Goal: Transaction & Acquisition: Purchase product/service

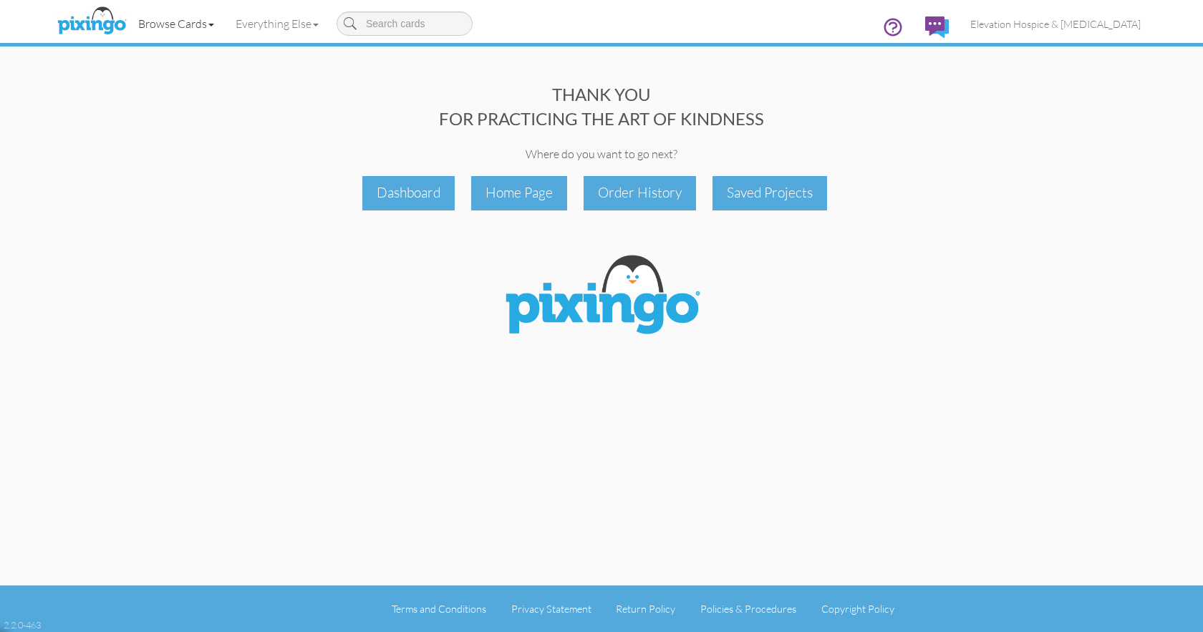
click at [196, 25] on link "Browse Cards" at bounding box center [175, 24] width 97 height 36
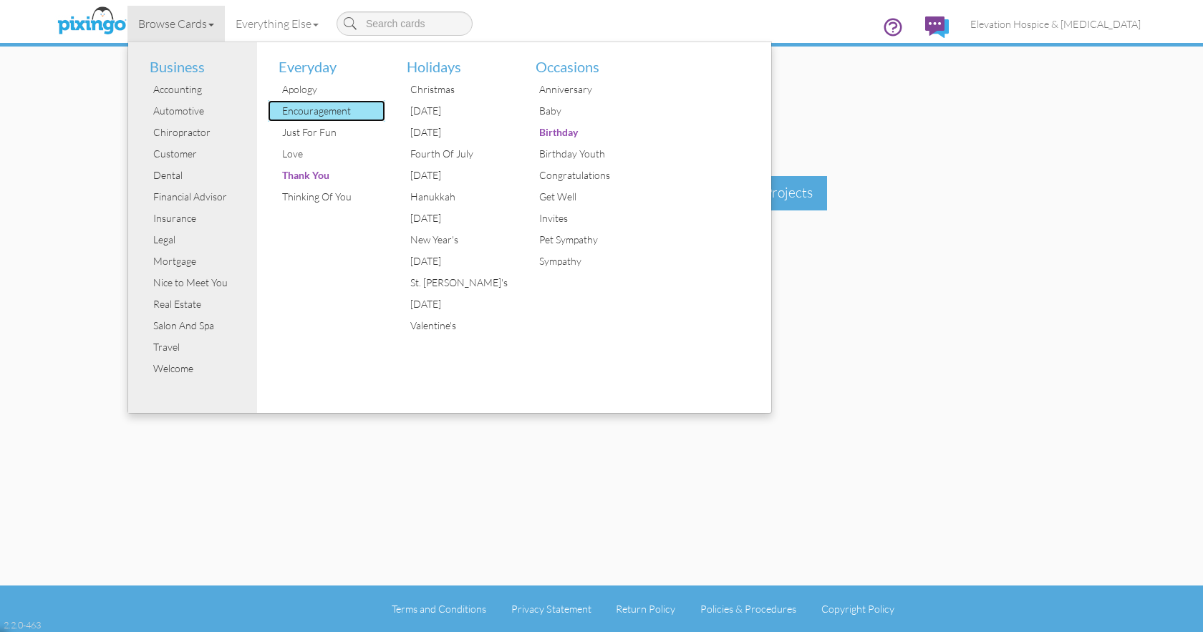
click at [304, 102] on div "Encouragement" at bounding box center [332, 110] width 107 height 21
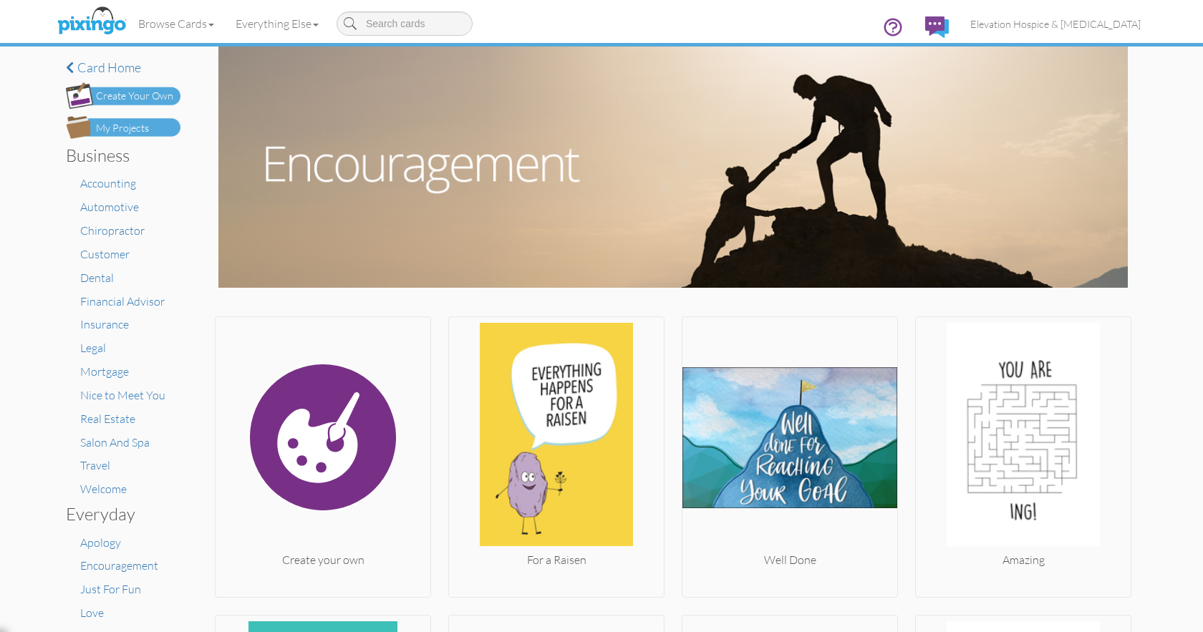
click at [161, 95] on div "Create Your Own" at bounding box center [134, 96] width 77 height 15
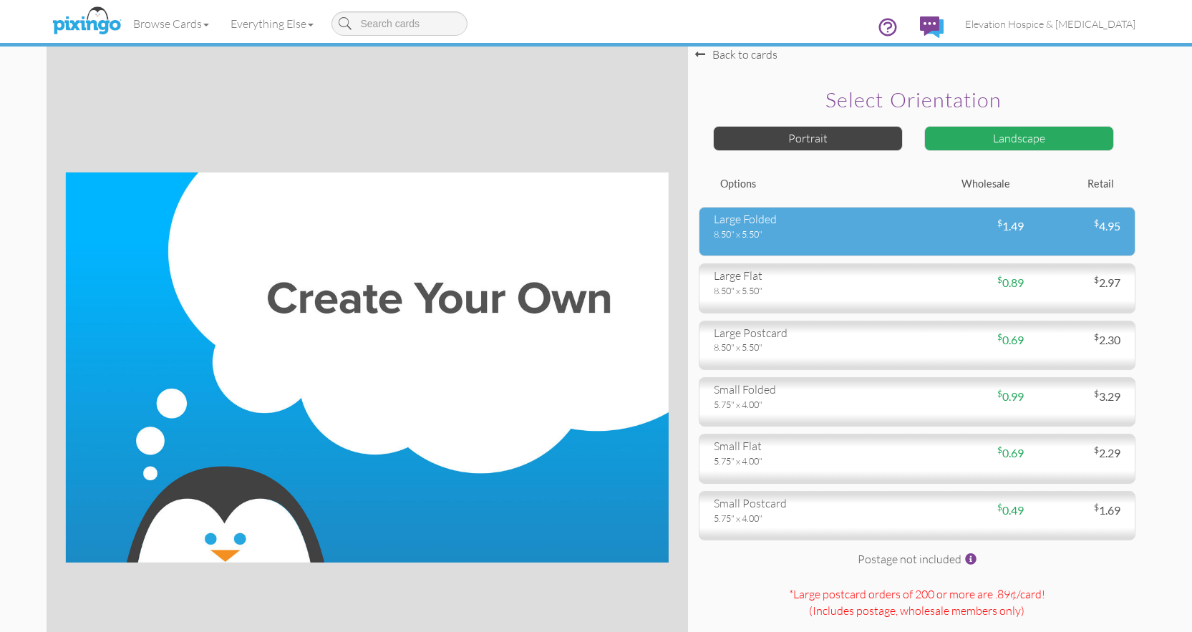
click at [944, 244] on div "large folded 8.50" x 5.50" $ 1.49 $ 4.95" at bounding box center [917, 231] width 437 height 49
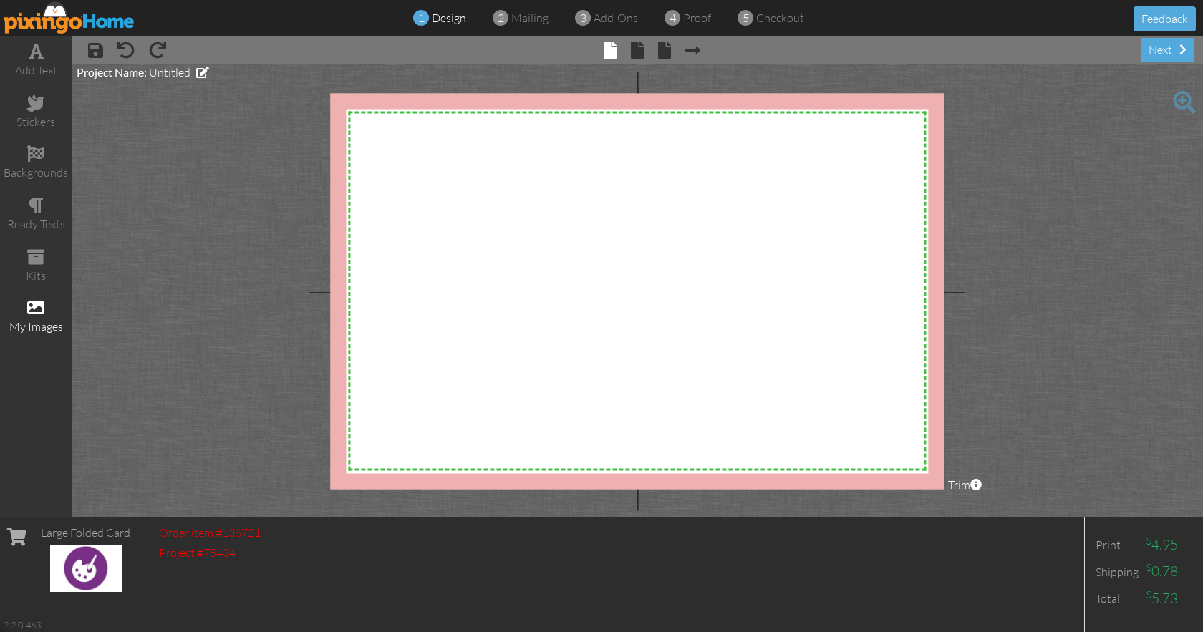
click at [40, 302] on span at bounding box center [35, 307] width 17 height 17
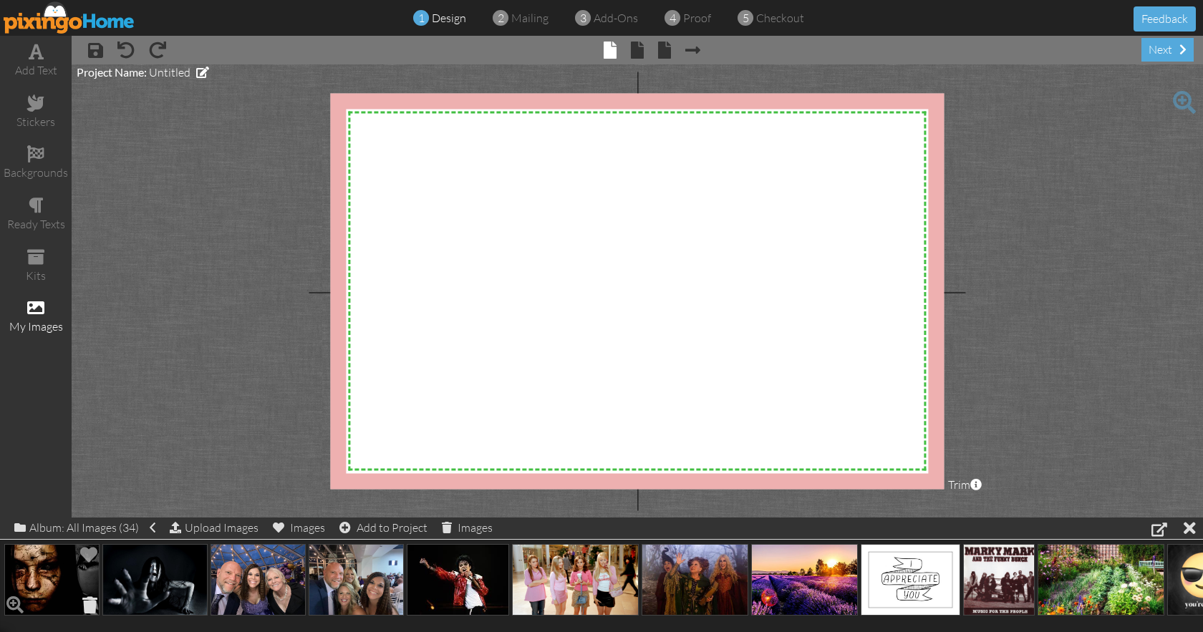
click at [90, 600] on span at bounding box center [90, 605] width 22 height 24
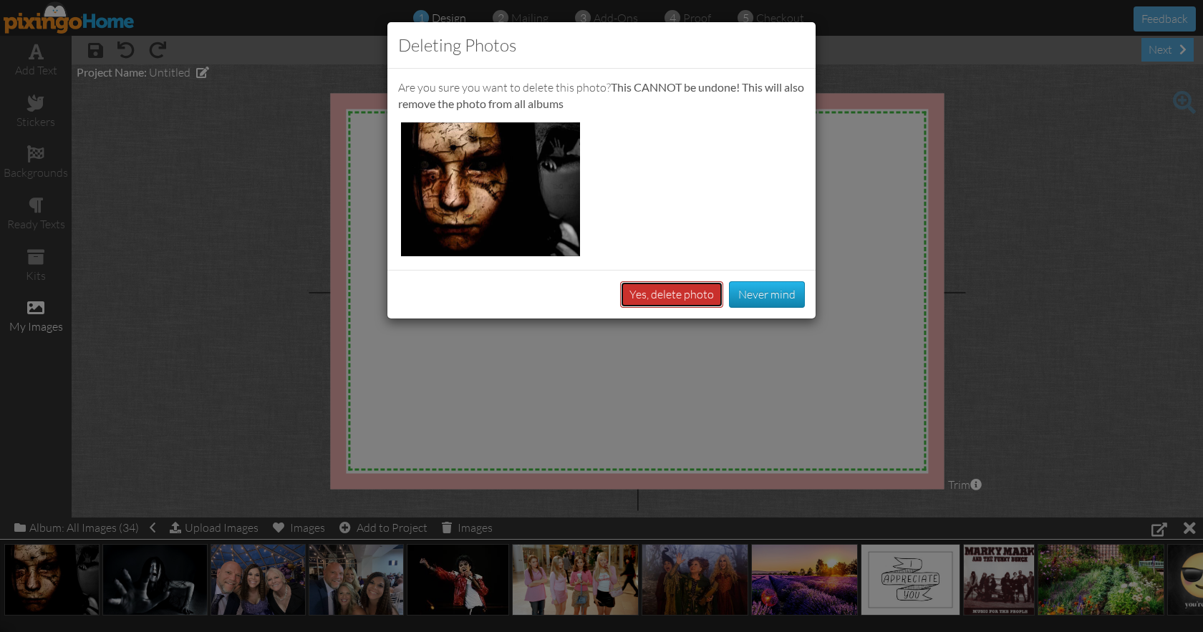
click at [697, 296] on button "Yes, delete photo" at bounding box center [671, 294] width 103 height 26
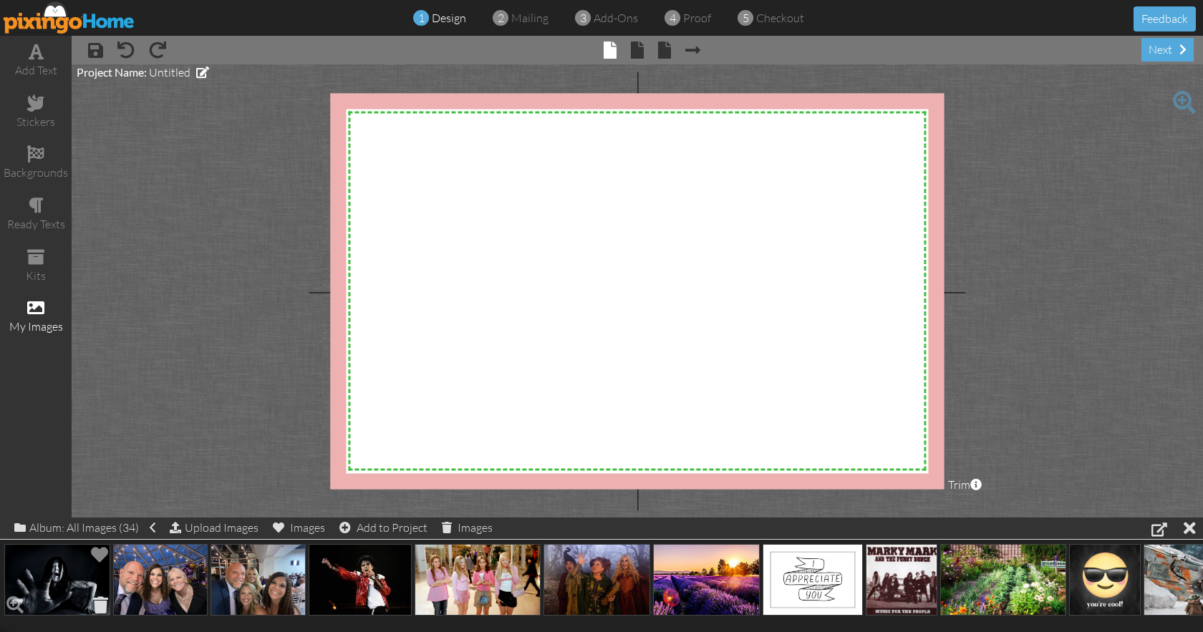
click at [95, 601] on span at bounding box center [101, 605] width 22 height 24
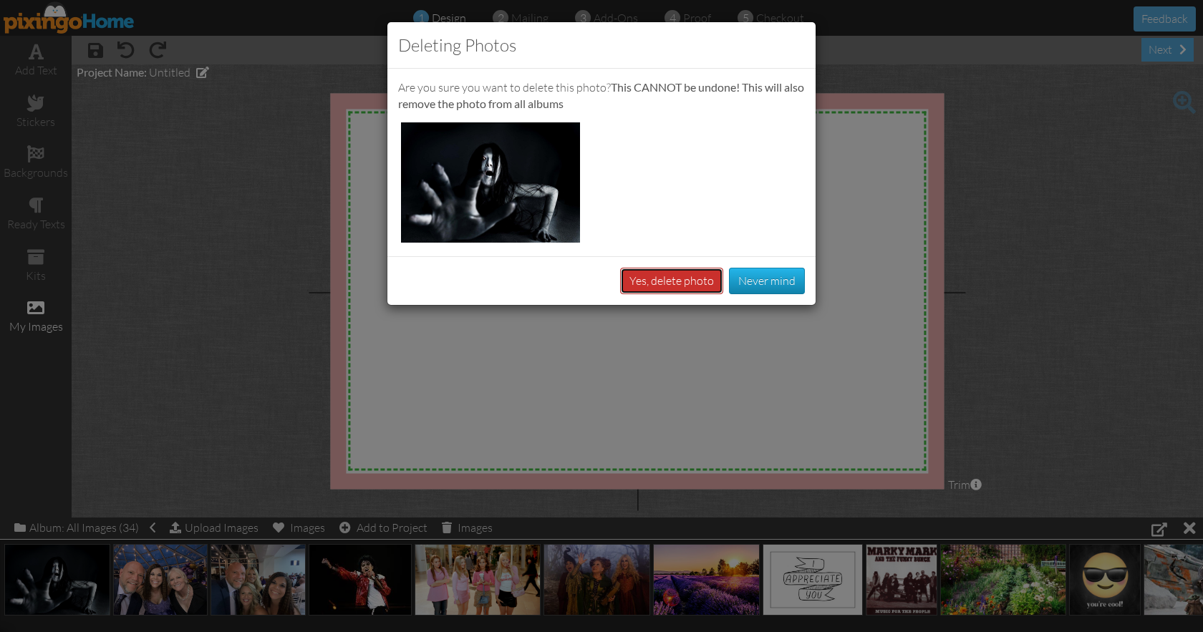
click at [670, 282] on button "Yes, delete photo" at bounding box center [671, 281] width 103 height 26
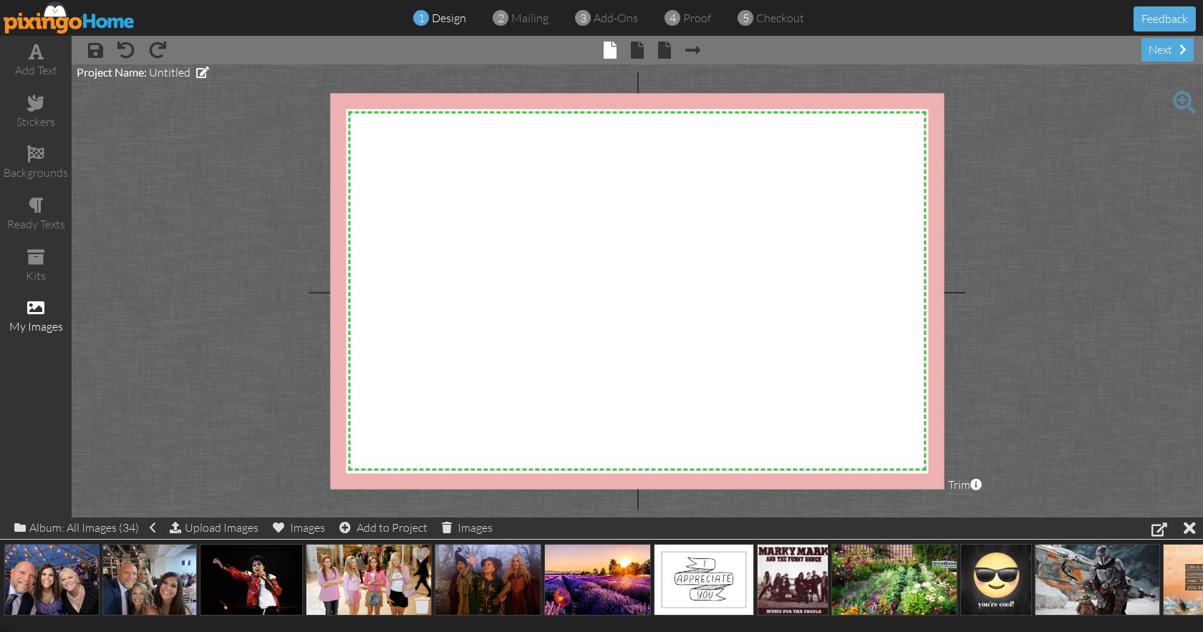
click at [423, 602] on span at bounding box center [422, 605] width 22 height 24
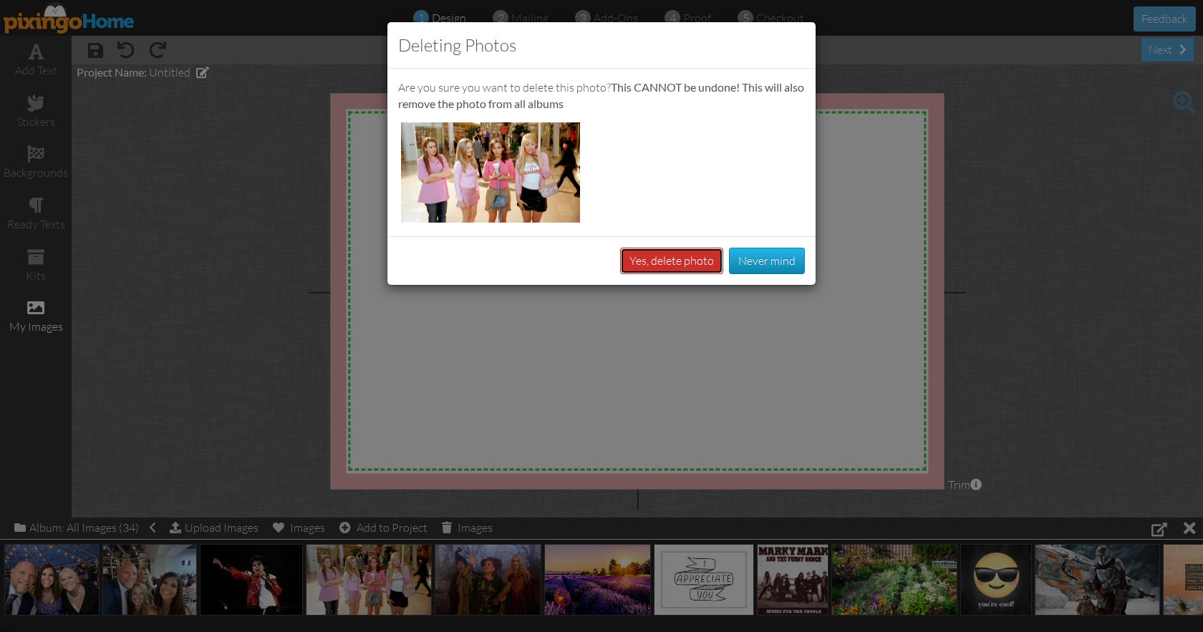
click at [686, 256] on button "Yes, delete photo" at bounding box center [671, 261] width 103 height 26
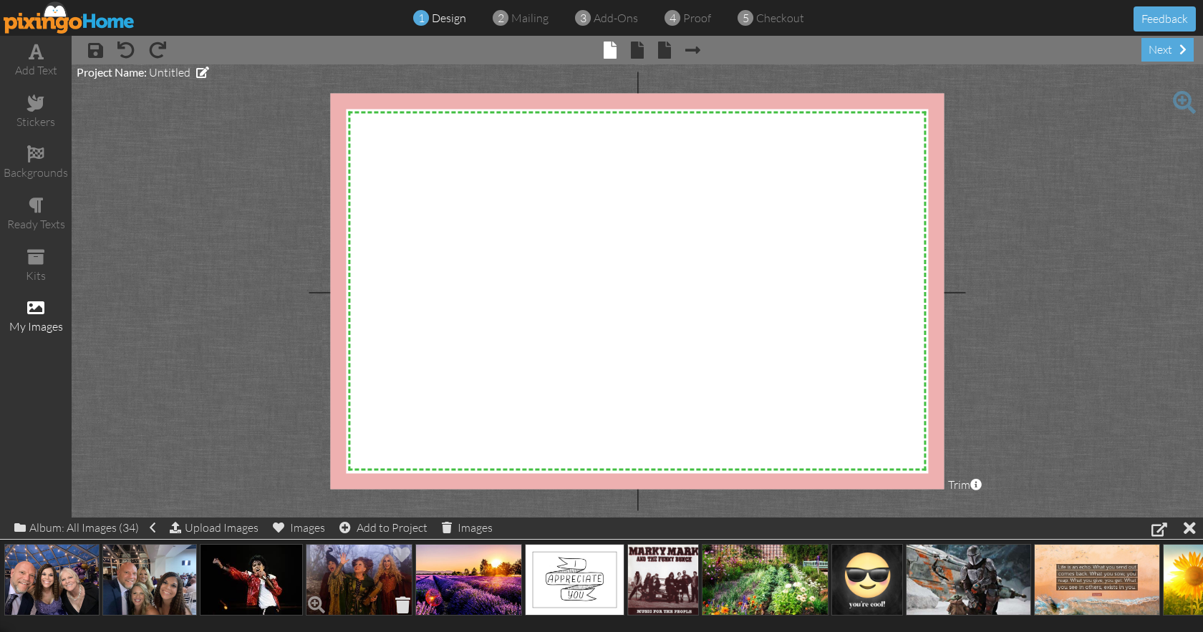
click at [403, 601] on span at bounding box center [403, 605] width 22 height 24
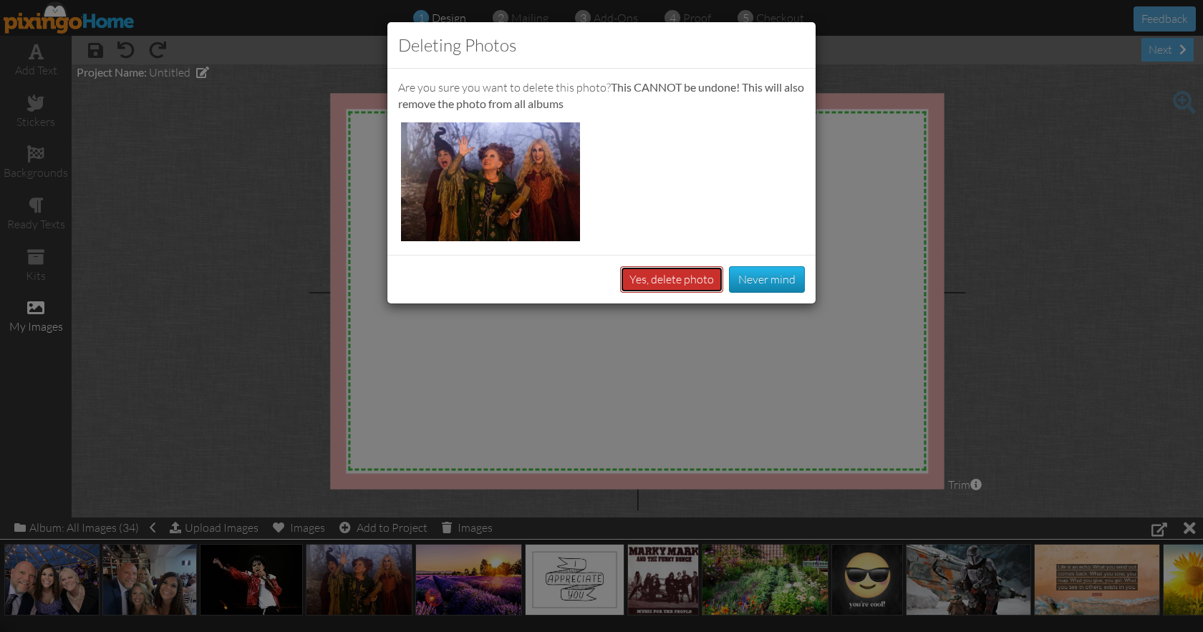
click at [685, 280] on button "Yes, delete photo" at bounding box center [671, 279] width 103 height 26
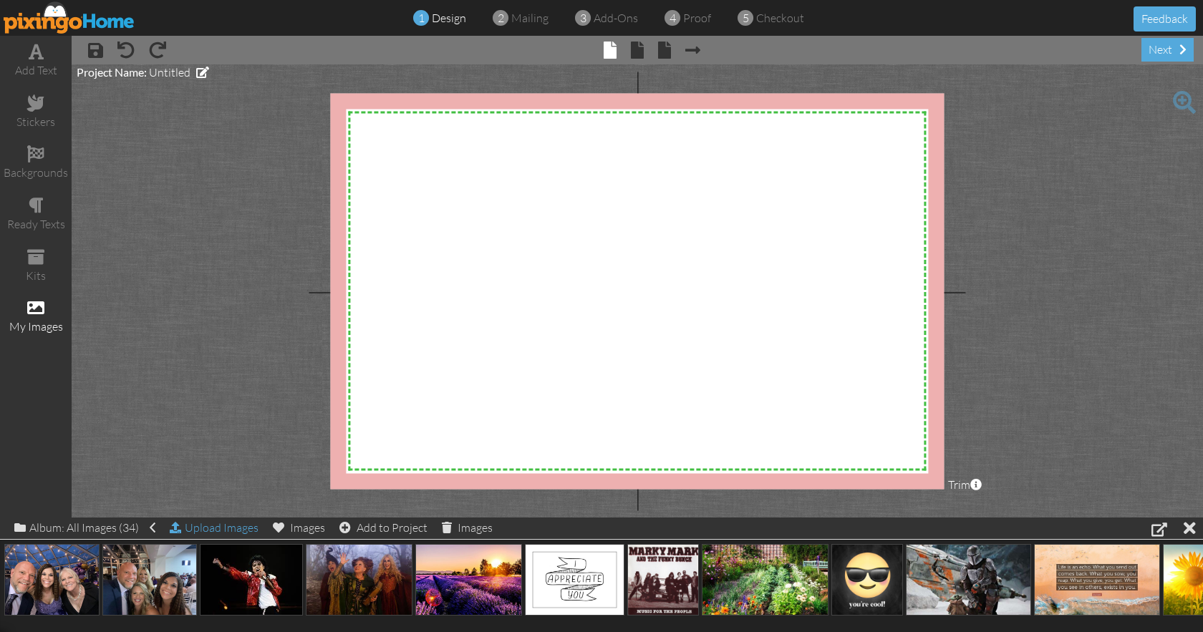
click at [211, 527] on div "Upload Images" at bounding box center [214, 528] width 89 height 21
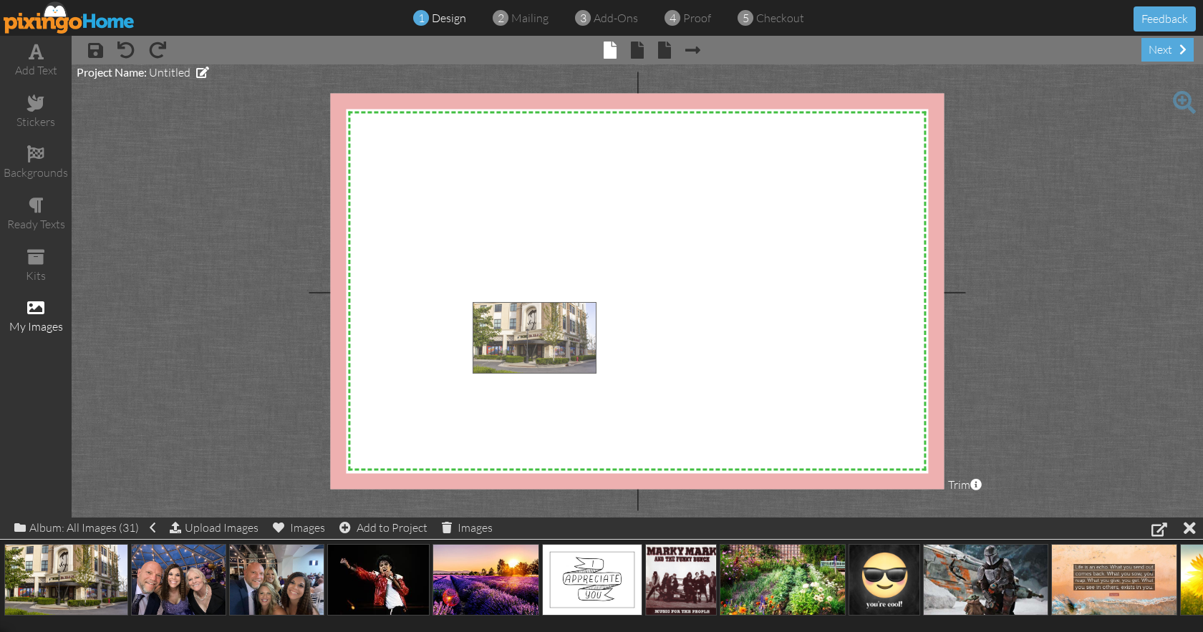
drag, startPoint x: 70, startPoint y: 580, endPoint x: 582, endPoint y: 314, distance: 576.6
click at [582, 314] on body "1 design 2 mailing 3 add-ons 4 proof 5 checkout Feedback add text stickers back…" at bounding box center [601, 316] width 1203 height 632
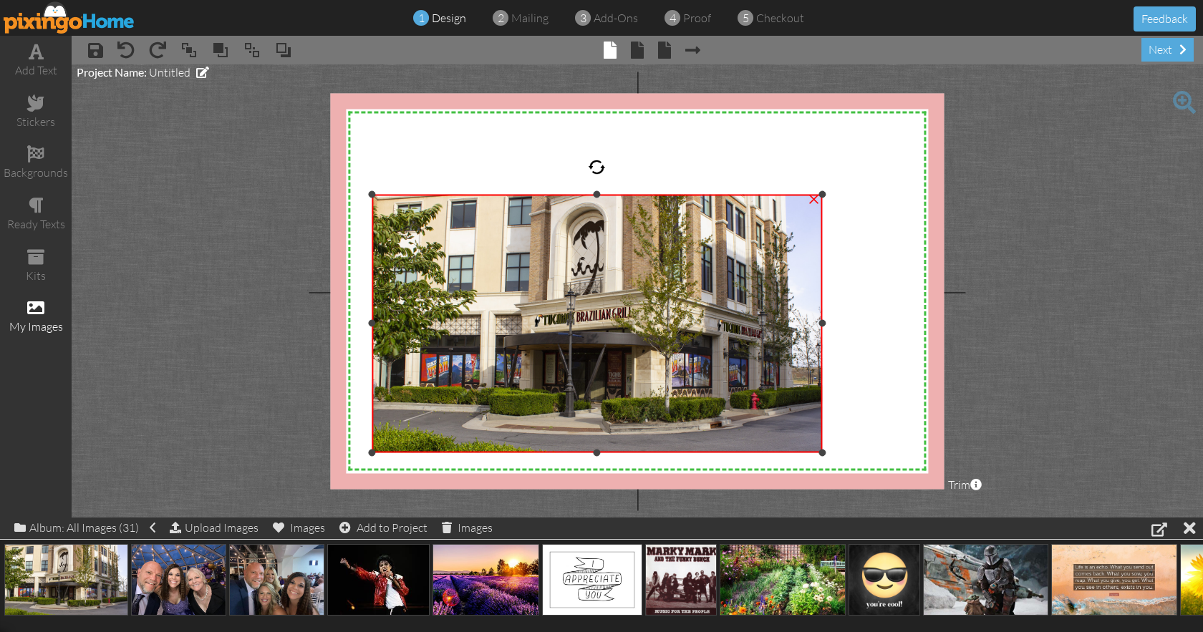
drag, startPoint x: 518, startPoint y: 277, endPoint x: 421, endPoint y: 195, distance: 127.0
click at [421, 195] on div "×" at bounding box center [597, 324] width 451 height 258
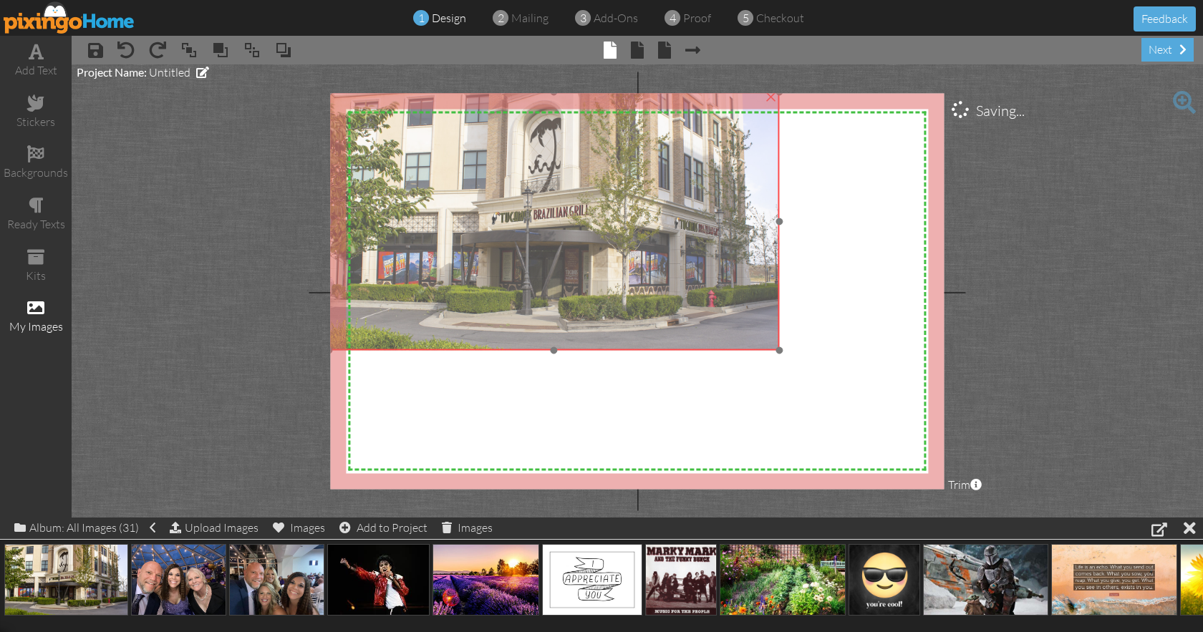
drag, startPoint x: 433, startPoint y: 221, endPoint x: 390, endPoint y: 118, distance: 111.1
click at [390, 118] on img at bounding box center [554, 221] width 451 height 258
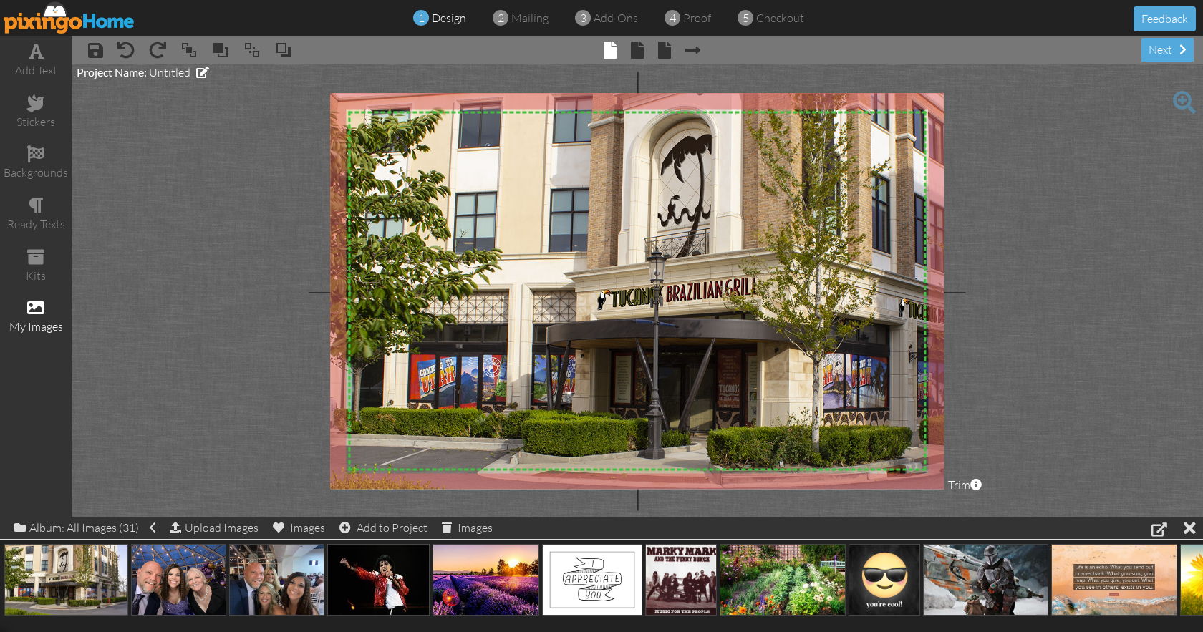
drag, startPoint x: 781, startPoint y: 353, endPoint x: 894, endPoint y: 520, distance: 201.6
click at [894, 518] on div "add text stickers backgrounds ready texts kits my images × save × undo × redo ×…" at bounding box center [601, 277] width 1203 height 482
click at [34, 157] on span at bounding box center [35, 153] width 17 height 17
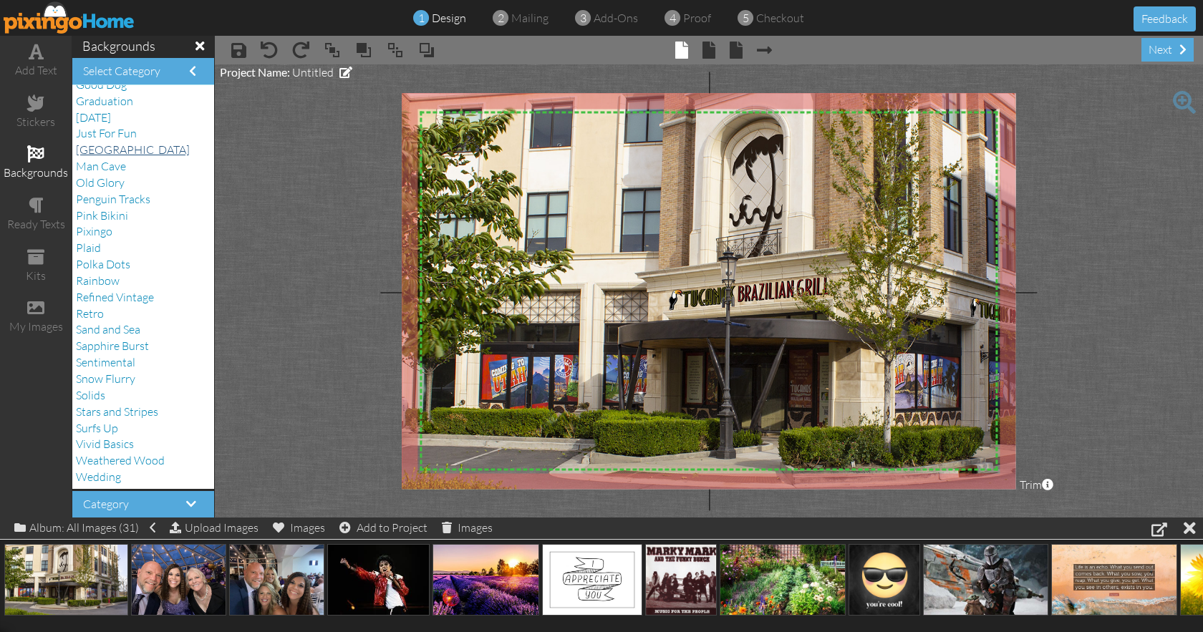
scroll to position [2, 0]
click at [98, 392] on span "Solids" at bounding box center [90, 394] width 29 height 14
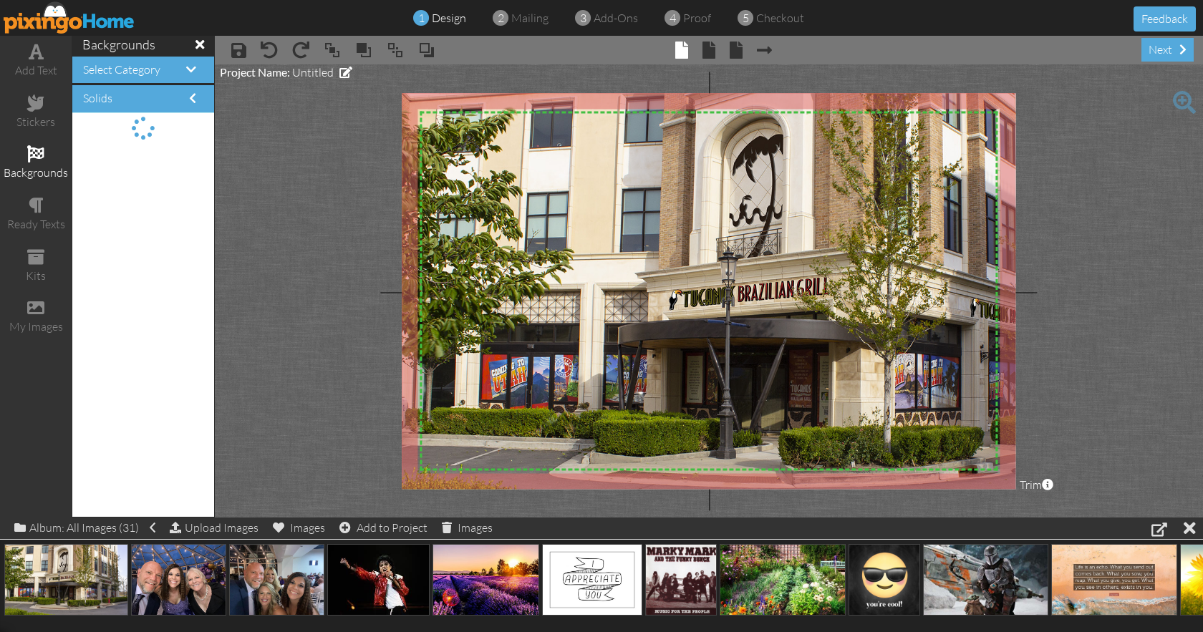
scroll to position [176, 0]
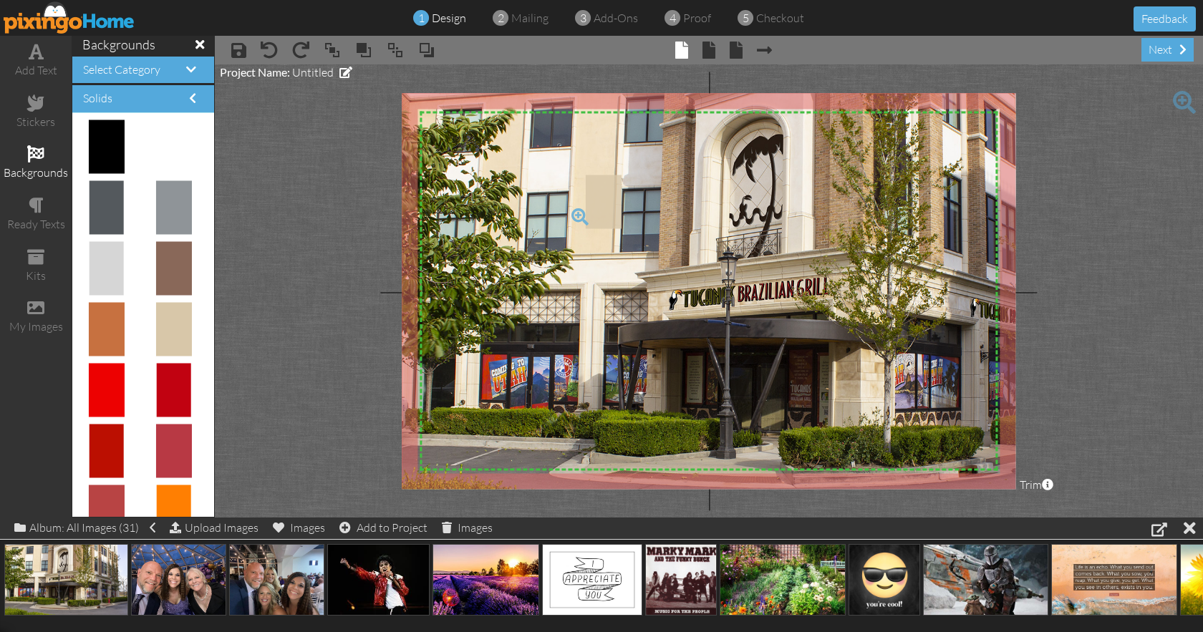
drag, startPoint x: 153, startPoint y: 338, endPoint x: 589, endPoint y: 211, distance: 454.4
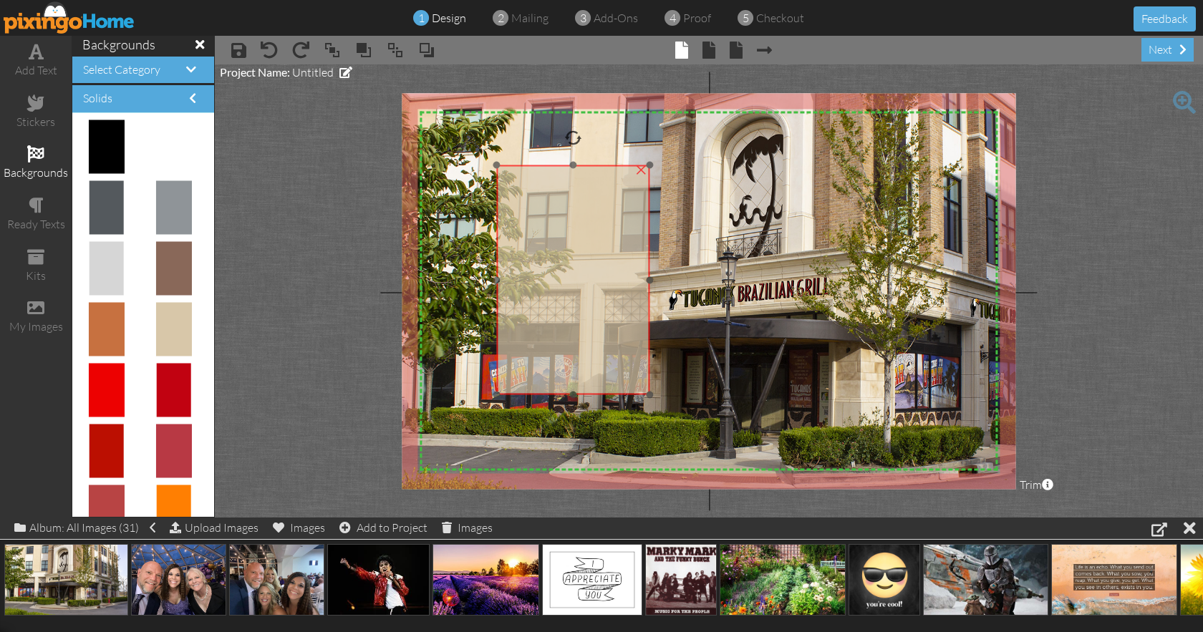
drag, startPoint x: 589, startPoint y: 211, endPoint x: 514, endPoint y: 200, distance: 76.0
click at [514, 200] on img at bounding box center [572, 280] width 153 height 230
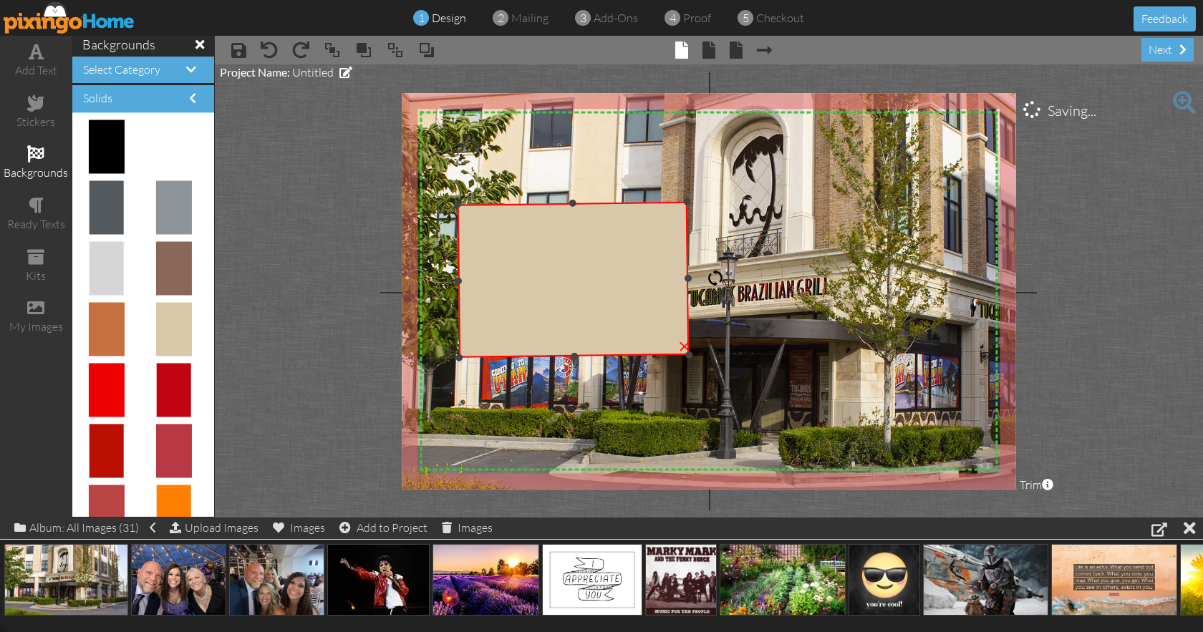
drag, startPoint x: 578, startPoint y: 143, endPoint x: 747, endPoint y: 278, distance: 216.1
click at [747, 278] on div "X X X X X X X X X X X X X X X X X X X X X X X X X X X X X X X X X X X X X X X X…" at bounding box center [709, 291] width 614 height 396
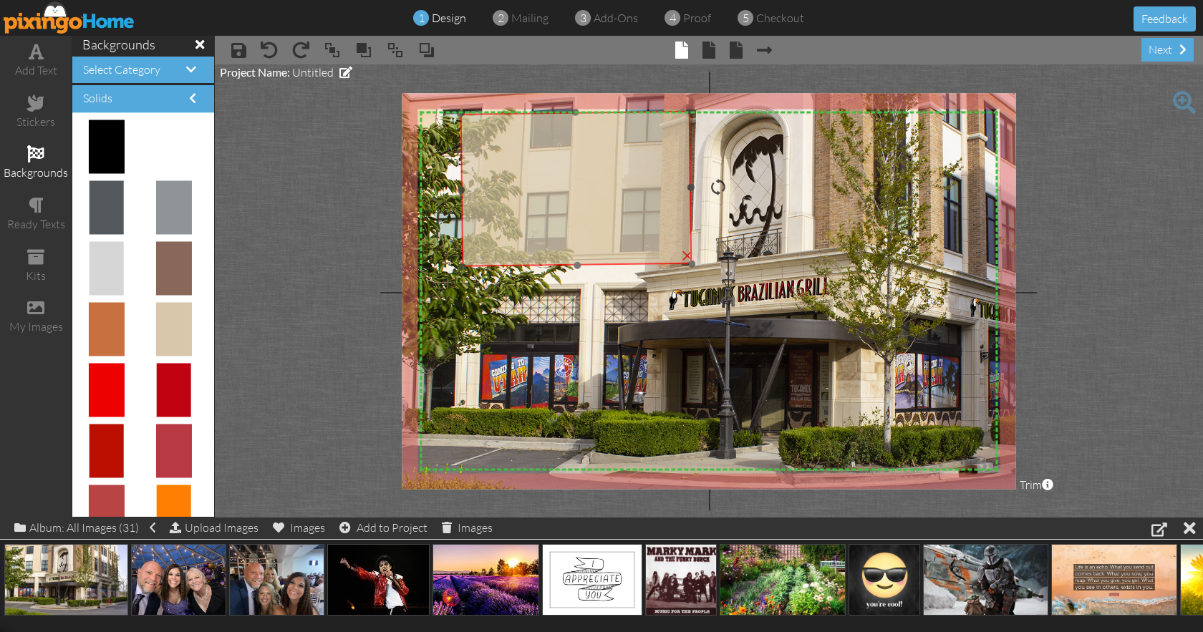
drag, startPoint x: 602, startPoint y: 264, endPoint x: 605, endPoint y: 173, distance: 91.0
click at [605, 173] on img at bounding box center [575, 189] width 231 height 156
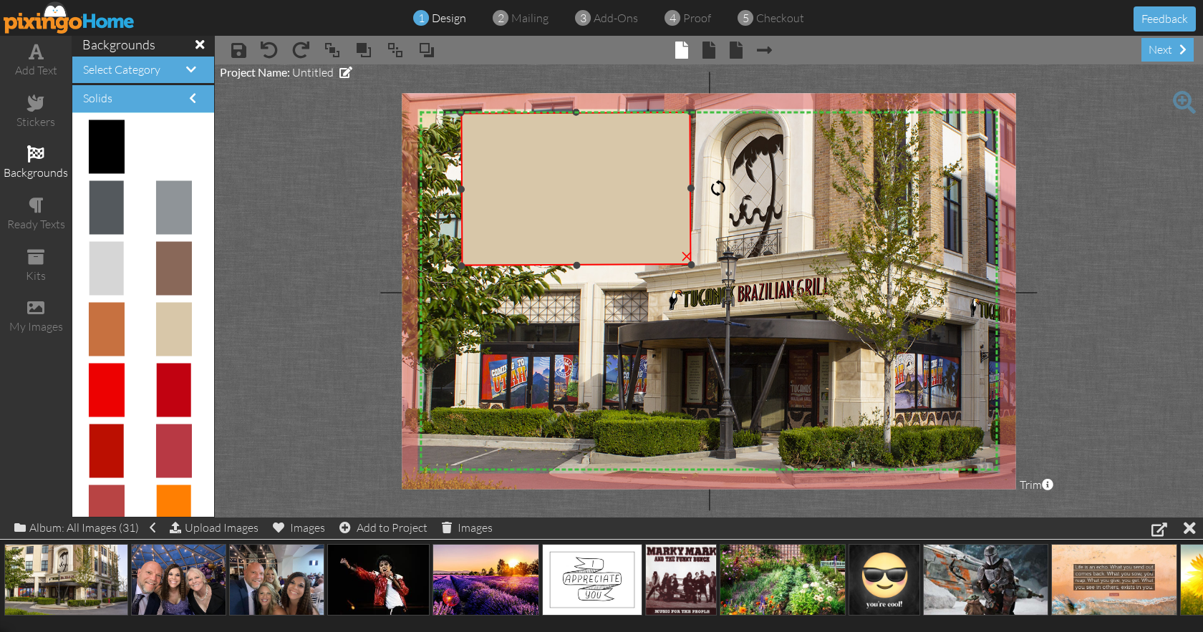
click at [718, 188] on div at bounding box center [717, 188] width 17 height 17
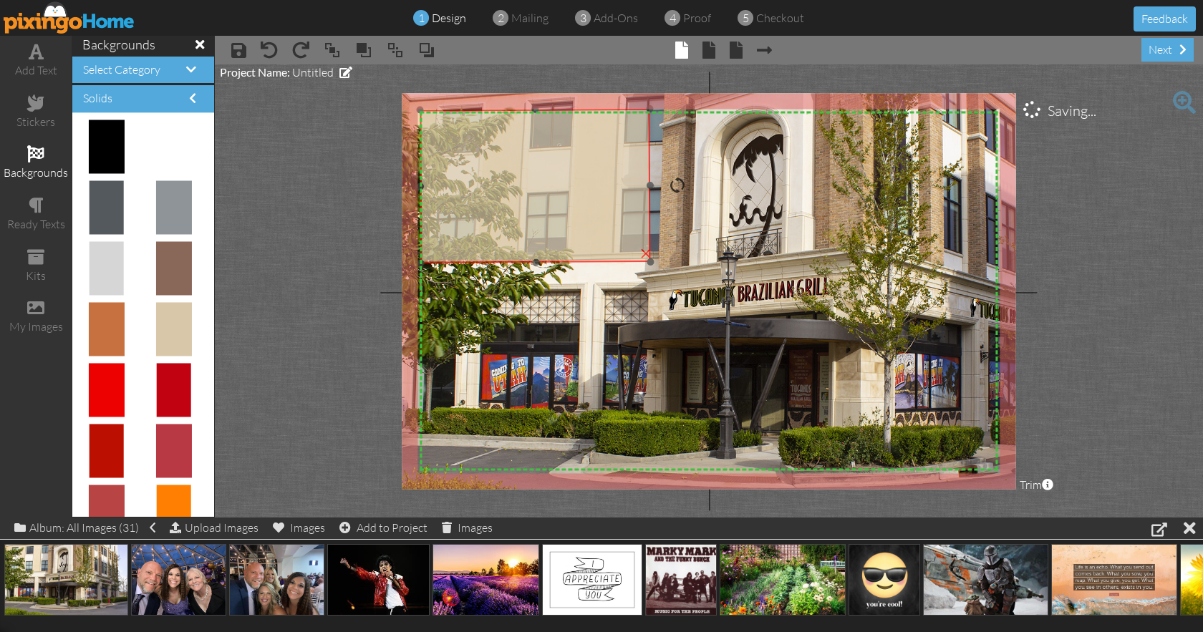
drag, startPoint x: 595, startPoint y: 144, endPoint x: 554, endPoint y: 141, distance: 40.9
click at [554, 141] on img at bounding box center [535, 186] width 231 height 155
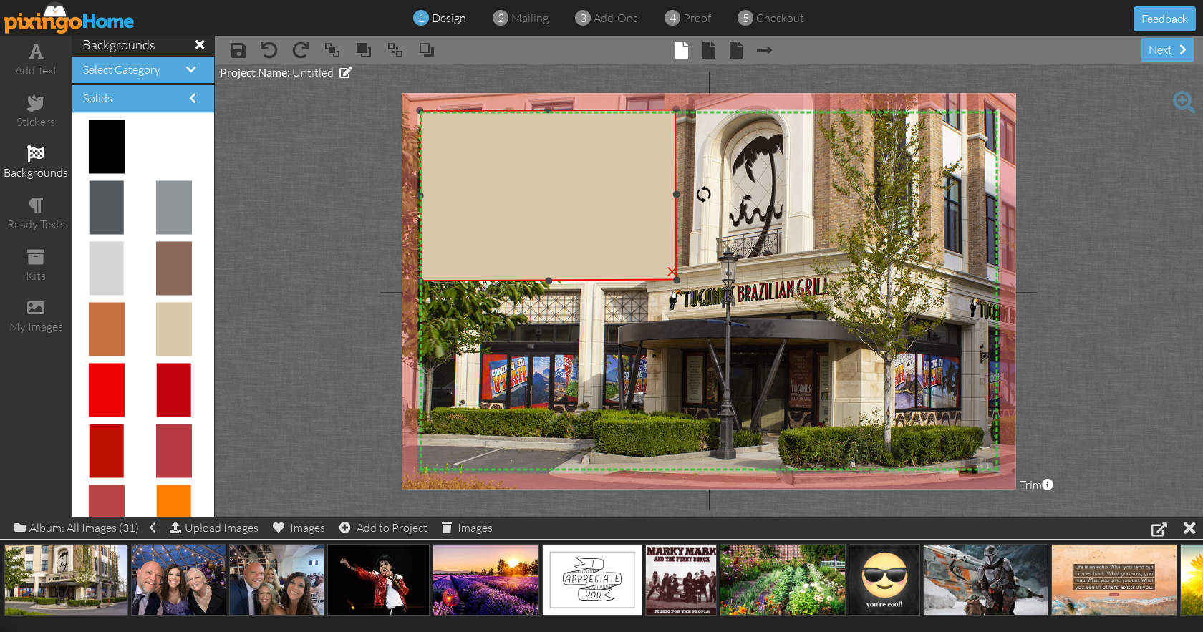
drag, startPoint x: 648, startPoint y: 261, endPoint x: 675, endPoint y: 273, distance: 28.9
click at [675, 273] on div "×" at bounding box center [548, 195] width 257 height 173
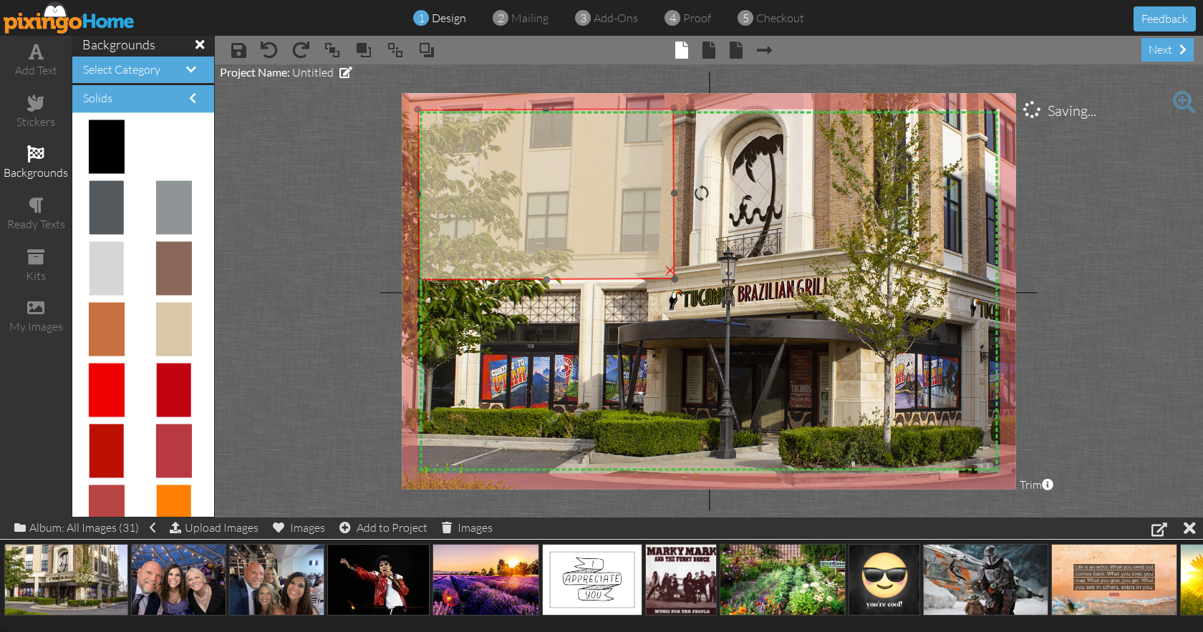
click at [601, 228] on img at bounding box center [546, 194] width 257 height 173
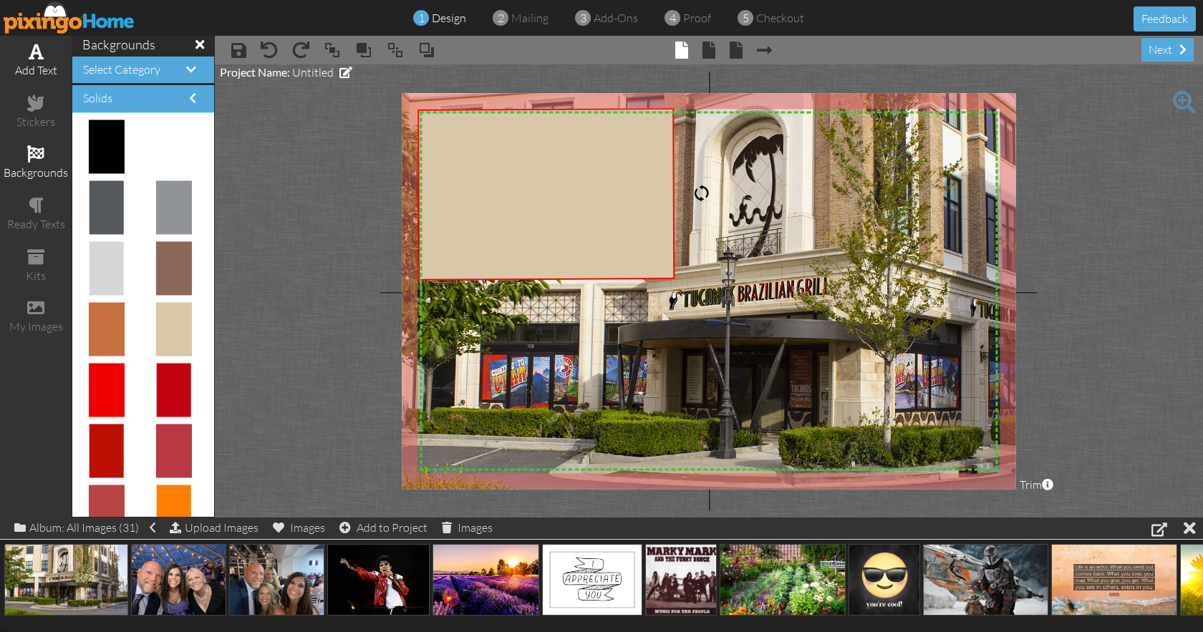
click at [29, 54] on span at bounding box center [36, 51] width 15 height 17
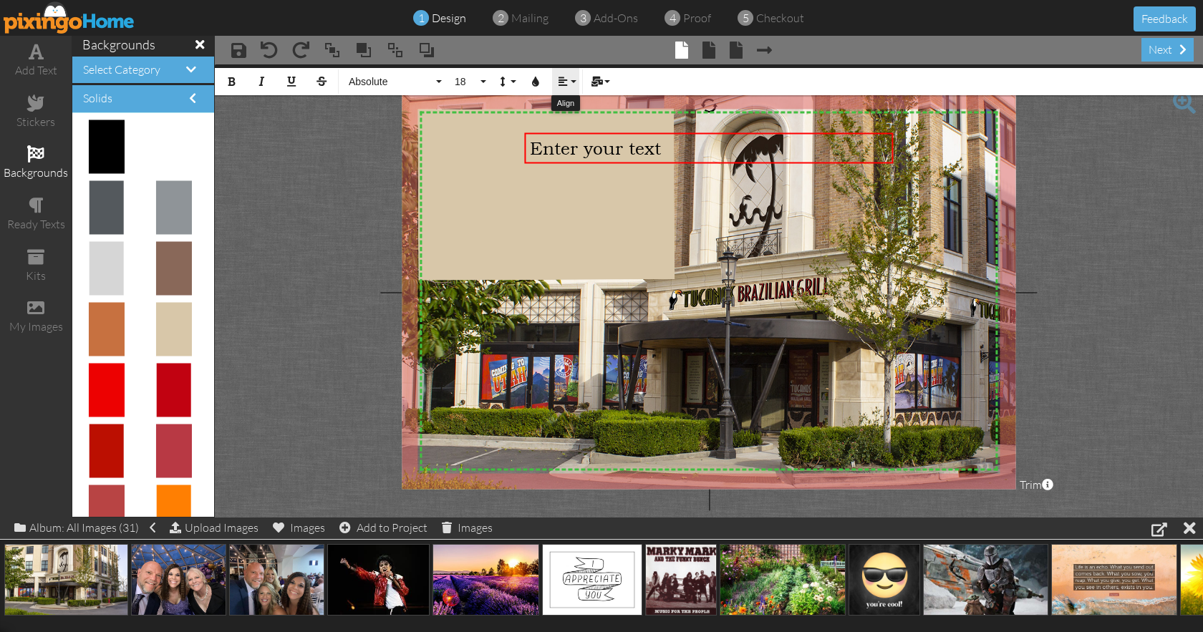
click at [571, 90] on button "Align" at bounding box center [565, 81] width 27 height 27
click at [574, 124] on icon at bounding box center [573, 127] width 9 height 11
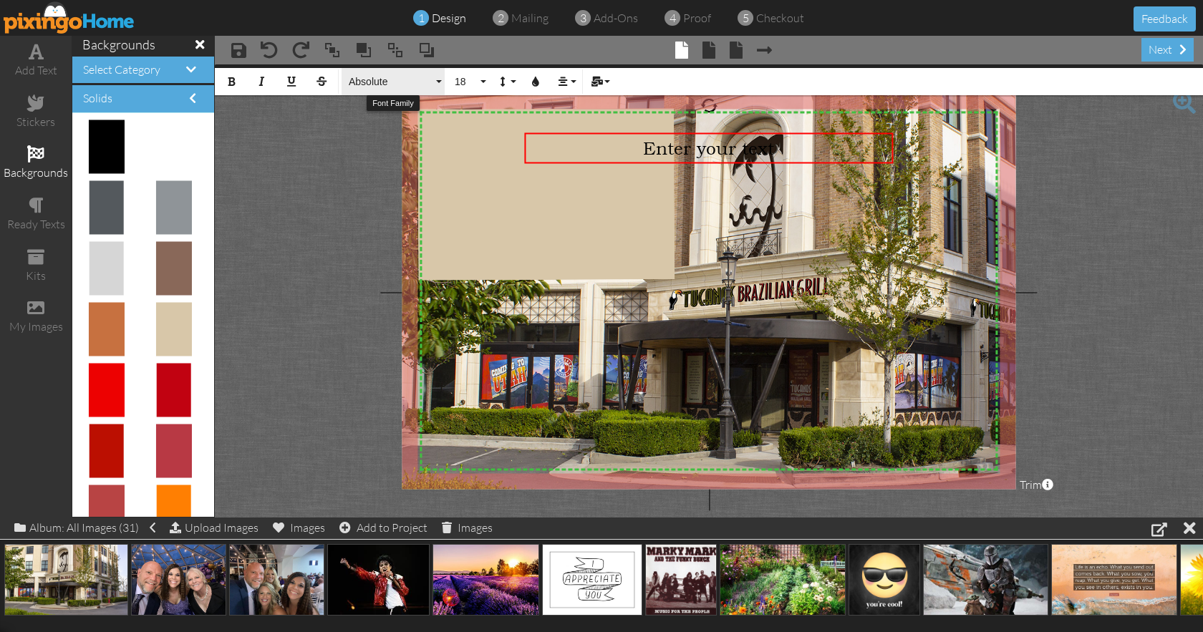
click at [405, 85] on span "Absolute" at bounding box center [390, 82] width 86 height 12
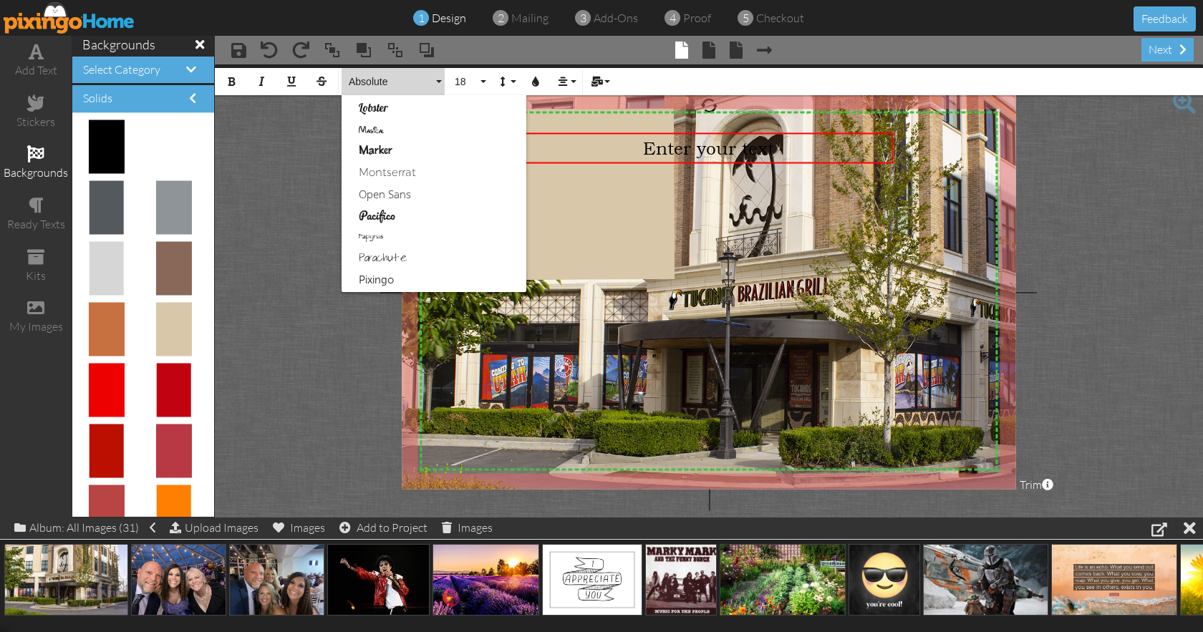
scroll to position [577, 0]
click at [396, 157] on link "Marker" at bounding box center [434, 152] width 185 height 21
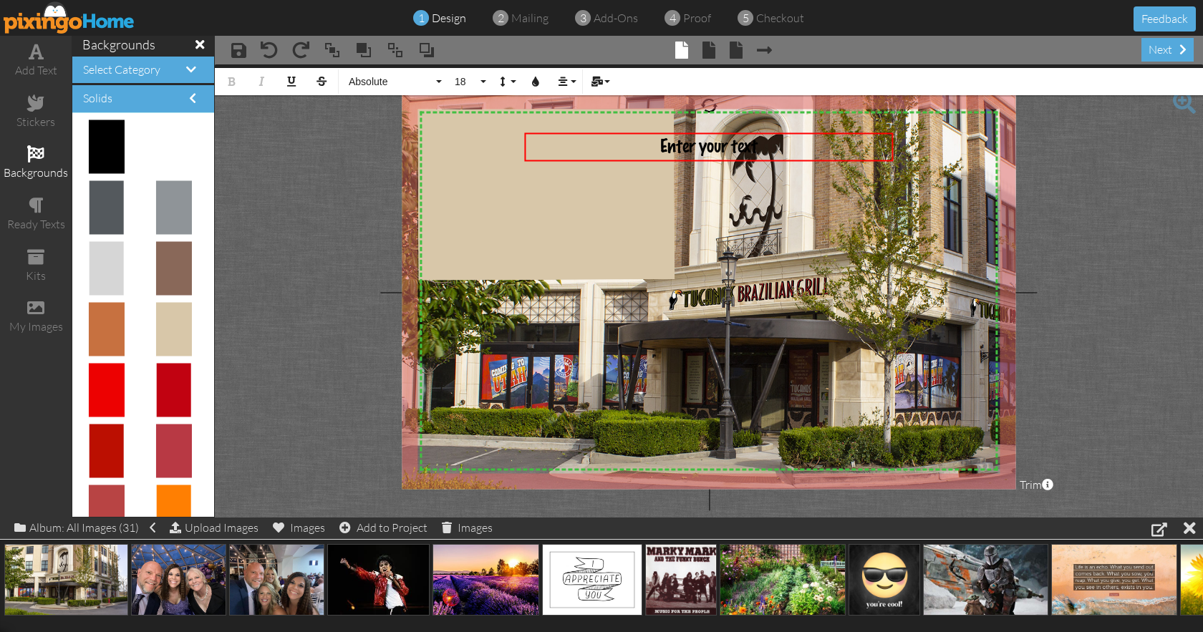
click at [395, 157] on project-studio-wrapper "X X X X X X X X X X X X X X X X X X X X X X X X X X X X X X X X X X X X X X X X…" at bounding box center [709, 290] width 988 height 453
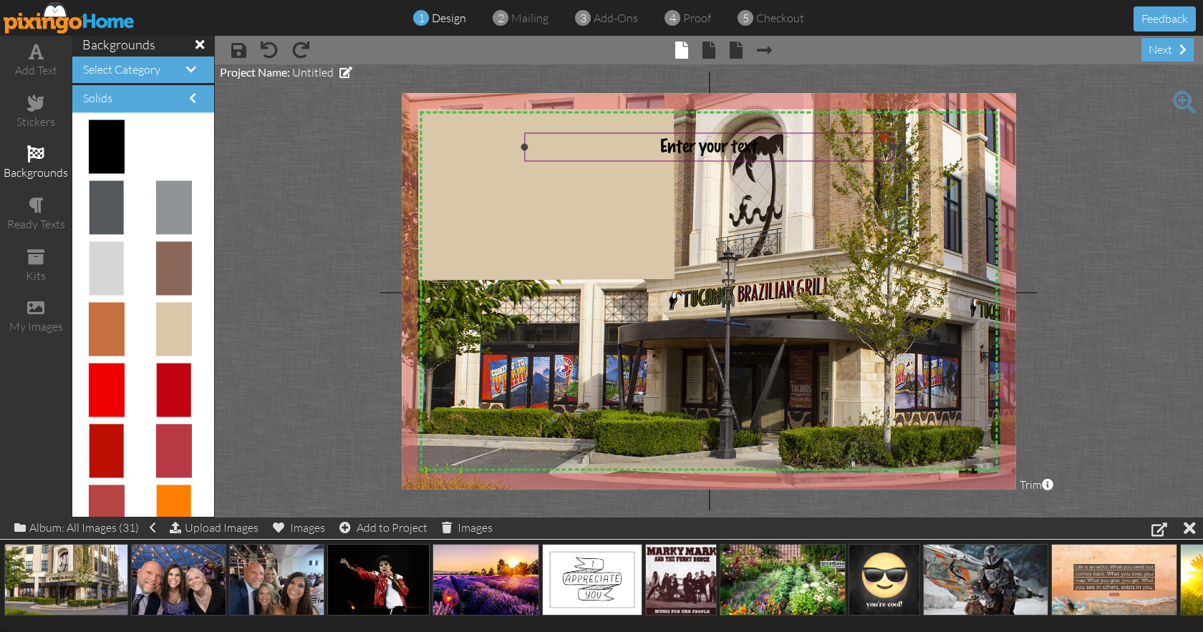
click at [726, 148] on span "Enter your text" at bounding box center [708, 147] width 97 height 19
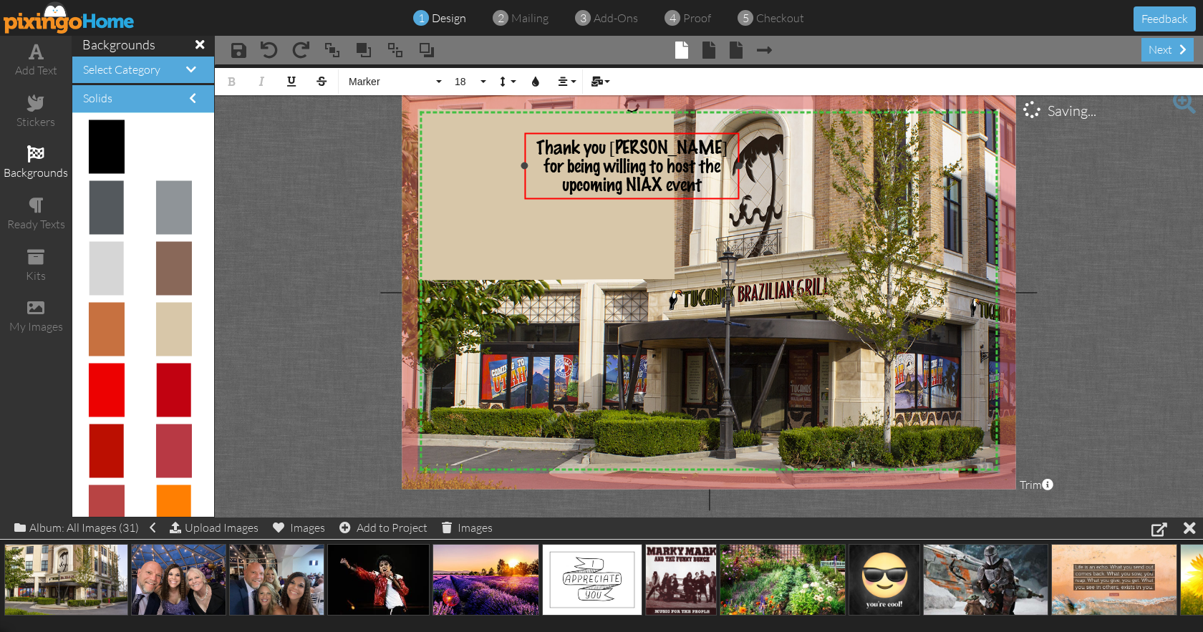
drag, startPoint x: 894, startPoint y: 156, endPoint x: 740, endPoint y: 175, distance: 155.1
click at [739, 175] on div "Thank you [PERSON_NAME] for being willing to host the upcoming NIAX event ×" at bounding box center [632, 165] width 214 height 67
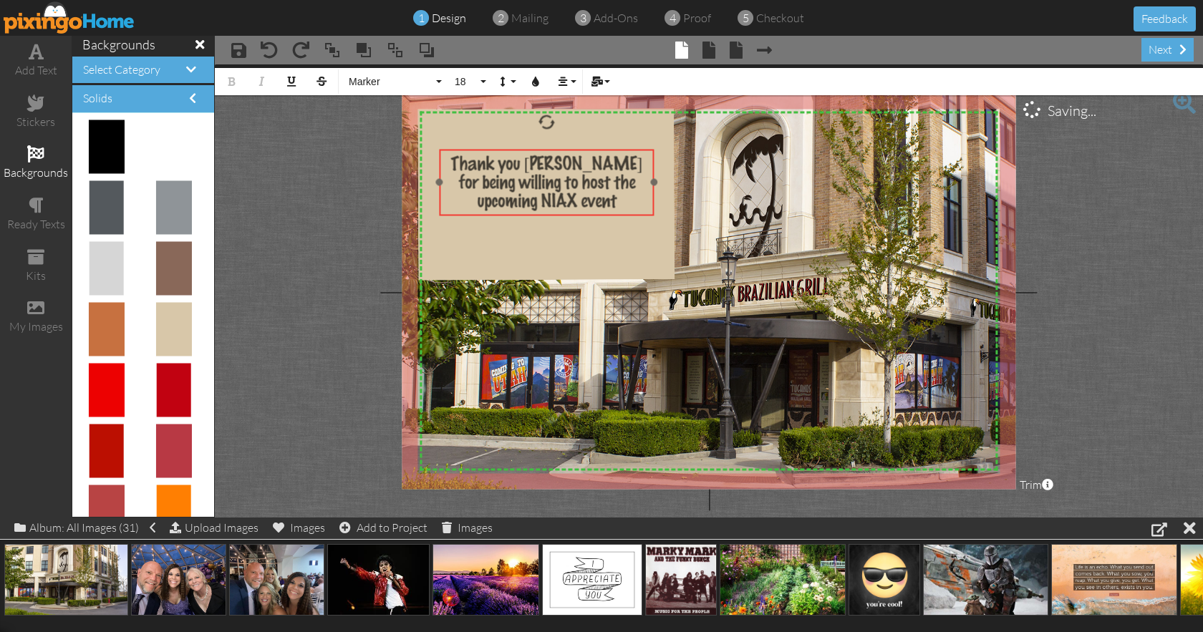
drag, startPoint x: 693, startPoint y: 134, endPoint x: 607, endPoint y: 151, distance: 87.6
click at [607, 151] on div "Thank you [PERSON_NAME] for being willing to host the upcoming NIAX event ​ ​" at bounding box center [547, 182] width 214 height 67
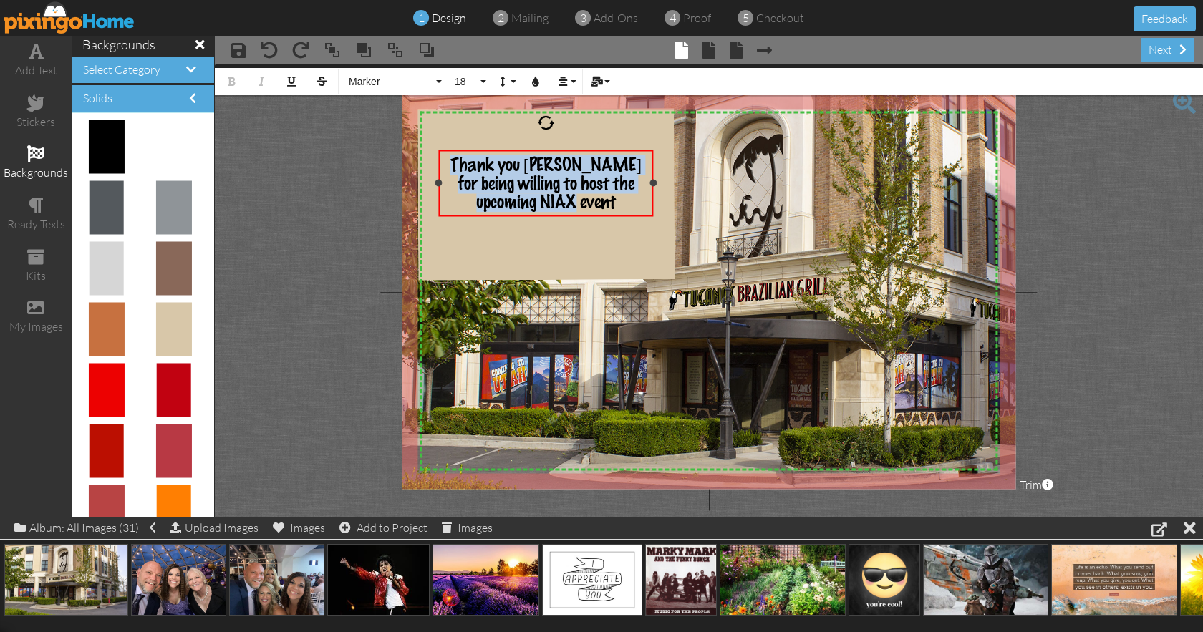
drag, startPoint x: 454, startPoint y: 160, endPoint x: 632, endPoint y: 211, distance: 185.6
click at [632, 212] on div "Thank you [PERSON_NAME] for being willing to host the upcoming NIAX event" at bounding box center [546, 183] width 205 height 57
click at [535, 83] on icon "button" at bounding box center [536, 82] width 10 height 10
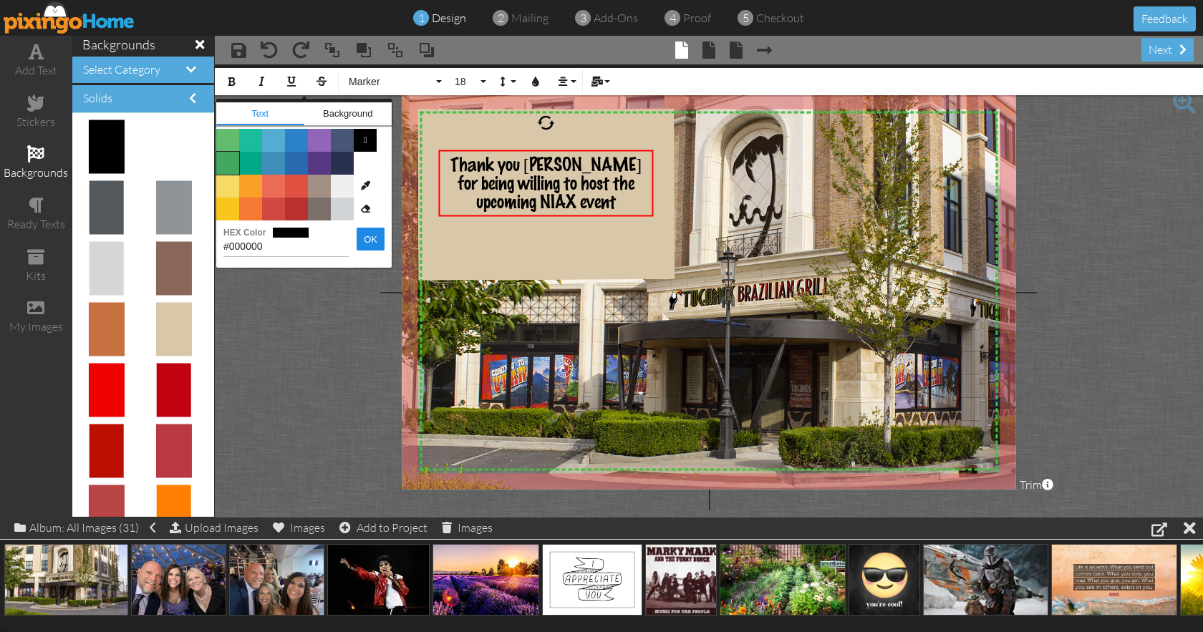
click at [223, 165] on span "Color #41A85F" at bounding box center [227, 163] width 23 height 23
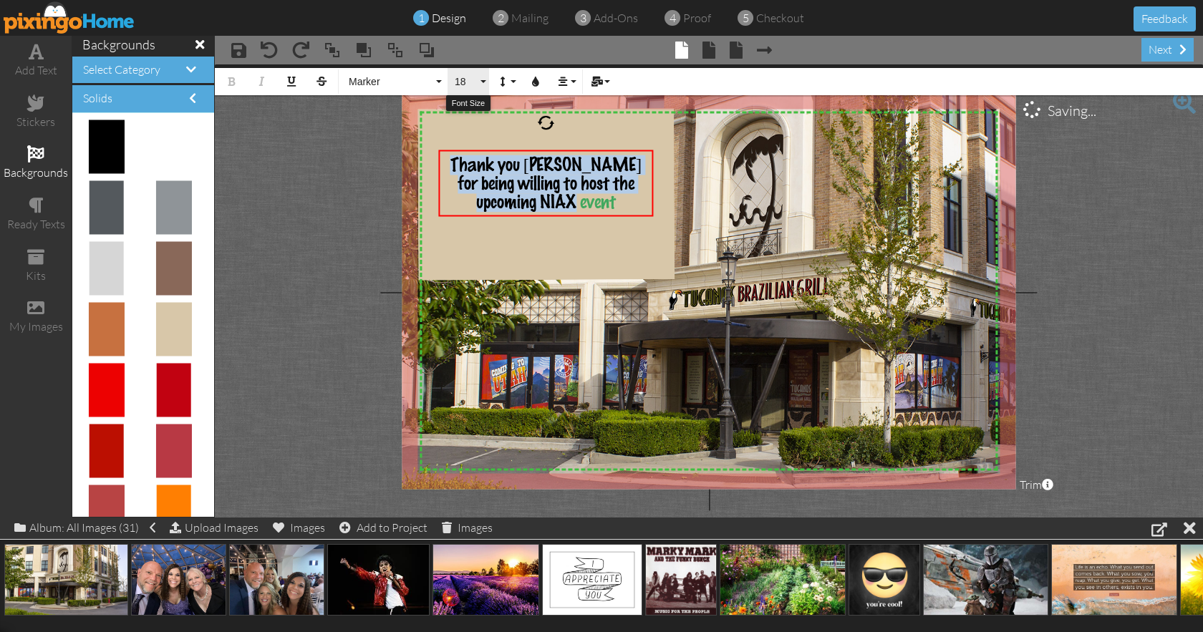
click at [484, 81] on button "18" at bounding box center [469, 81] width 42 height 27
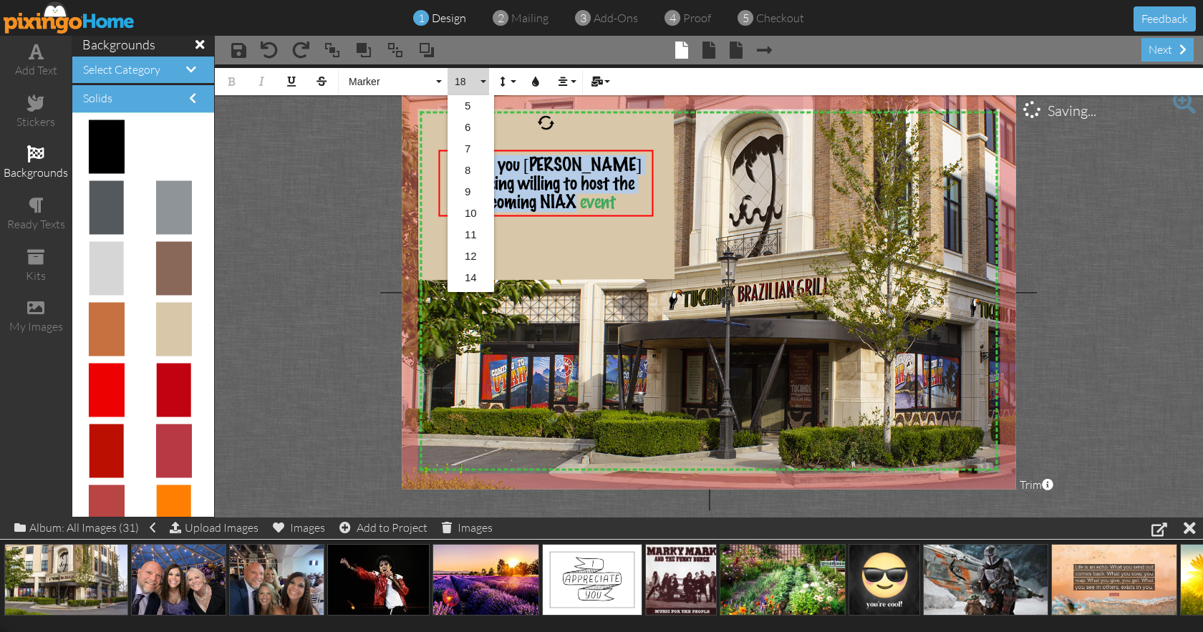
scroll to position [127, 0]
click at [471, 251] on link "24" at bounding box center [471, 258] width 47 height 21
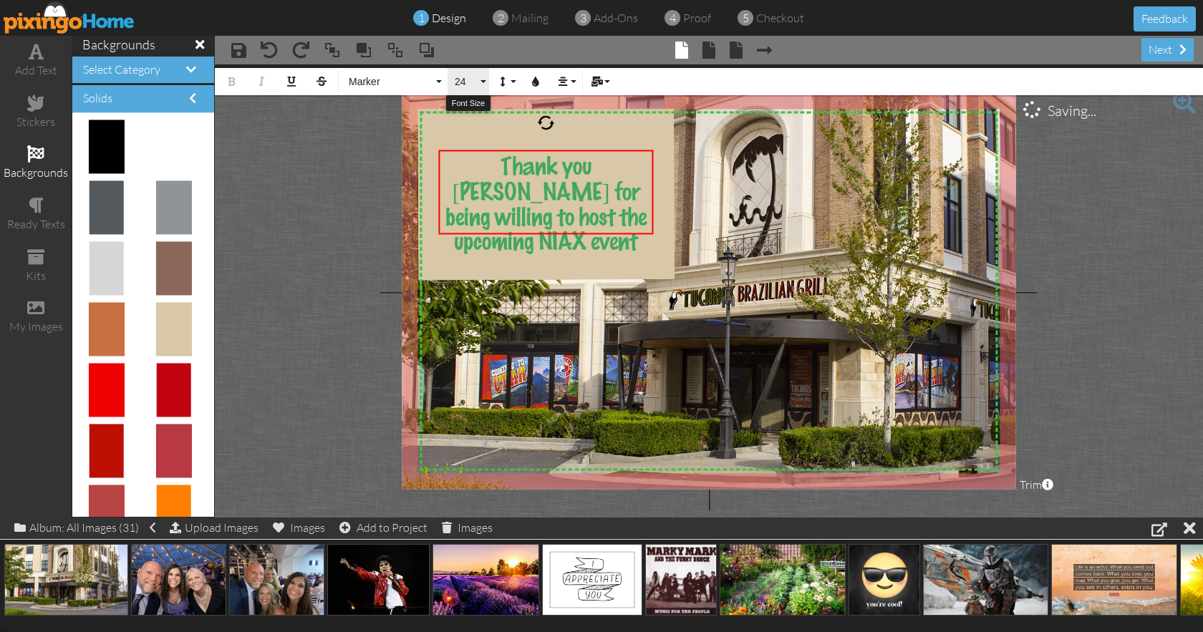
click at [484, 79] on button "24" at bounding box center [469, 81] width 42 height 27
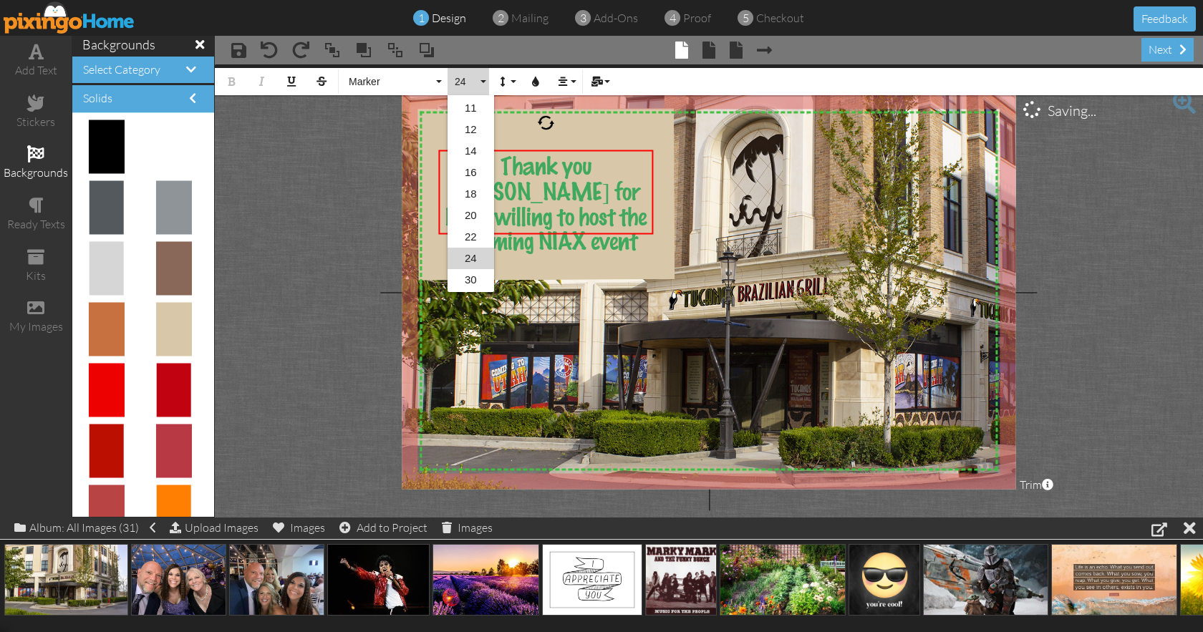
scroll to position [191, 0]
click at [468, 216] on link "30" at bounding box center [471, 215] width 47 height 21
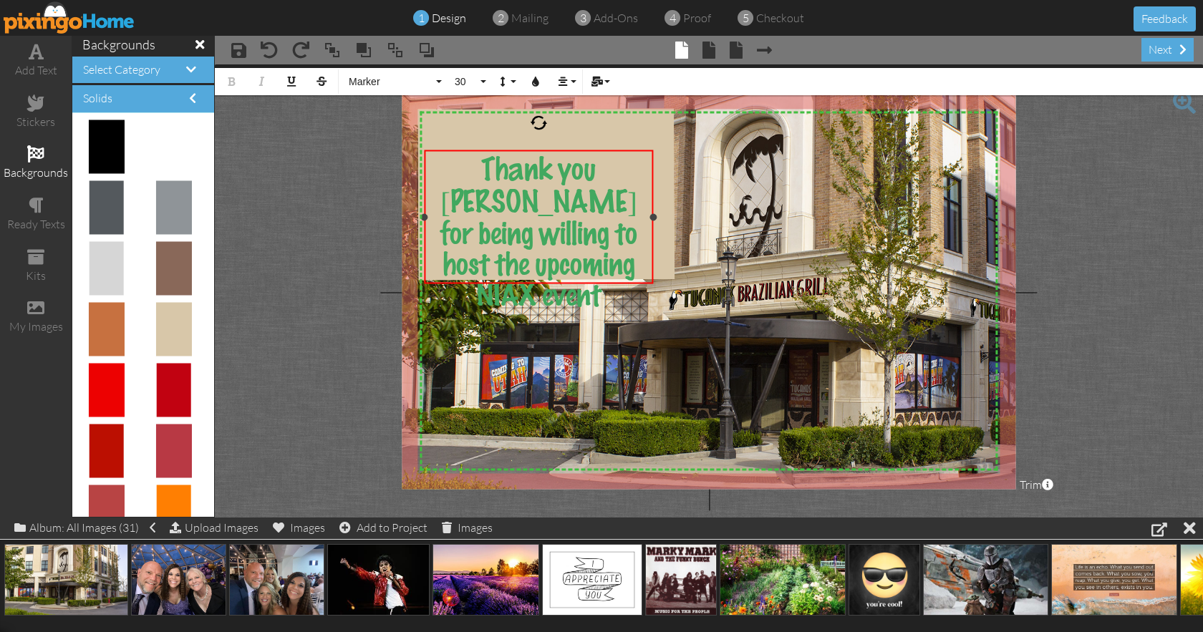
drag, startPoint x: 442, startPoint y: 231, endPoint x: 428, endPoint y: 232, distance: 14.3
click at [428, 232] on div "Thank you [PERSON_NAME] for being willing to host the upcoming NIAX event ×" at bounding box center [539, 217] width 228 height 135
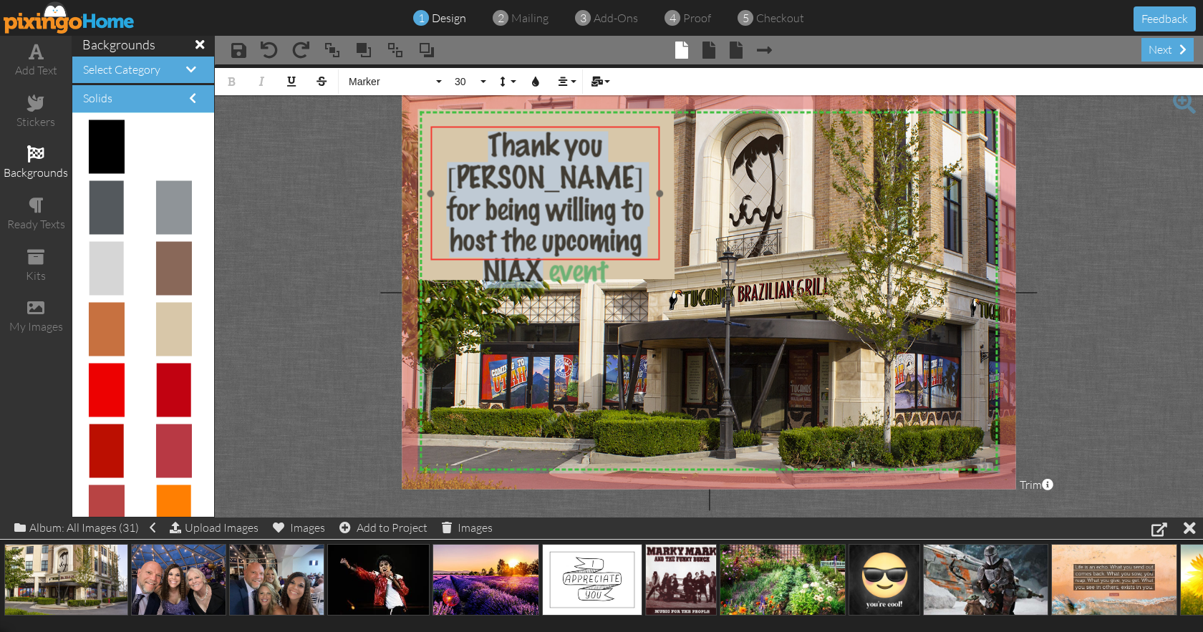
drag, startPoint x: 581, startPoint y: 150, endPoint x: 587, endPoint y: 127, distance: 24.5
click at [587, 127] on div "​ Thank you [PERSON_NAME] for being willing to host the upcoming NIAX event ​" at bounding box center [545, 209] width 228 height 167
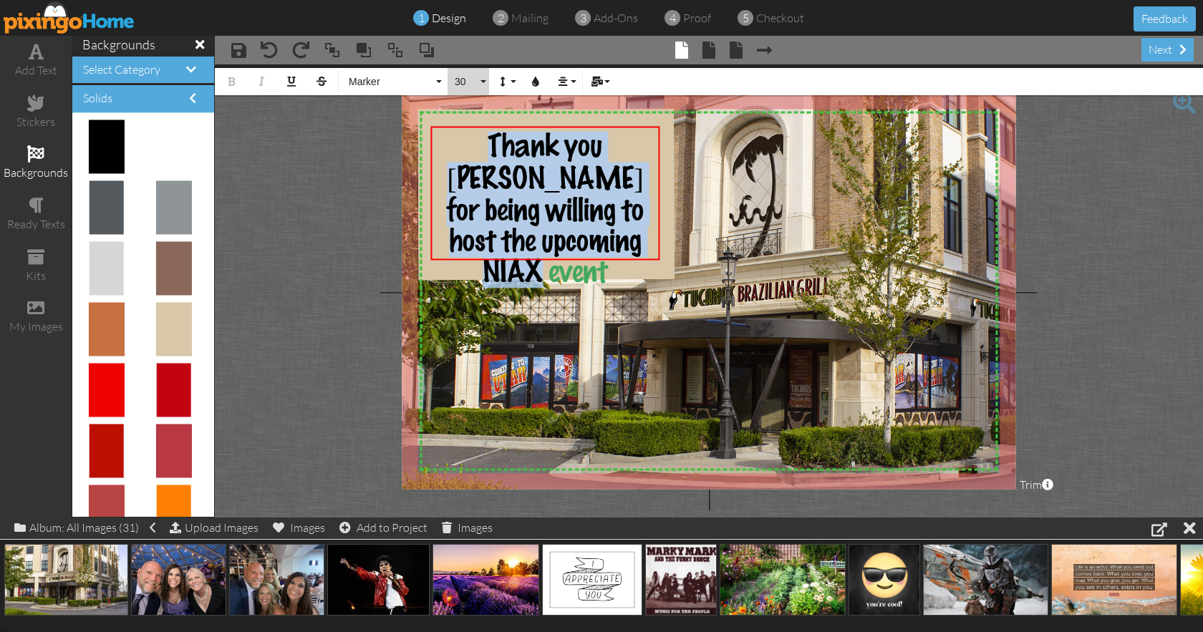
click at [487, 77] on button "30" at bounding box center [469, 81] width 42 height 27
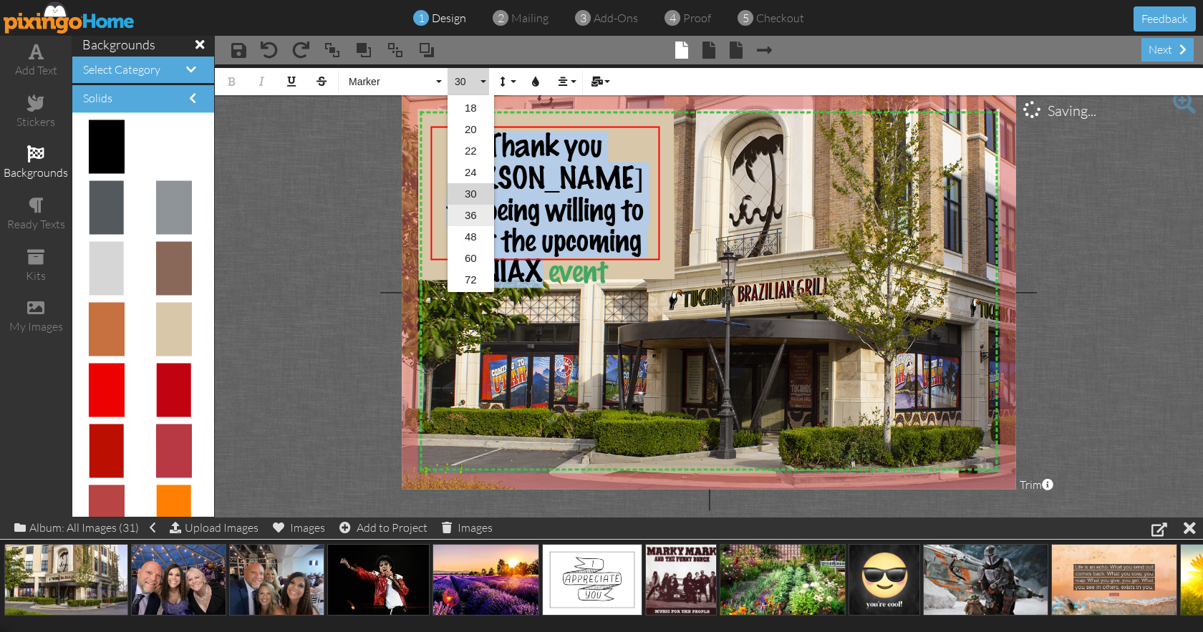
click at [473, 216] on link "36" at bounding box center [471, 215] width 47 height 21
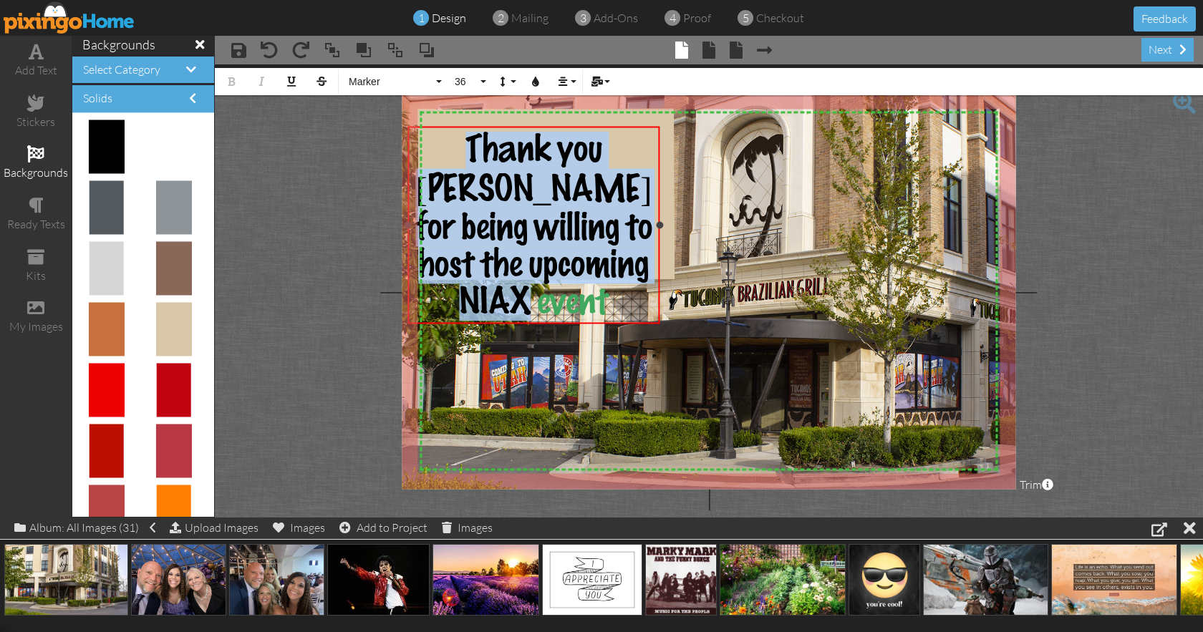
drag, startPoint x: 431, startPoint y: 243, endPoint x: 408, endPoint y: 244, distance: 22.9
click at [408, 244] on div "Thank you [PERSON_NAME] for being willing to host the upcoming NIAX event ×" at bounding box center [533, 225] width 251 height 198
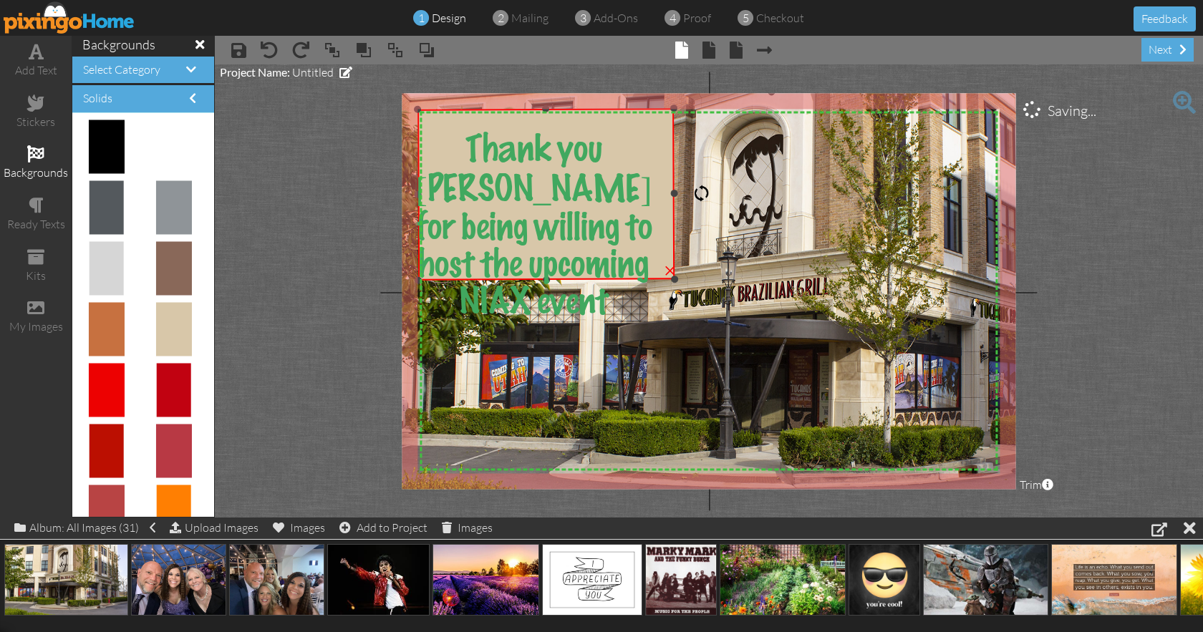
drag, startPoint x: 675, startPoint y: 193, endPoint x: 720, endPoint y: 194, distance: 44.4
click at [720, 194] on div "X X X X X X X X X X X X X X X X X X X X X X X X X X X X X X X X X X X X X X X X…" at bounding box center [709, 291] width 614 height 396
drag, startPoint x: 673, startPoint y: 194, endPoint x: 694, endPoint y: 195, distance: 20.8
click at [675, 195] on div "×" at bounding box center [546, 194] width 257 height 173
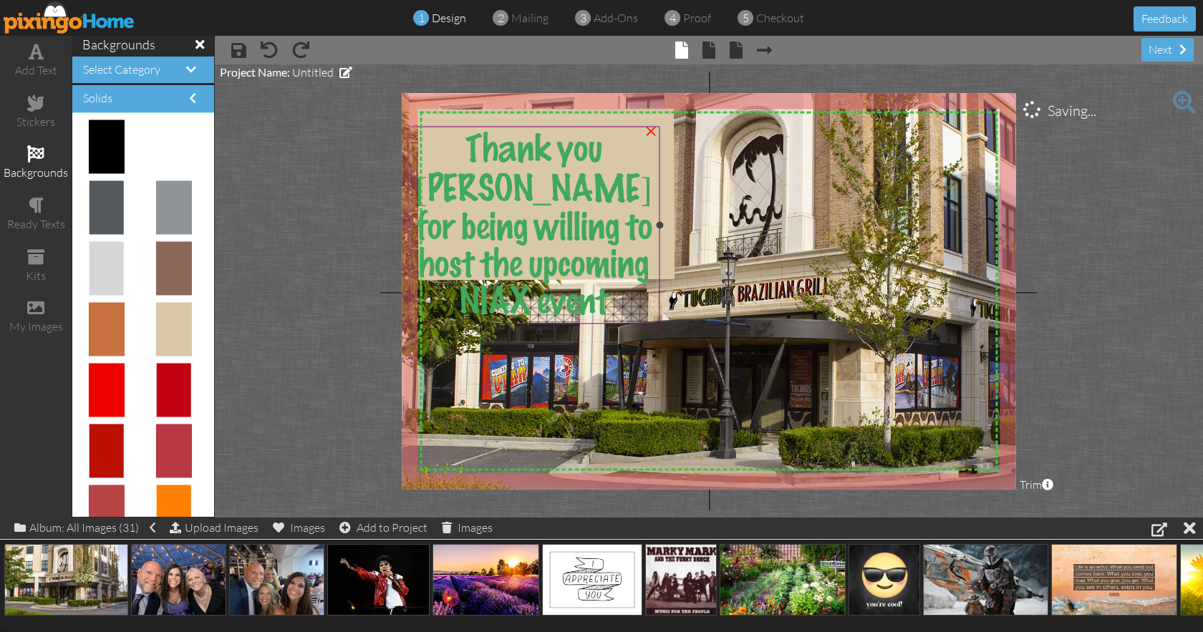
click at [613, 198] on span "Thank you [PERSON_NAME] for being willing to host the upcoming NIAX event" at bounding box center [533, 226] width 237 height 190
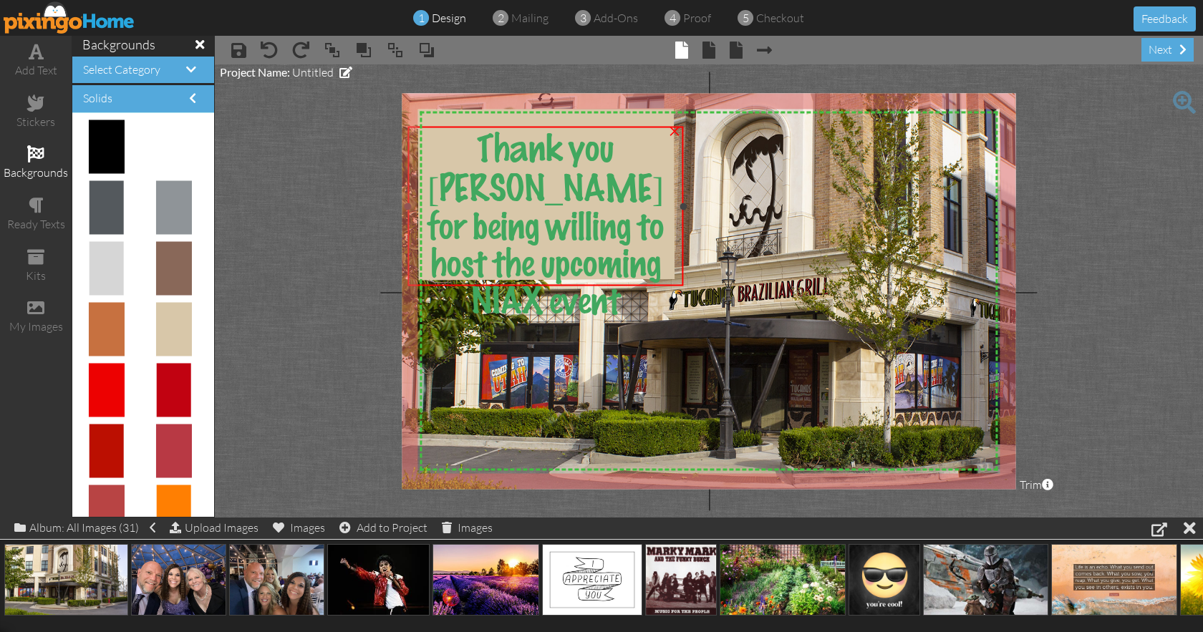
drag, startPoint x: 661, startPoint y: 228, endPoint x: 685, endPoint y: 228, distance: 23.6
click at [683, 228] on div "Thank you [PERSON_NAME] for being willing to host the upcoming NIAX event ×" at bounding box center [545, 206] width 275 height 160
click at [624, 264] on div "Thank you [PERSON_NAME] for being willing to host the upcoming NIAX event" at bounding box center [546, 226] width 266 height 190
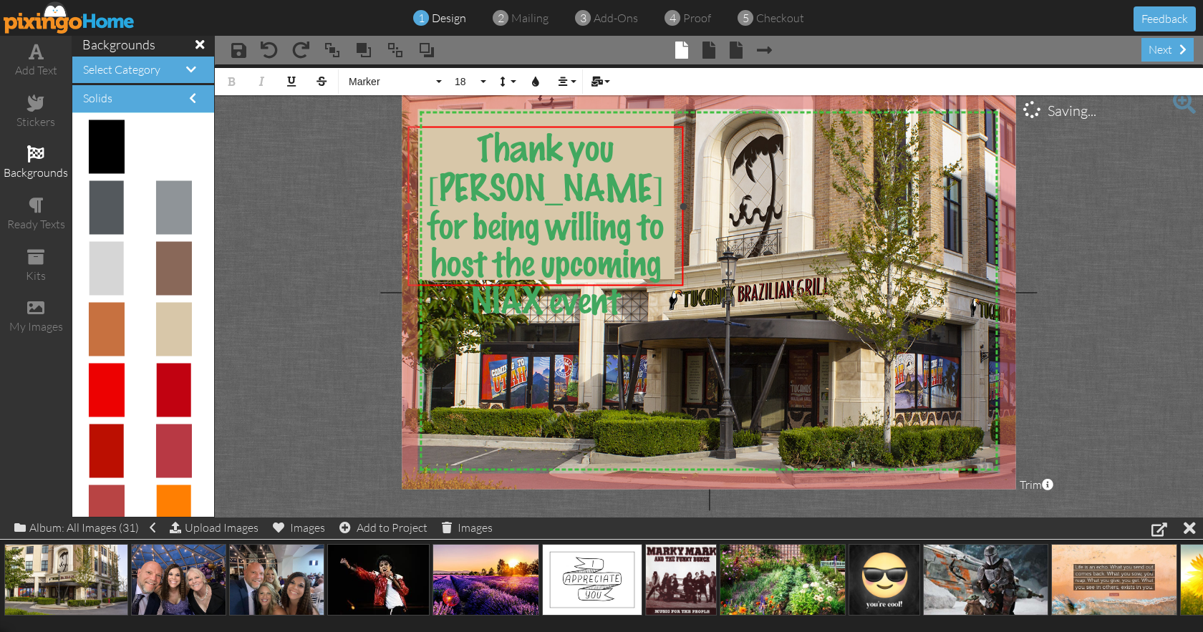
click at [624, 264] on div "Thank you [PERSON_NAME] for being willing to host the upcoming NIAX event" at bounding box center [546, 226] width 266 height 190
click at [628, 267] on div "Thank you [PERSON_NAME] for being willing to host the upcoming NIAX event" at bounding box center [546, 226] width 266 height 190
click at [482, 85] on button "36" at bounding box center [469, 81] width 42 height 27
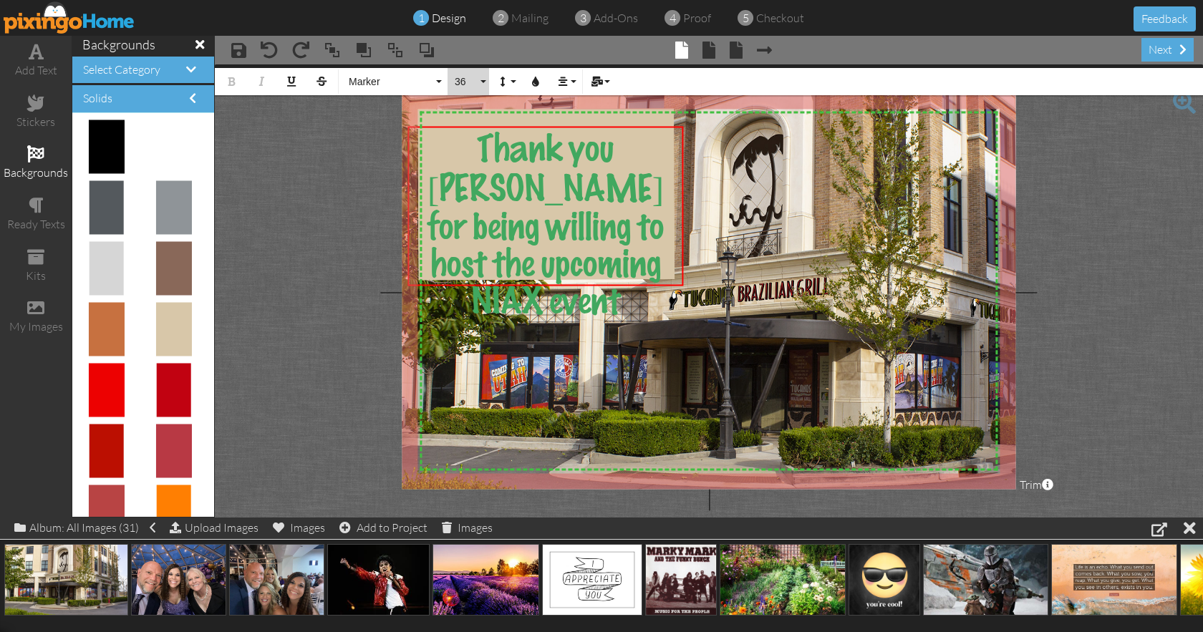
scroll to position [233, 0]
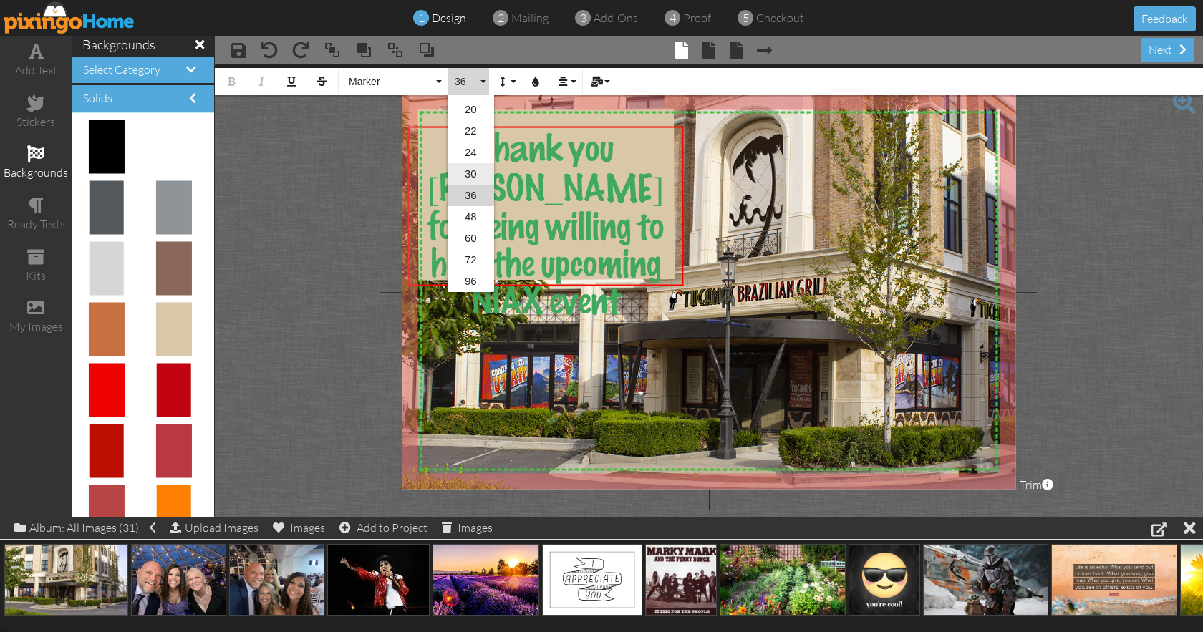
click at [474, 167] on link "30" at bounding box center [471, 173] width 47 height 21
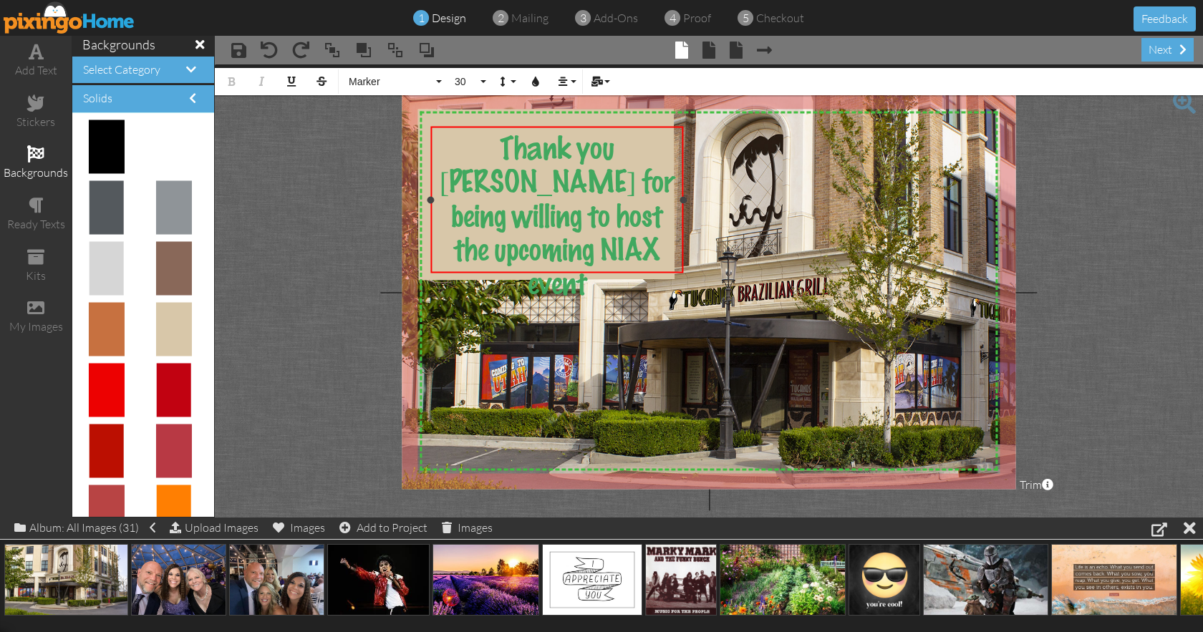
drag, startPoint x: 411, startPoint y: 184, endPoint x: 434, endPoint y: 184, distance: 22.9
click at [434, 184] on div "Thank you [PERSON_NAME] for being willing to host the upcoming NIAX event ×" at bounding box center [557, 200] width 252 height 148
click at [570, 130] on div "Thank you [PERSON_NAME] for being willing to host the upcoming NIAX event" at bounding box center [557, 215] width 252 height 179
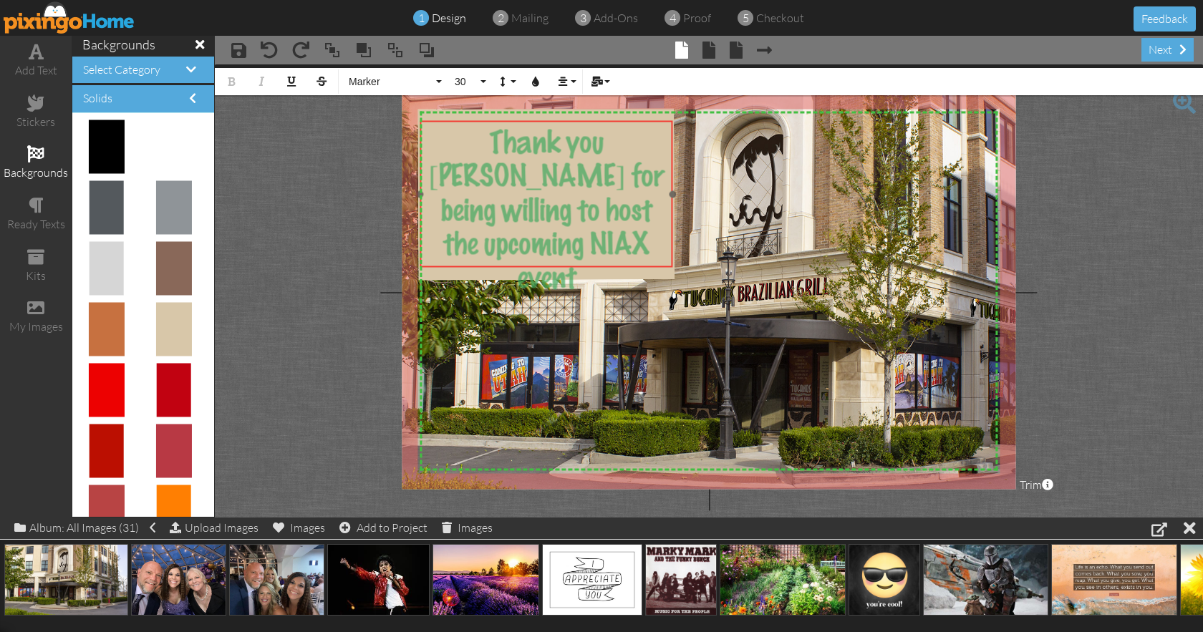
drag, startPoint x: 571, startPoint y: 130, endPoint x: 560, endPoint y: 124, distance: 12.2
click at [560, 124] on div "​ Thank you [PERSON_NAME] for being willing to host the upcoming NIAX event ​" at bounding box center [546, 209] width 252 height 179
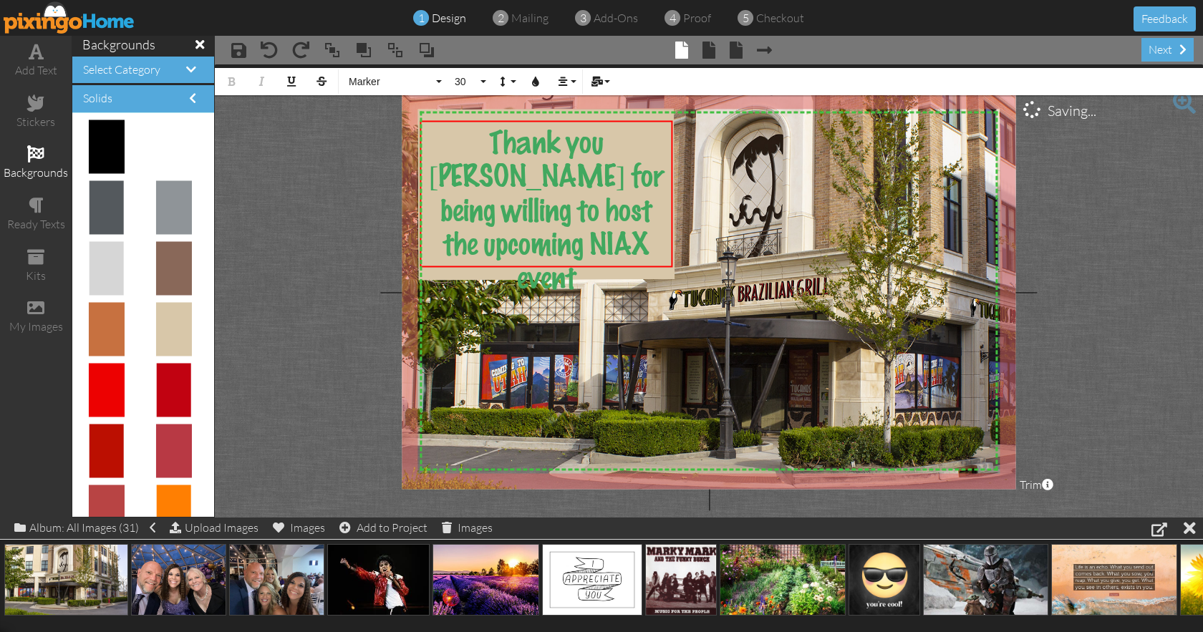
click at [728, 227] on img at bounding box center [771, 304] width 743 height 425
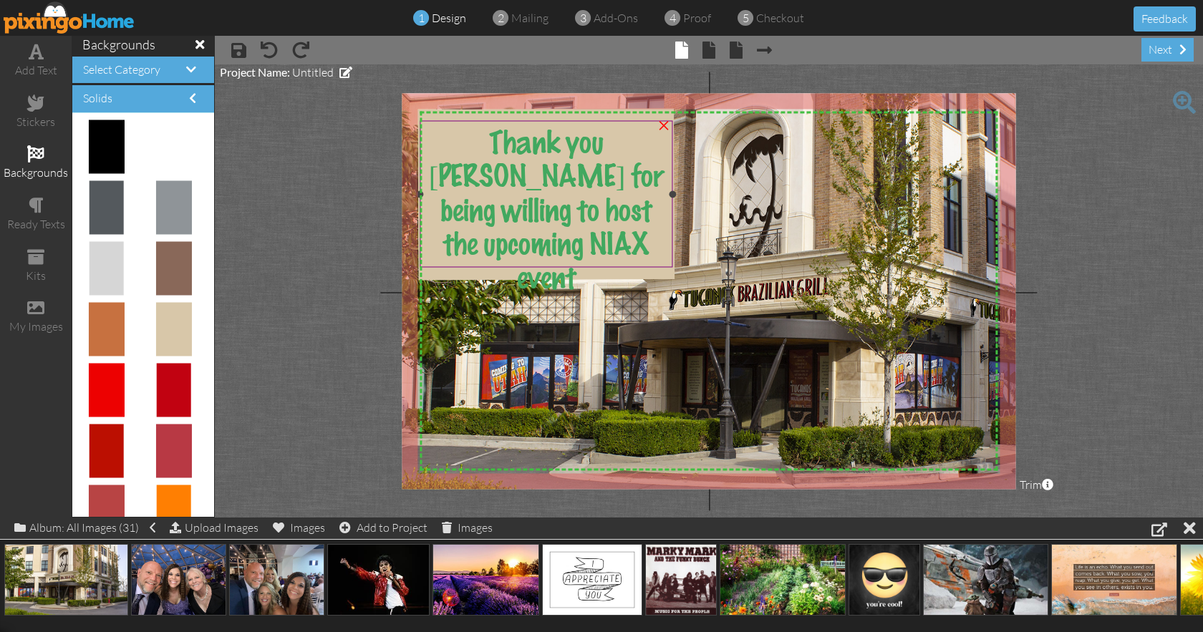
click at [570, 186] on span "Thank you [PERSON_NAME] for being willing to host the upcoming NIAX event" at bounding box center [547, 211] width 236 height 166
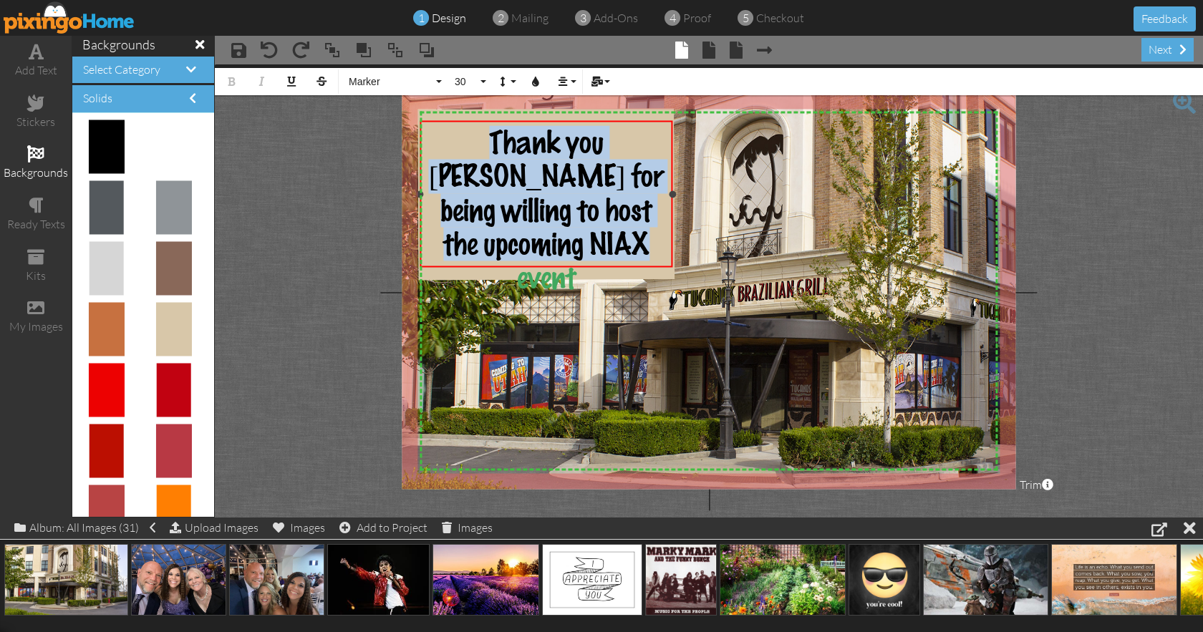
drag, startPoint x: 443, startPoint y: 150, endPoint x: 631, endPoint y: 250, distance: 213.4
click at [631, 250] on div "Thank you [PERSON_NAME] for being willing to host the upcoming NIAX event" at bounding box center [546, 209] width 243 height 169
click at [536, 88] on button "Colors" at bounding box center [535, 81] width 27 height 27
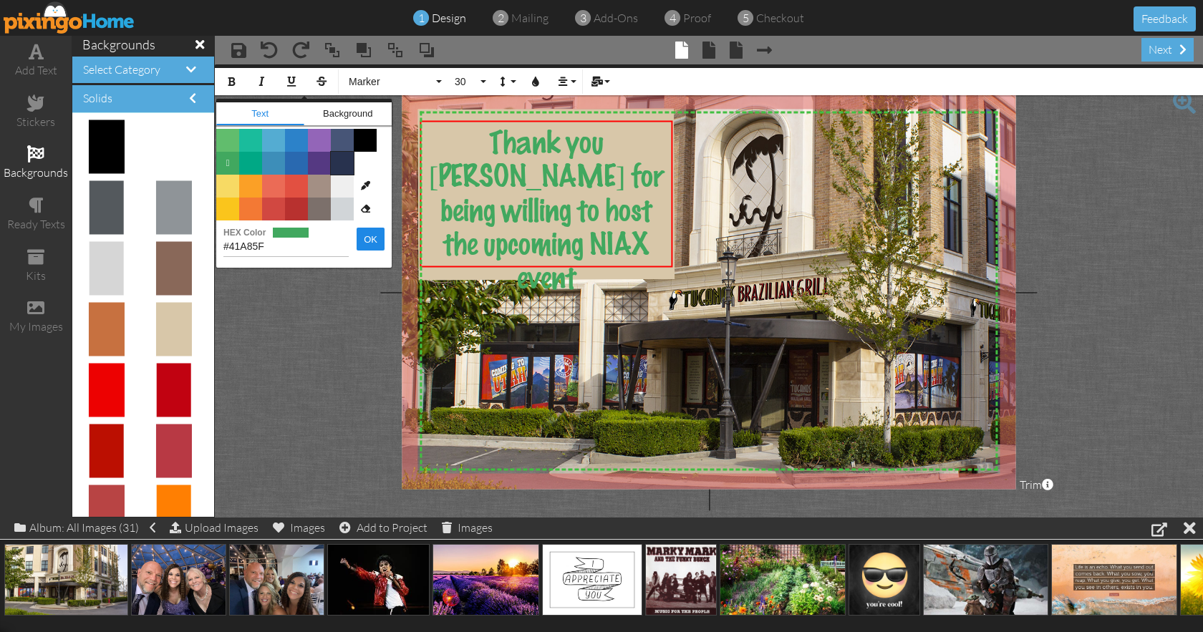
click at [341, 165] on span "Color #28324E" at bounding box center [342, 163] width 23 height 23
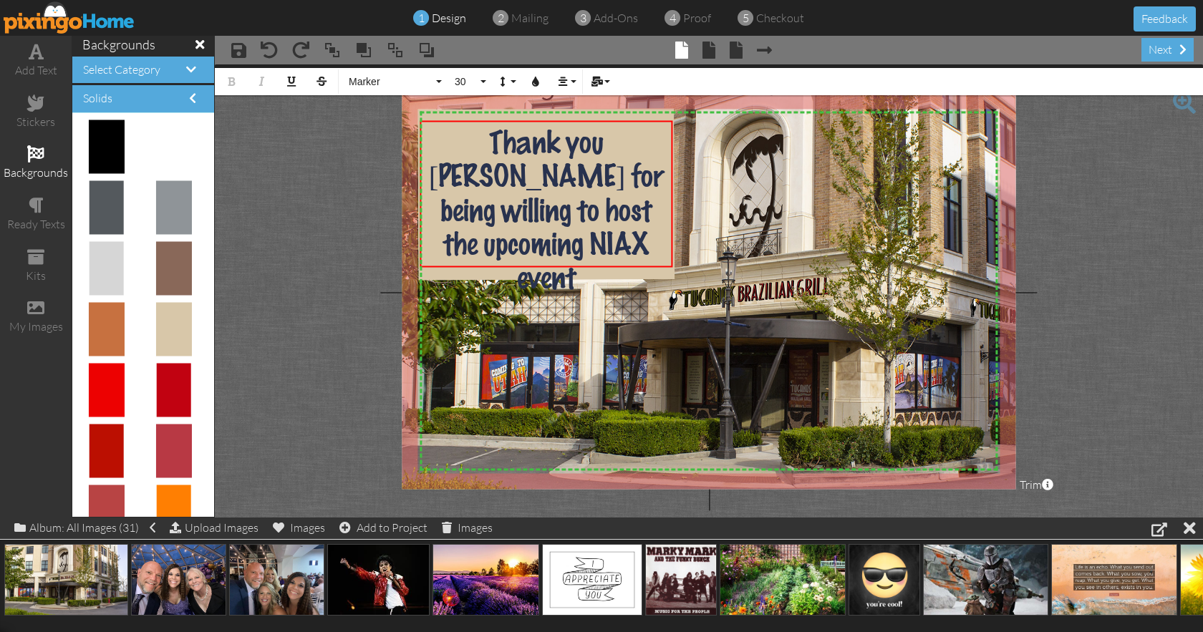
click at [553, 291] on img at bounding box center [771, 304] width 743 height 425
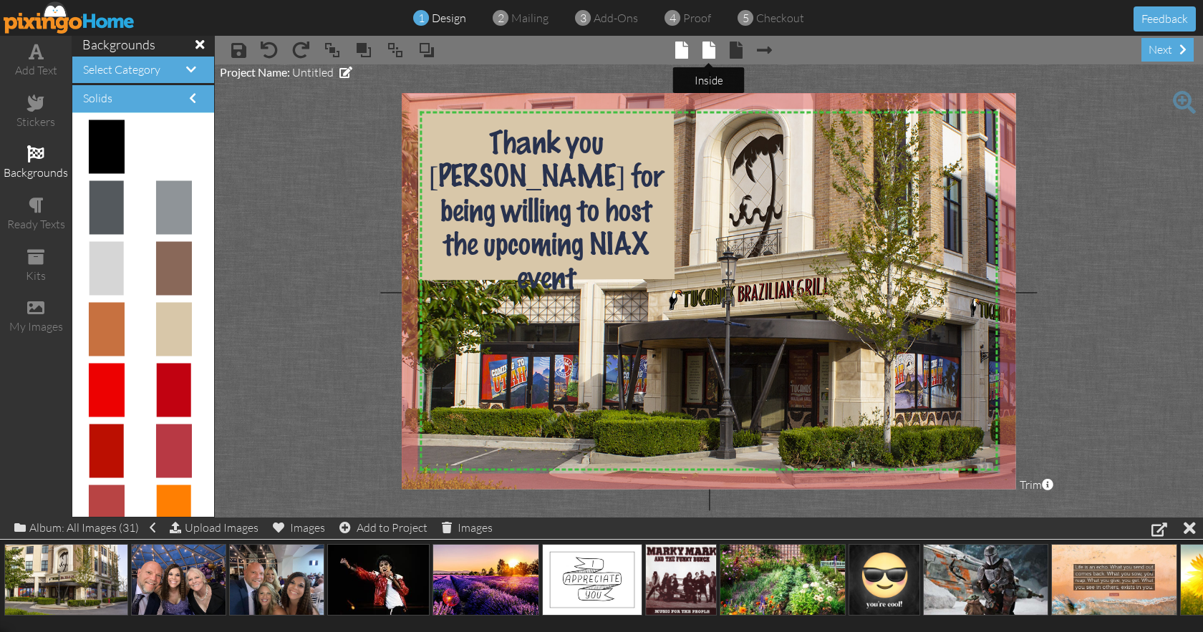
click at [709, 54] on span at bounding box center [709, 50] width 13 height 17
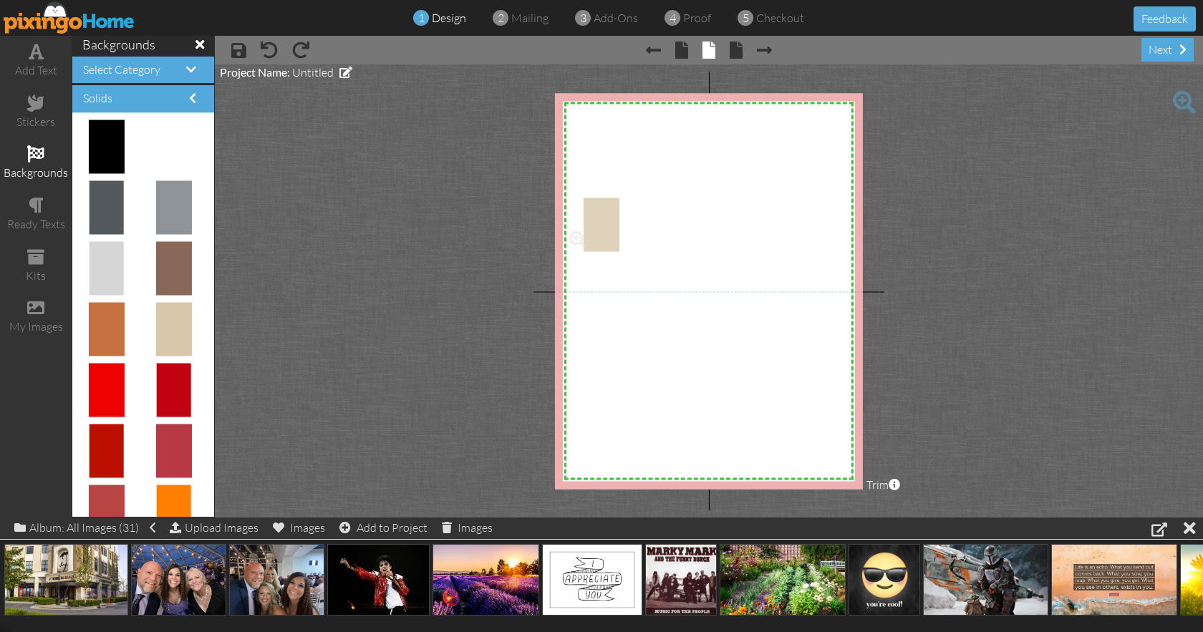
drag, startPoint x: 155, startPoint y: 324, endPoint x: 597, endPoint y: 215, distance: 454.6
click at [597, 215] on body "1 design 2 mailing 3 add-ons 4 proof 5 checkout Feedback add text stickers back…" at bounding box center [601, 316] width 1203 height 632
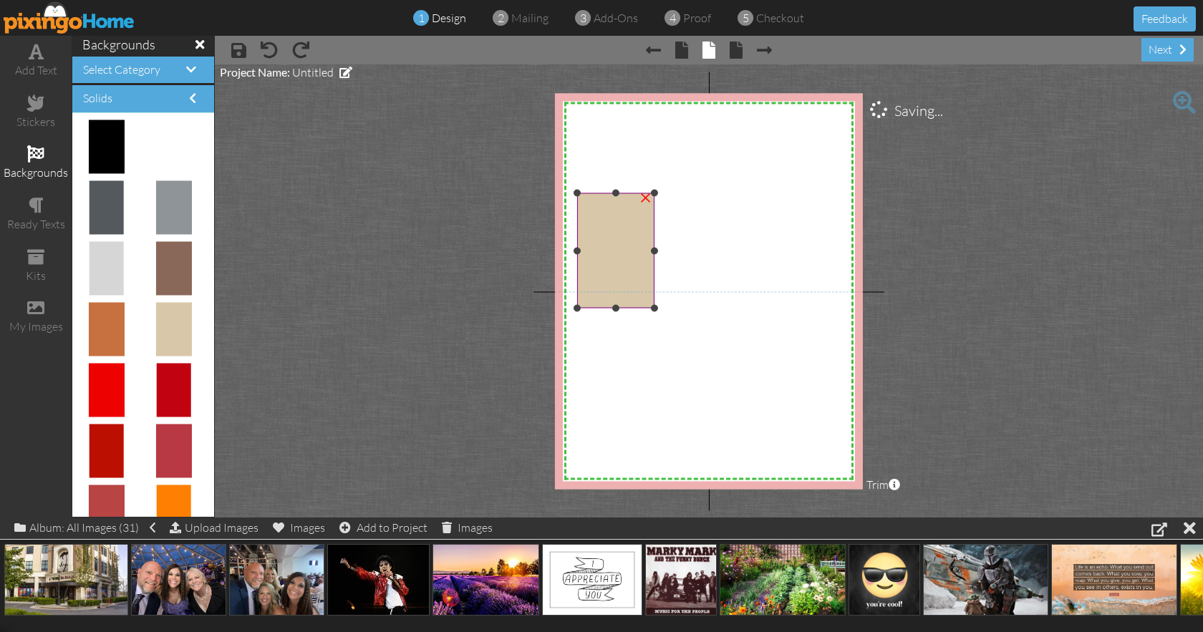
click at [598, 214] on img at bounding box center [615, 250] width 77 height 115
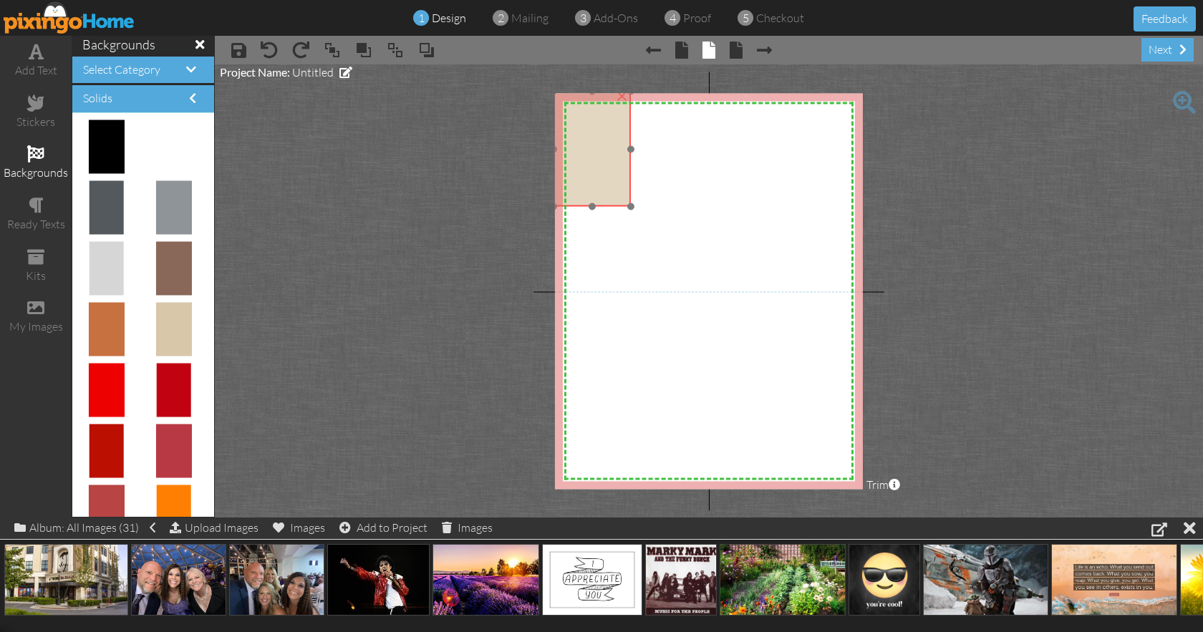
drag, startPoint x: 598, startPoint y: 214, endPoint x: 574, endPoint y: 112, distance: 104.4
click at [574, 112] on img at bounding box center [592, 149] width 77 height 115
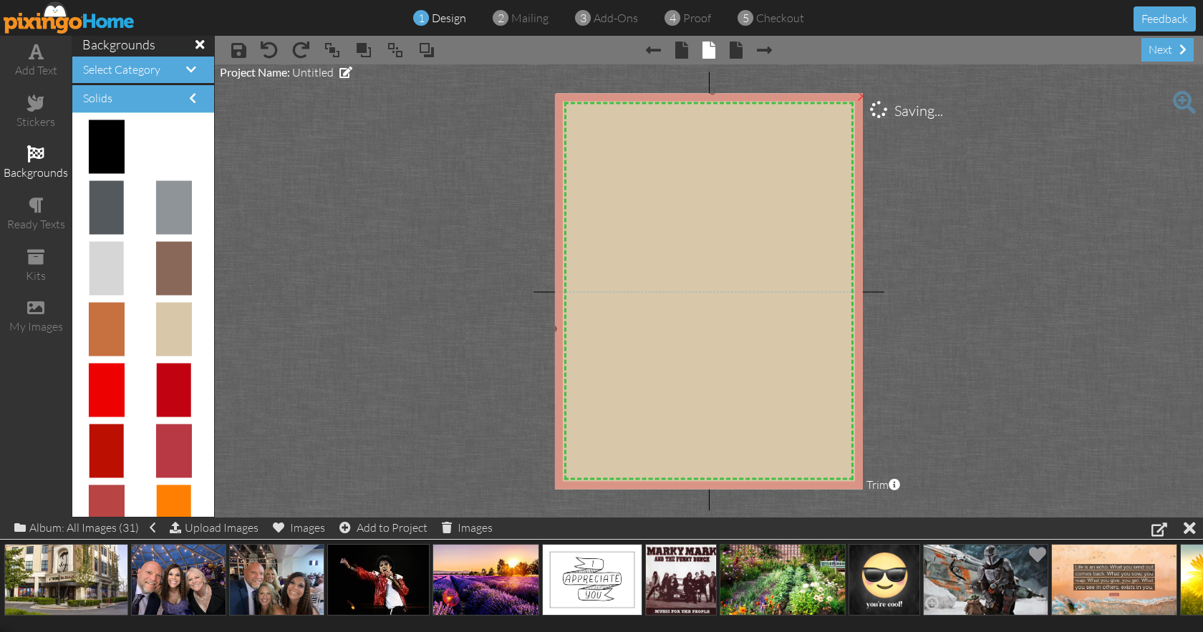
drag, startPoint x: 632, startPoint y: 206, endPoint x: 1036, endPoint y: 567, distance: 541.8
click at [1036, 518] on div "add text stickers backgrounds ready texts kits my images backgrounds Select Cat…" at bounding box center [601, 277] width 1203 height 482
click at [694, 339] on img at bounding box center [713, 330] width 318 height 476
click at [44, 56] on div "add text" at bounding box center [36, 61] width 72 height 50
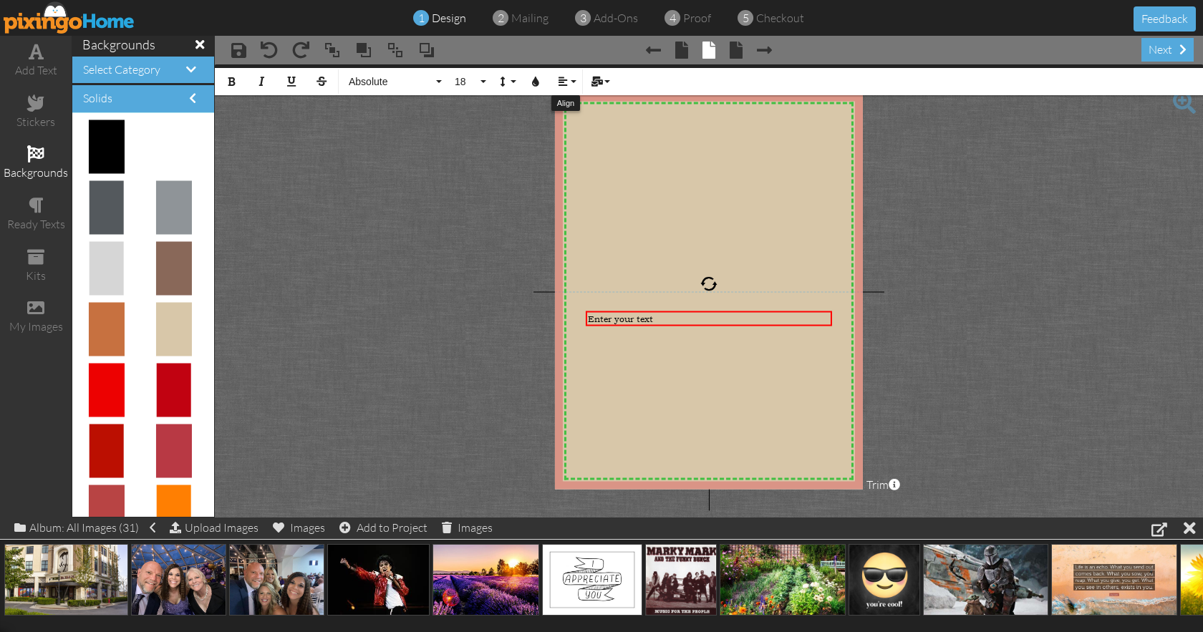
click at [564, 79] on icon "button" at bounding box center [563, 82] width 10 height 10
click at [575, 122] on icon at bounding box center [573, 127] width 9 height 11
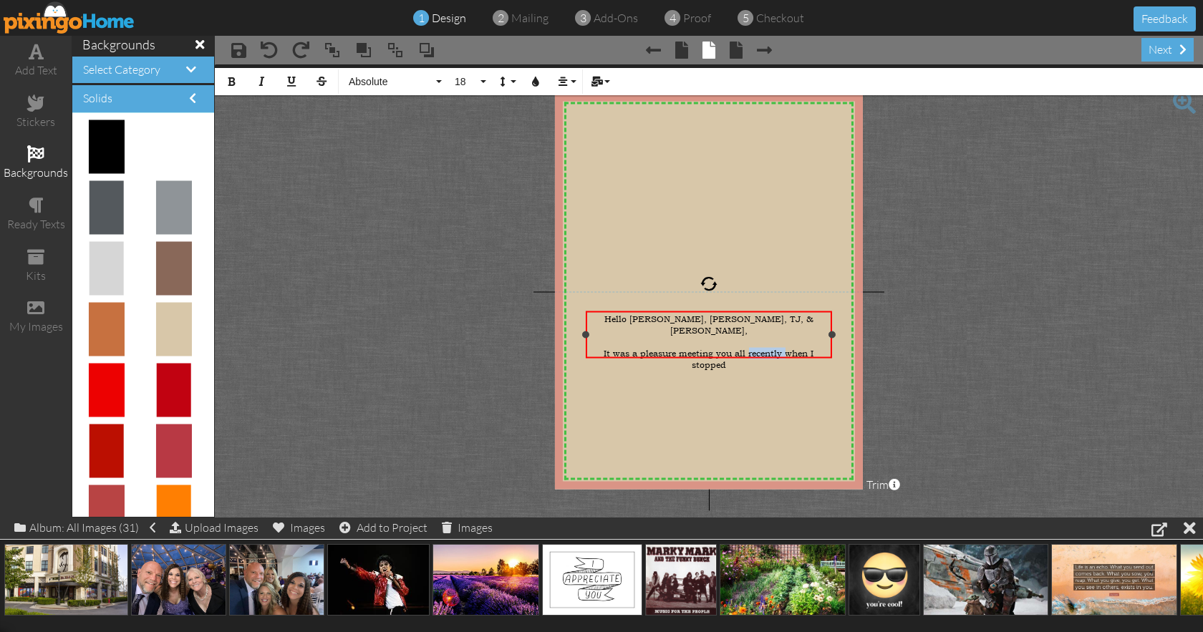
drag, startPoint x: 786, startPoint y: 339, endPoint x: 749, endPoint y: 341, distance: 36.6
click at [749, 348] on span "It was a pleasure meeting you all recently when I stopped" at bounding box center [709, 359] width 210 height 23
click at [818, 348] on div "It was a pleasure meeting you all when I stopped" at bounding box center [708, 353] width 241 height 11
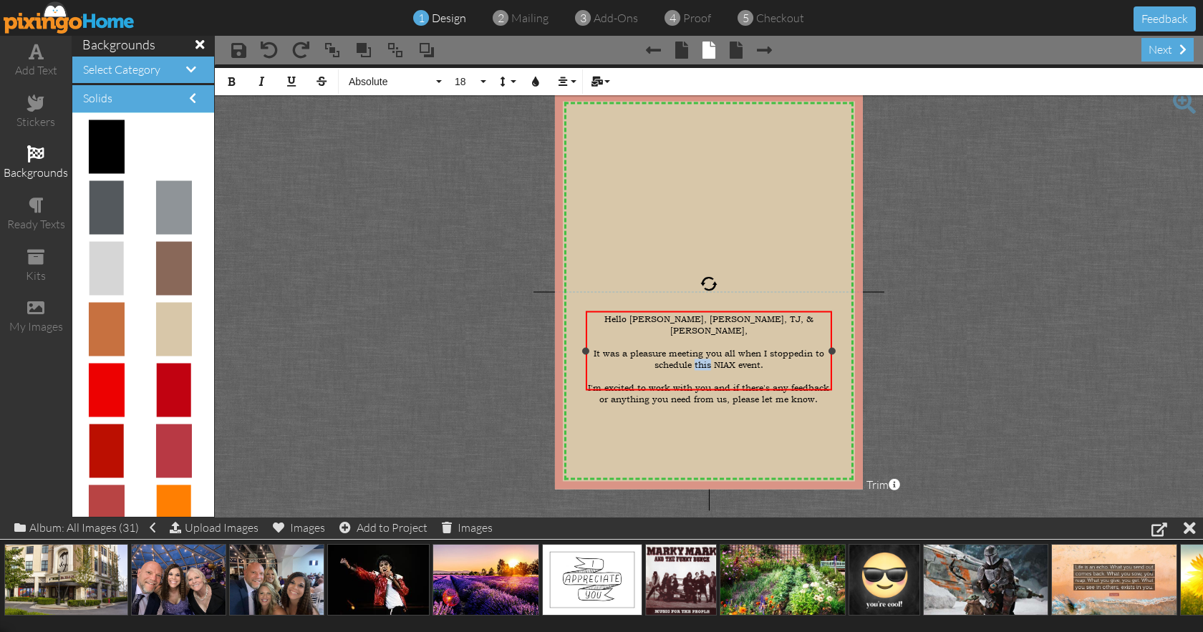
drag, startPoint x: 695, startPoint y: 352, endPoint x: 711, endPoint y: 352, distance: 16.5
click at [711, 352] on span "in to schedule this NIAX event." at bounding box center [740, 359] width 170 height 23
click at [761, 352] on span "in to schedule our NIAX event." at bounding box center [739, 359] width 169 height 23
drag, startPoint x: 601, startPoint y: 375, endPoint x: 587, endPoint y: 375, distance: 14.3
click at [588, 375] on div "Hello [PERSON_NAME], [PERSON_NAME], TJ, & [PERSON_NAME], ​ It was a pleasure me…" at bounding box center [708, 360] width 241 height 92
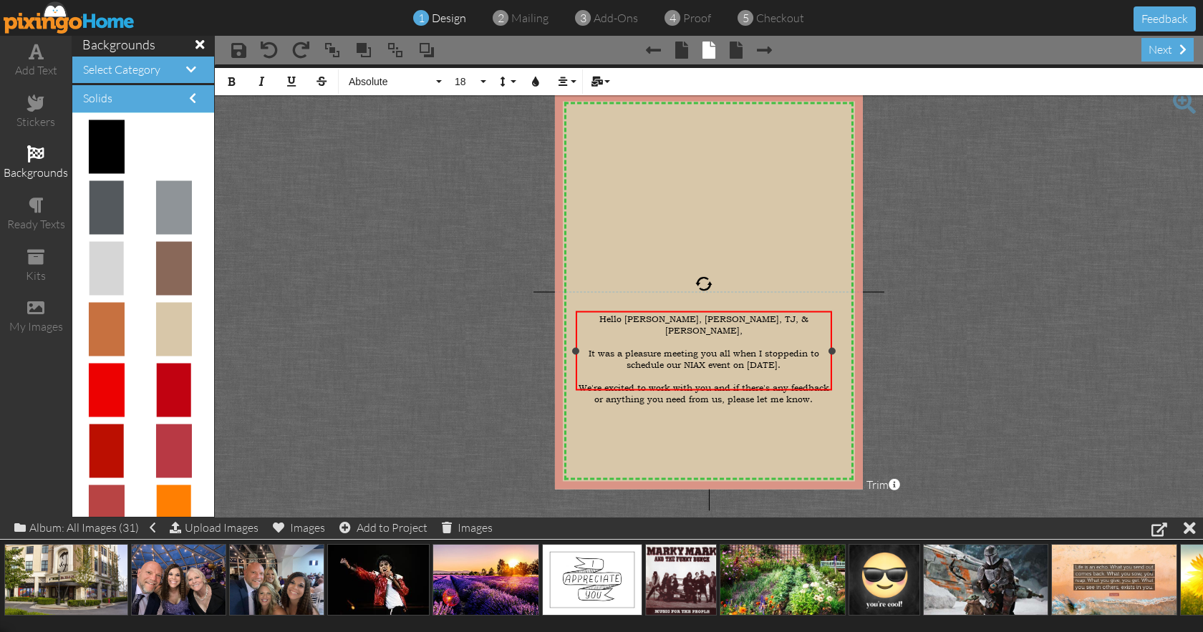
drag, startPoint x: 587, startPoint y: 355, endPoint x: 577, endPoint y: 355, distance: 10.0
click at [577, 355] on div "Hello [PERSON_NAME], [PERSON_NAME], TJ, & [PERSON_NAME], ​ It was a pleasure me…" at bounding box center [704, 351] width 256 height 80
drag, startPoint x: 834, startPoint y: 349, endPoint x: 844, endPoint y: 350, distance: 9.4
click at [844, 350] on div at bounding box center [841, 350] width 7 height 7
click at [826, 387] on div "We're excited to work with you and if there's any feedback or anything you need…" at bounding box center [708, 393] width 261 height 23
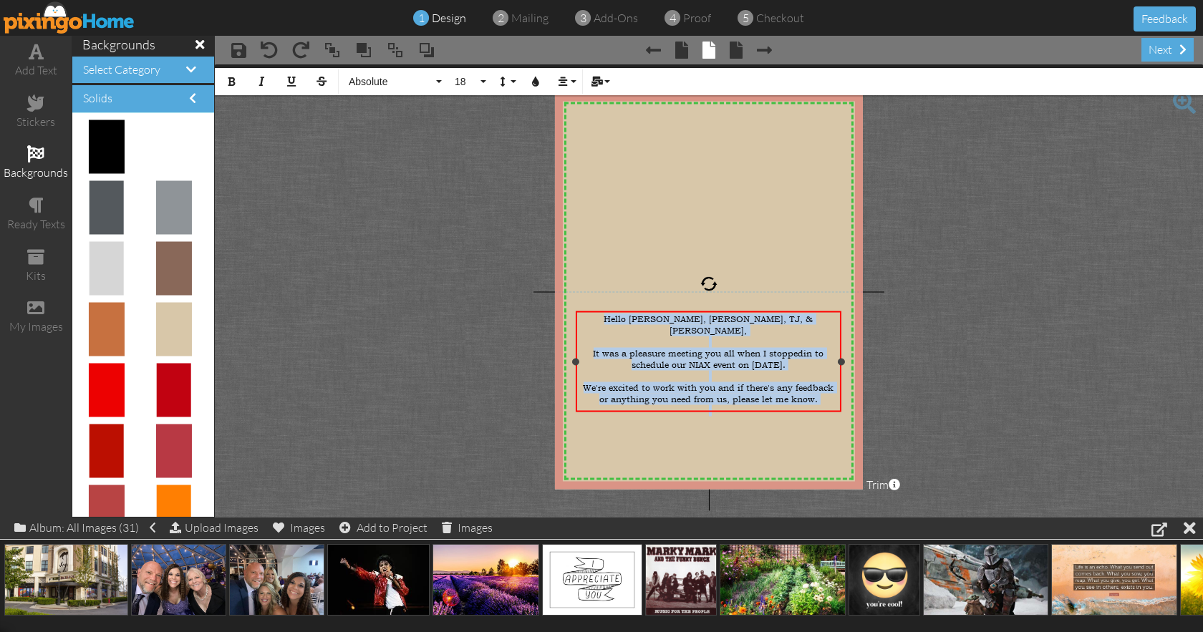
drag, startPoint x: 645, startPoint y: 319, endPoint x: 877, endPoint y: 418, distance: 252.9
click at [839, 418] on div "Hello [PERSON_NAME], [PERSON_NAME], TJ, & [PERSON_NAME], ​ It was a pleasure me…" at bounding box center [708, 371] width 261 height 115
click at [484, 79] on button "18" at bounding box center [469, 81] width 42 height 27
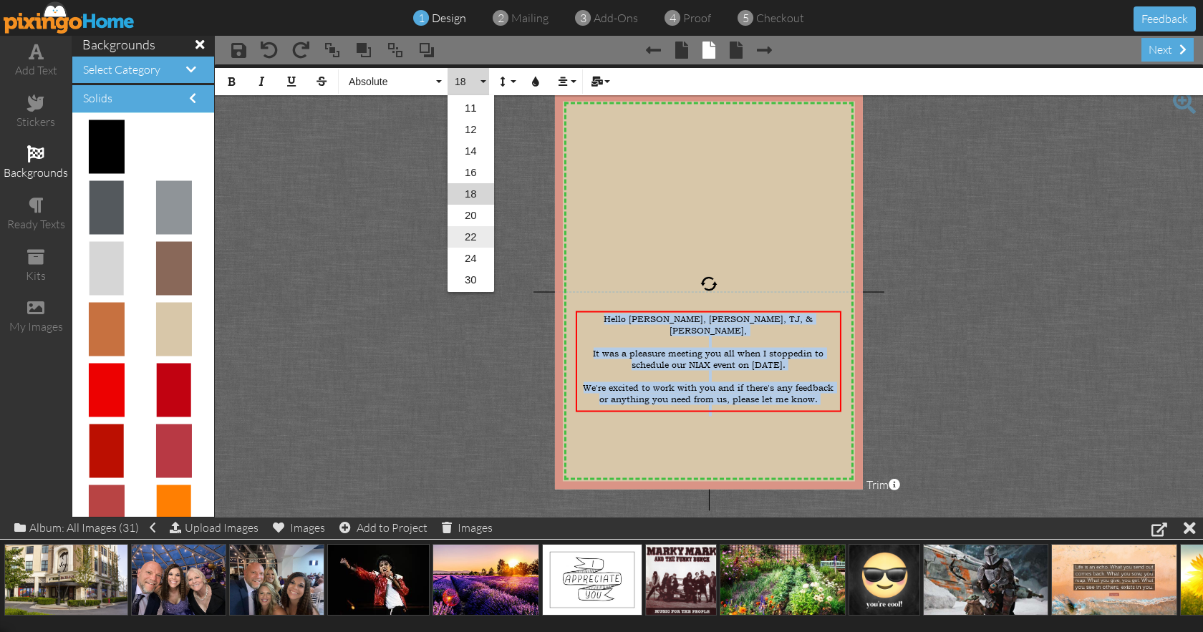
click at [470, 233] on link "22" at bounding box center [471, 236] width 47 height 21
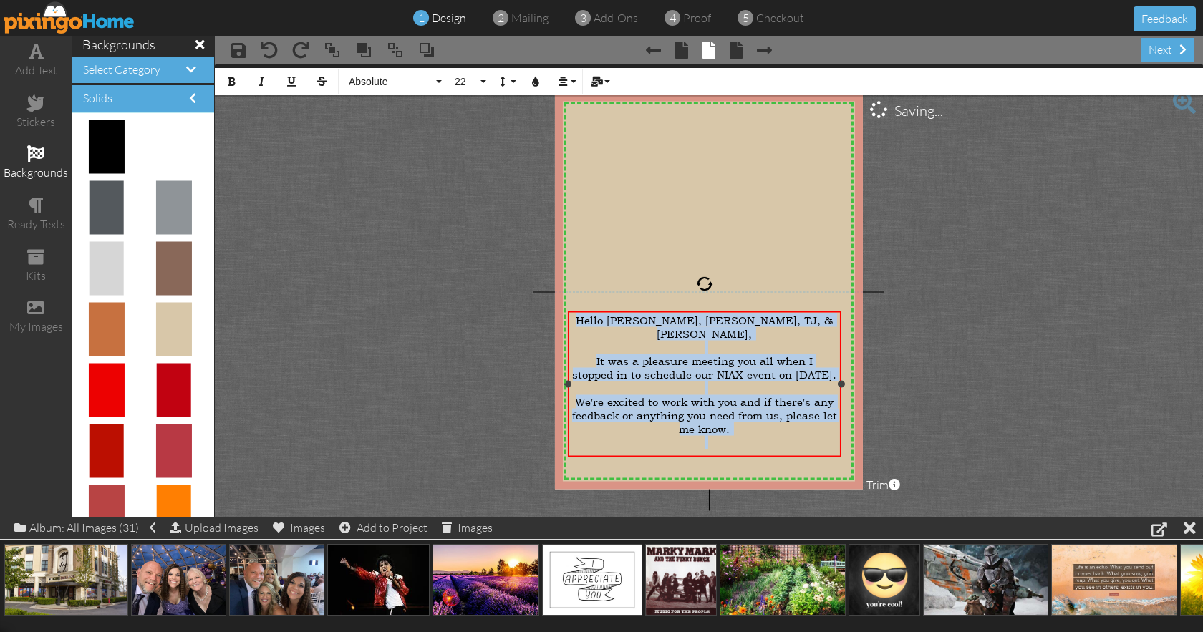
drag, startPoint x: 576, startPoint y: 387, endPoint x: 568, endPoint y: 387, distance: 7.9
click at [568, 387] on div at bounding box center [567, 384] width 7 height 7
click at [842, 388] on div "Hello [PERSON_NAME], [PERSON_NAME], TJ, & [PERSON_NAME], ​ It was a pleasure me…" at bounding box center [705, 388] width 274 height 155
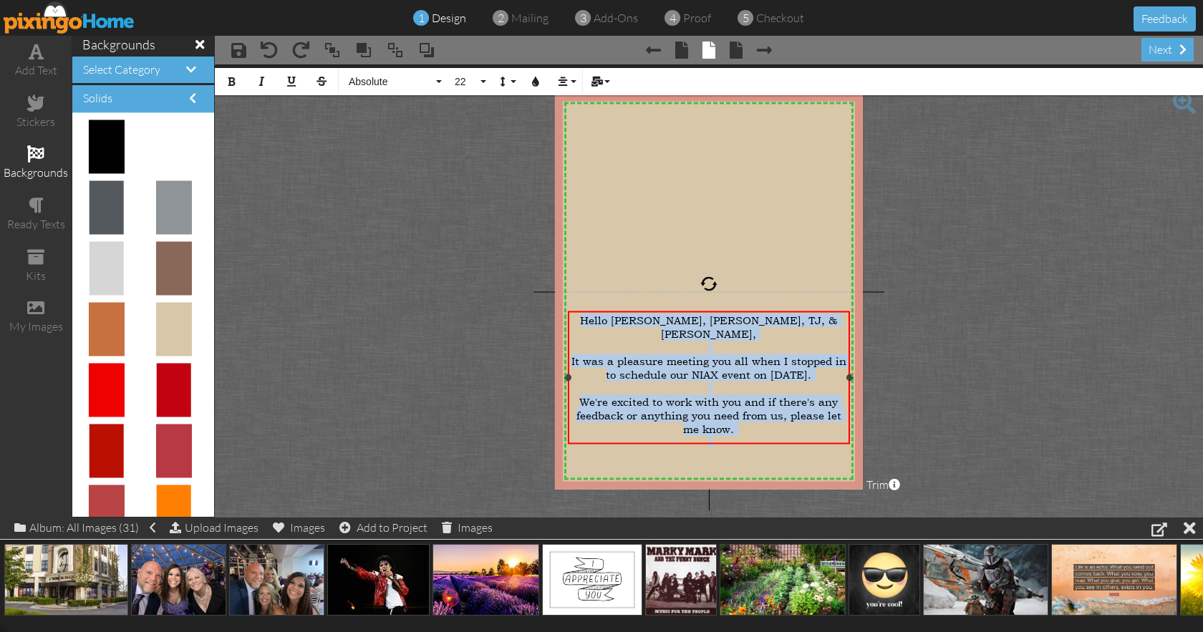
drag, startPoint x: 842, startPoint y: 386, endPoint x: 851, endPoint y: 388, distance: 8.9
click at [850, 388] on div "Hello [PERSON_NAME], [PERSON_NAME], TJ, & [PERSON_NAME], ​ It was a pleasure me…" at bounding box center [709, 378] width 282 height 134
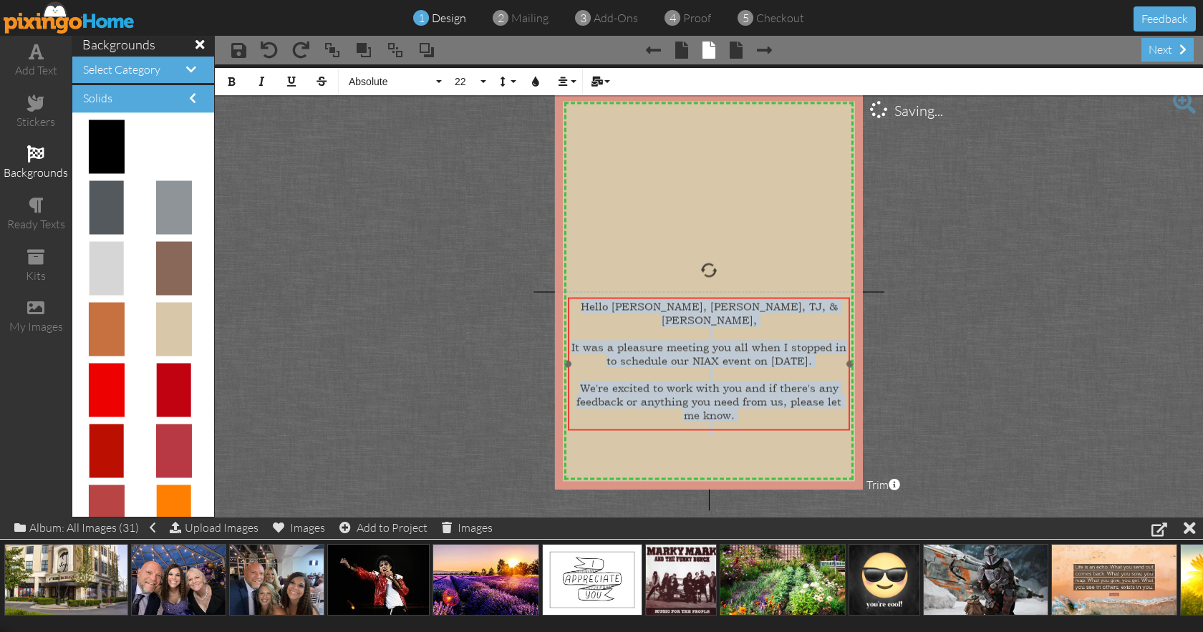
drag, startPoint x: 786, startPoint y: 309, endPoint x: 786, endPoint y: 297, distance: 12.9
click at [786, 296] on div at bounding box center [708, 364] width 289 height 141
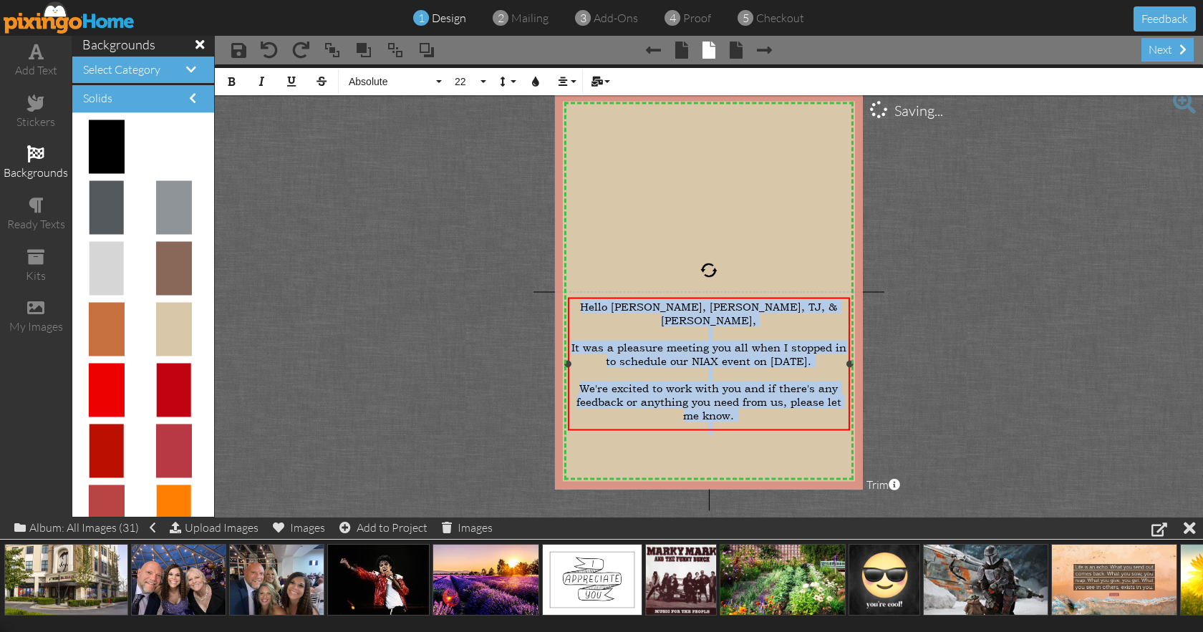
click at [756, 423] on div at bounding box center [708, 430] width 277 height 14
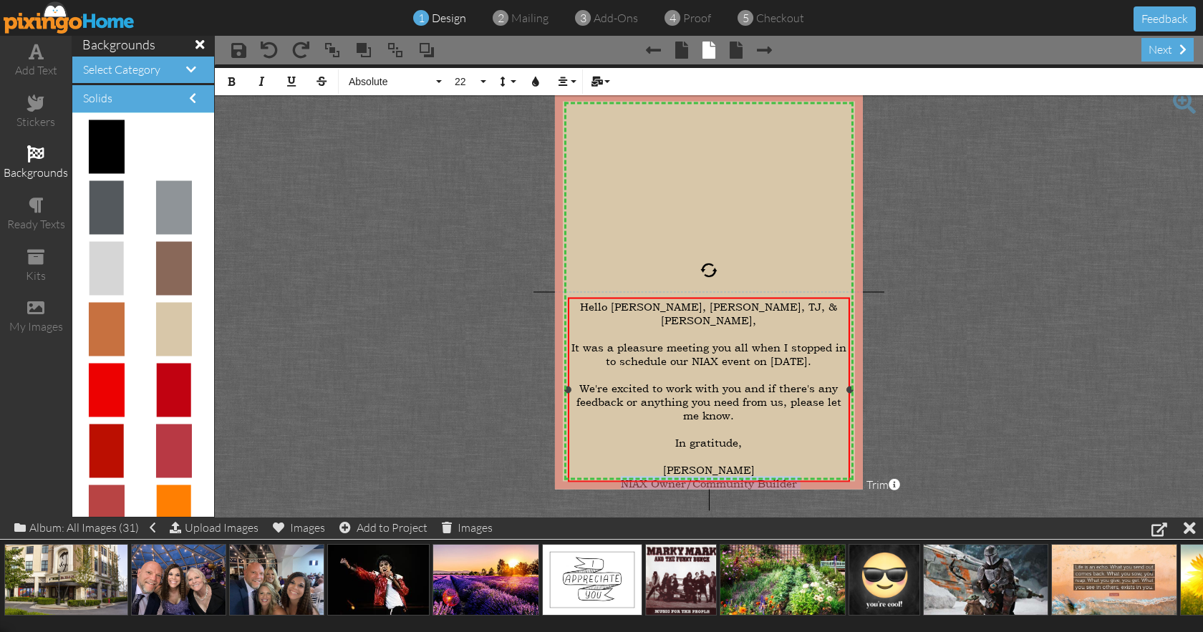
drag, startPoint x: 623, startPoint y: 460, endPoint x: 800, endPoint y: 463, distance: 176.9
click at [800, 477] on div "NIAX Owner/Community Builder" at bounding box center [708, 484] width 277 height 14
click at [479, 85] on button "22" at bounding box center [469, 81] width 42 height 27
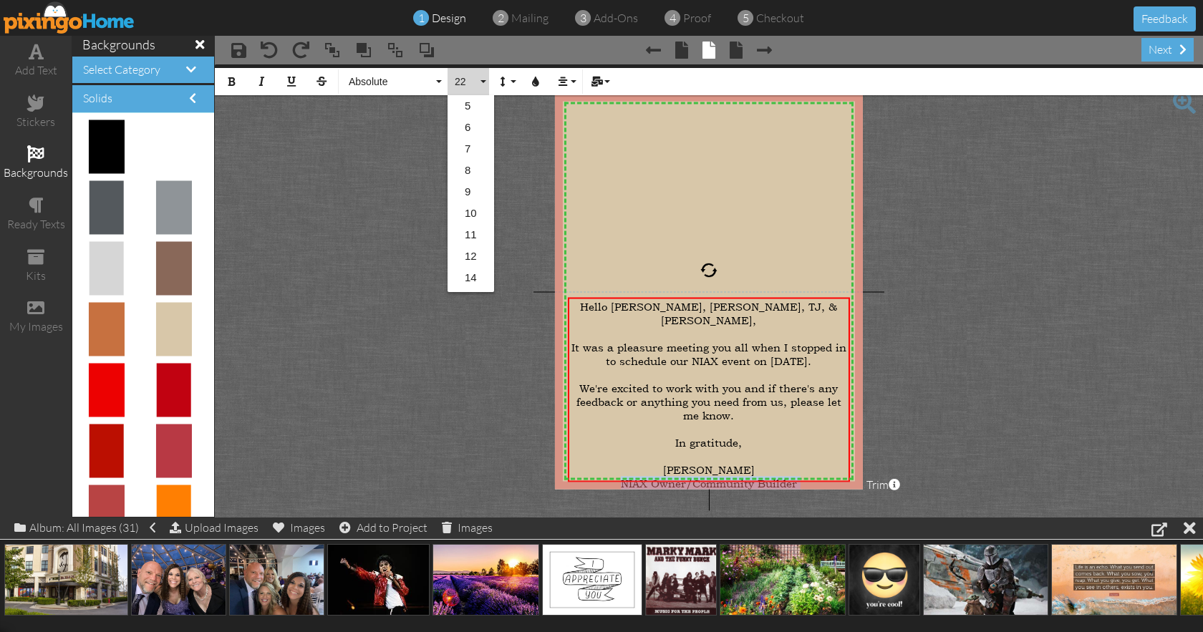
scroll to position [170, 0]
click at [473, 150] on link "18" at bounding box center [471, 150] width 47 height 21
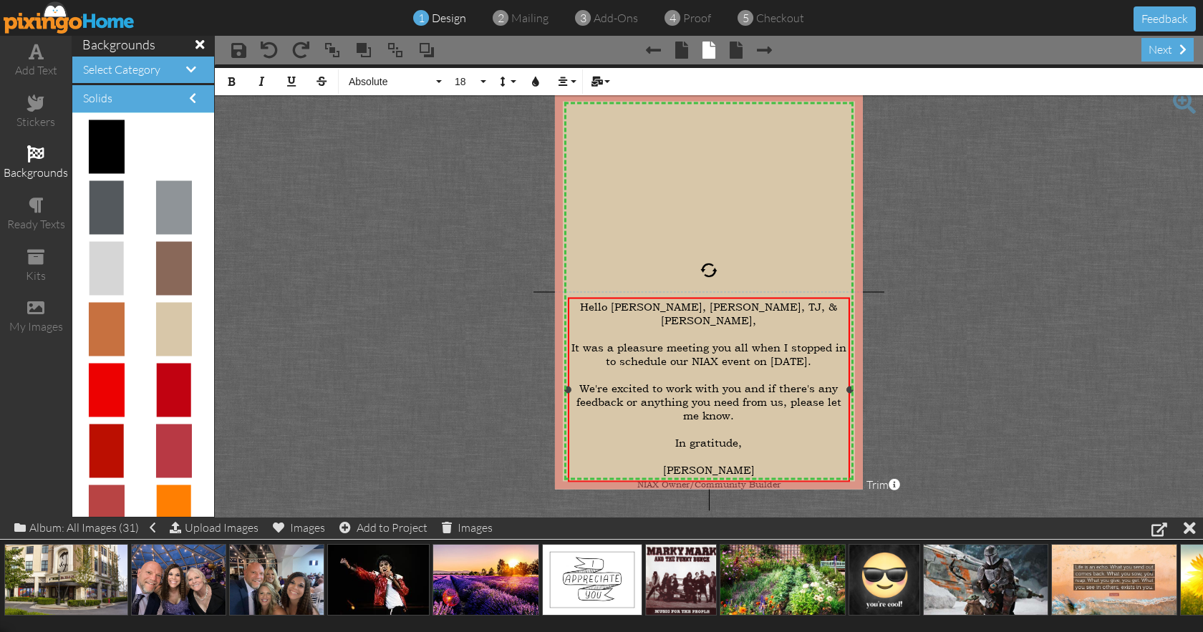
click at [786, 477] on div "NIAX Owner/Community Builder" at bounding box center [708, 484] width 277 height 14
drag, startPoint x: 672, startPoint y: 468, endPoint x: 761, endPoint y: 468, distance: 88.8
click at [761, 488] on div "[PHONE_NUMBER]" at bounding box center [708, 495] width 277 height 14
click at [483, 86] on button "22" at bounding box center [469, 81] width 42 height 27
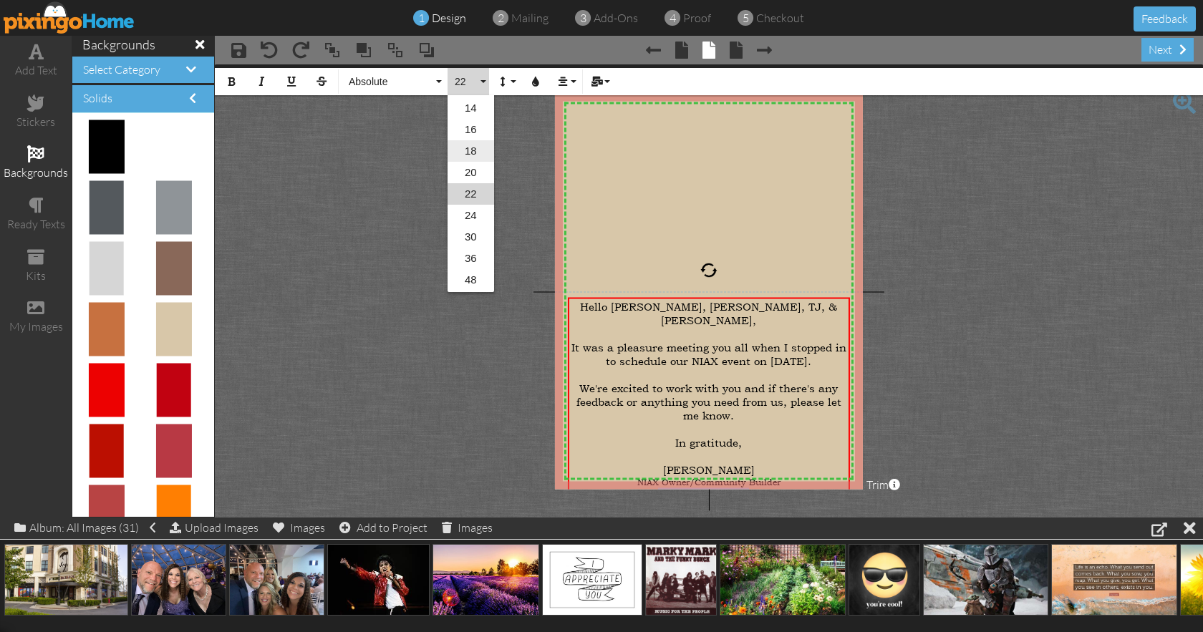
click at [472, 155] on link "18" at bounding box center [471, 150] width 47 height 21
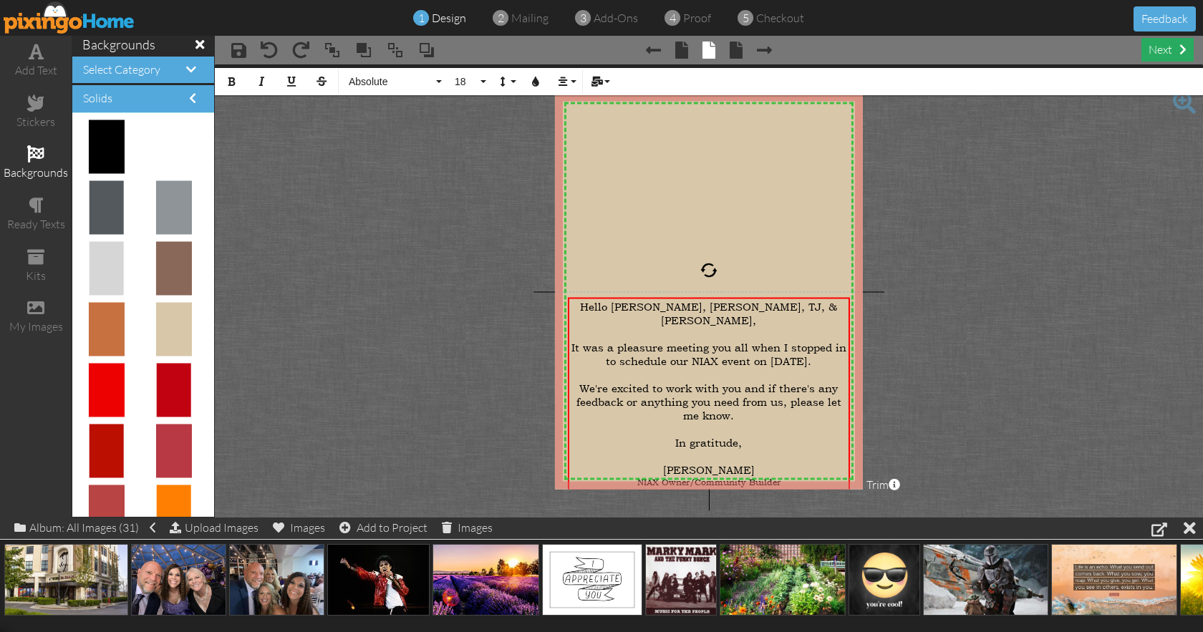
click at [1157, 49] on div "next" at bounding box center [1168, 50] width 52 height 24
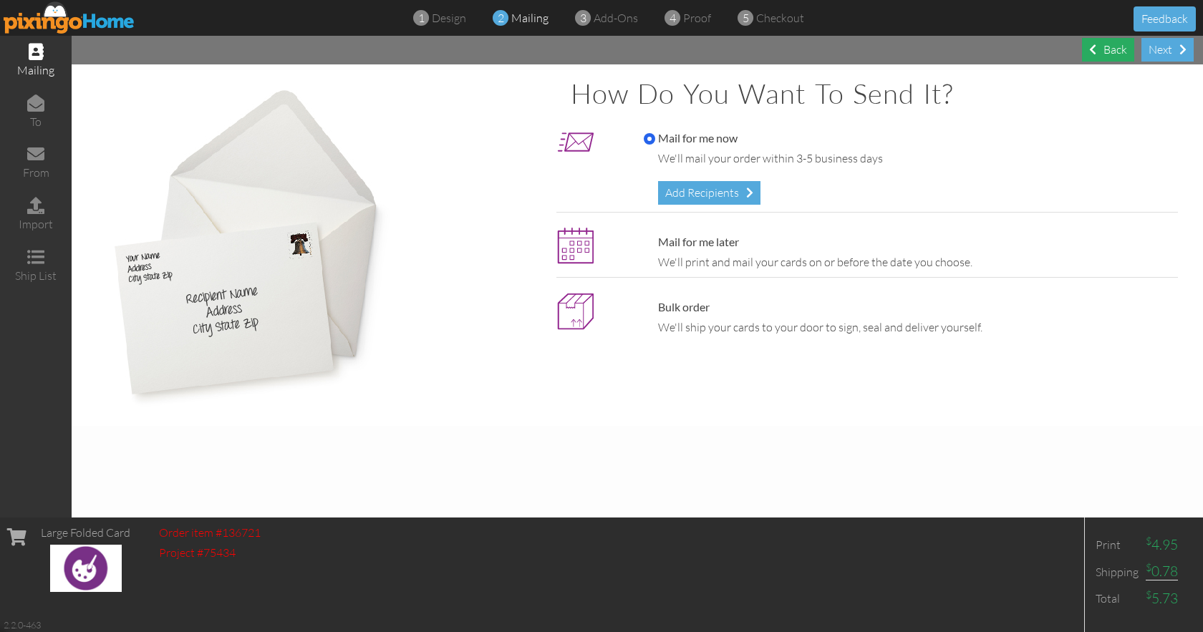
click at [1104, 49] on div "Back" at bounding box center [1108, 50] width 52 height 24
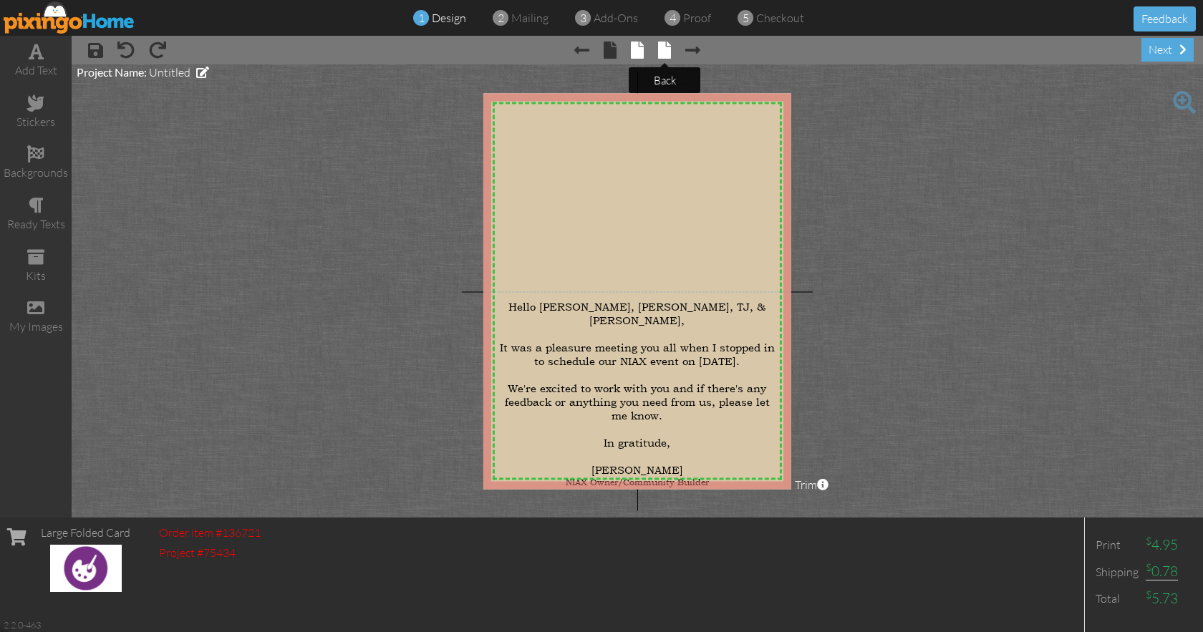
click at [662, 51] on span at bounding box center [664, 50] width 13 height 17
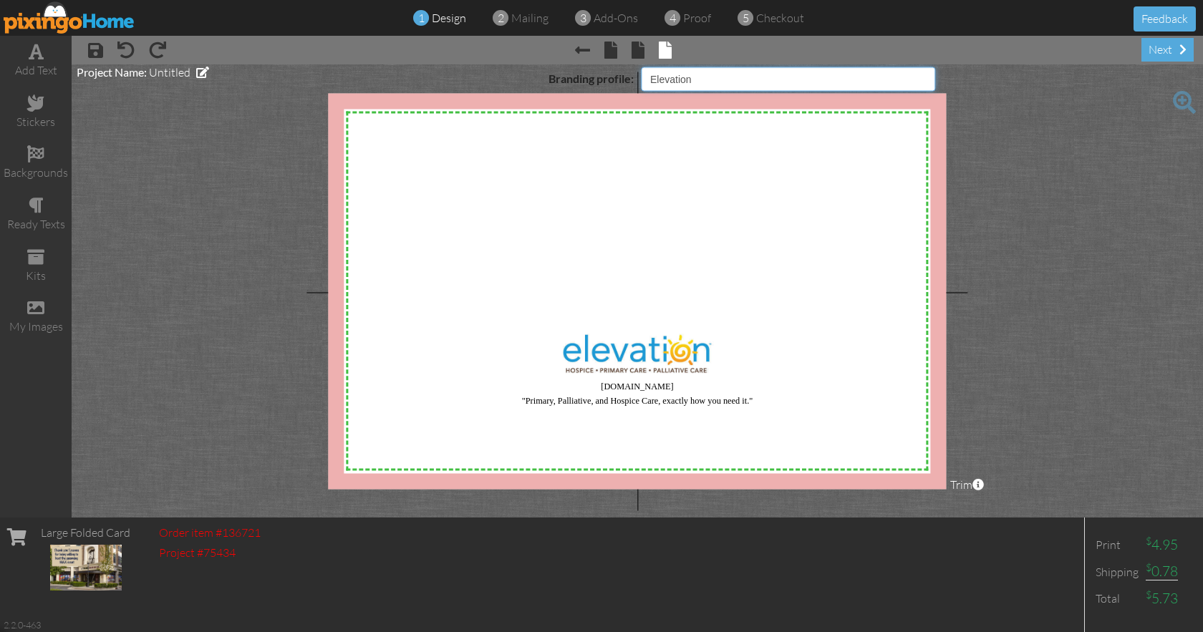
select select "object:4651"
click option "Pixingo Default Profile" at bounding box center [0, 0] width 0 height 0
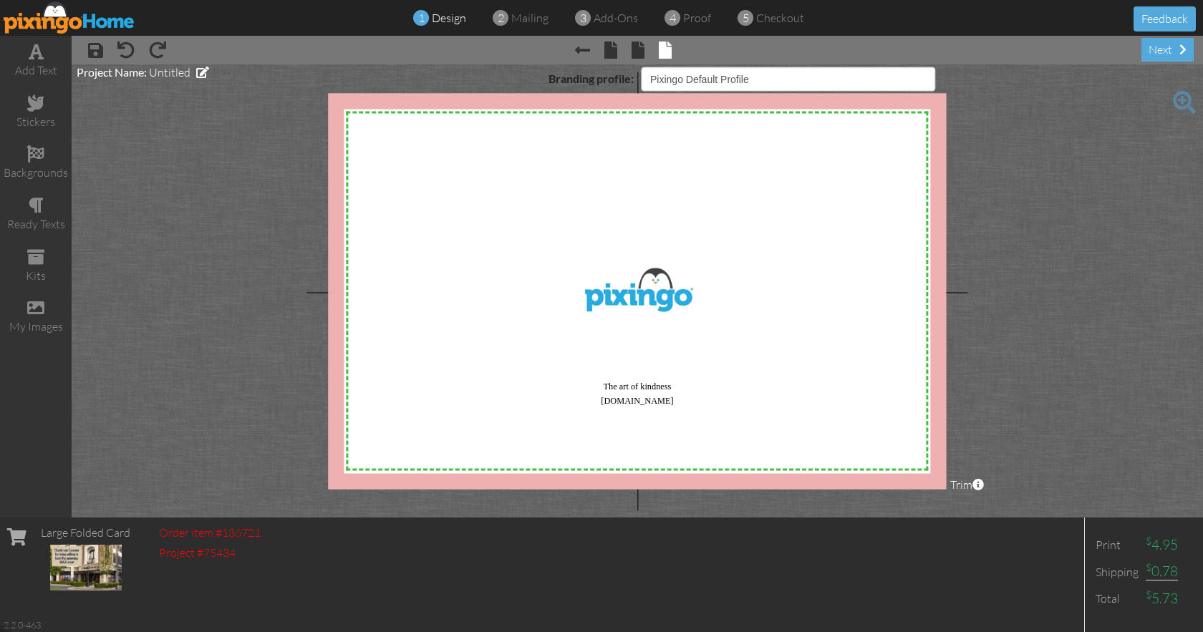
click at [605, 298] on div "X X X X X X X X X X X X X X X X X X X X X X X X X X X X X X X X X X X X X X X X…" at bounding box center [637, 291] width 618 height 396
drag, startPoint x: 1153, startPoint y: 59, endPoint x: 1157, endPoint y: 48, distance: 11.3
click at [1154, 56] on div "next" at bounding box center [1168, 50] width 52 height 24
click at [1177, 46] on div "next" at bounding box center [1168, 50] width 52 height 24
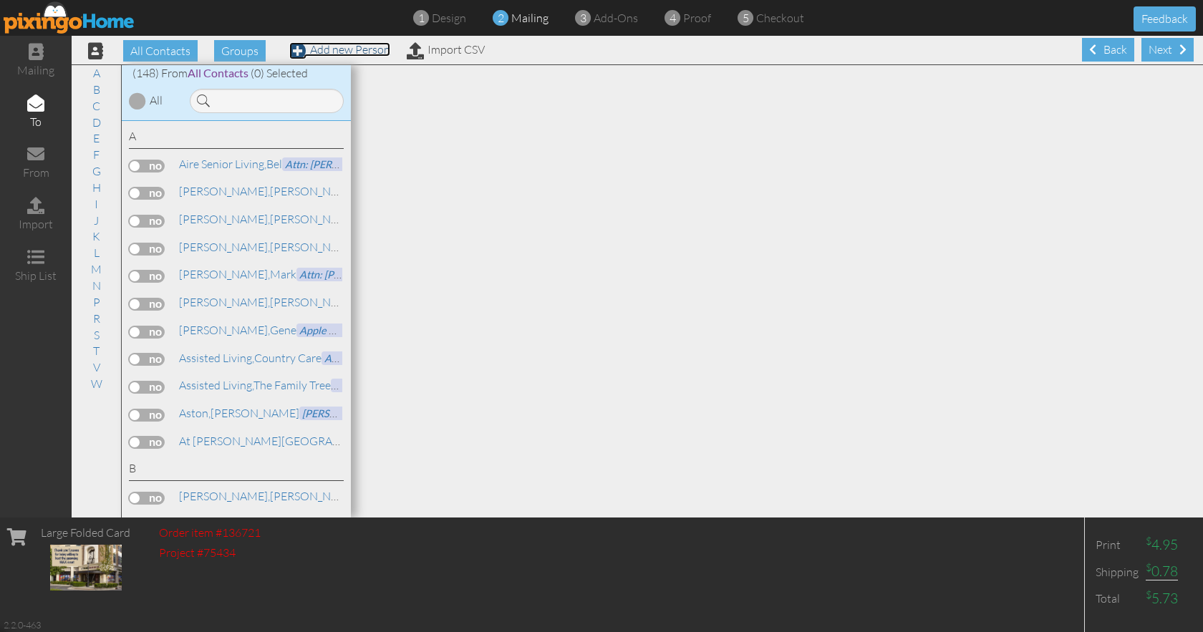
click at [375, 53] on link "Add new Person" at bounding box center [339, 49] width 101 height 14
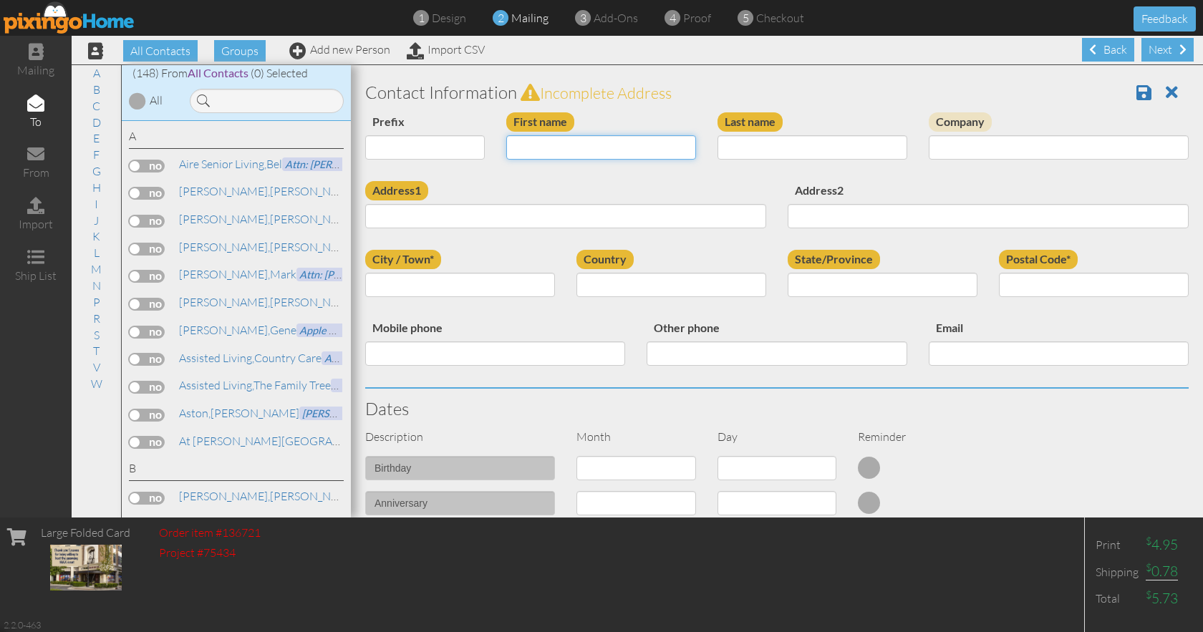
click at [554, 151] on input "First name" at bounding box center [601, 147] width 190 height 24
paste input "Tucanos Brazilian Grill"
drag, startPoint x: 551, startPoint y: 151, endPoint x: 683, endPoint y: 159, distance: 131.3
click at [683, 159] on input "Tucanos Brazilian Grill" at bounding box center [601, 147] width 190 height 24
type input "Tucanos"
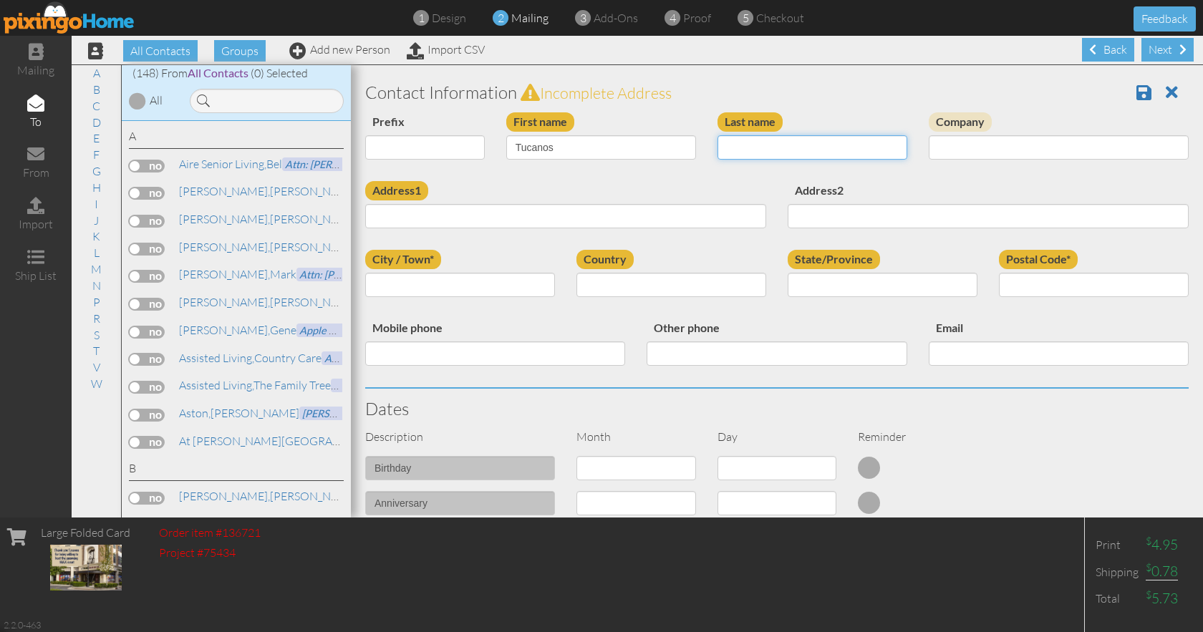
click at [760, 150] on input "Last name" at bounding box center [813, 147] width 190 height 24
paste input "Brazilian Grill"
type input "Brazilian Grill"
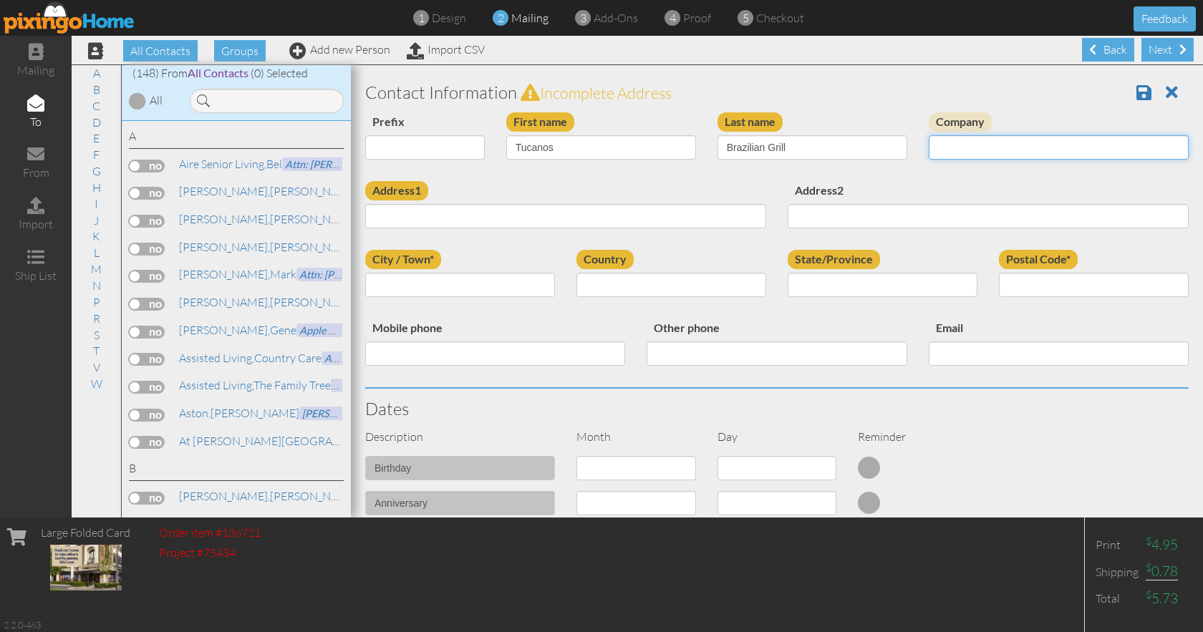
click at [929, 150] on input "Company" at bounding box center [1059, 147] width 260 height 24
type input "Attn: [PERSON_NAME] GM"
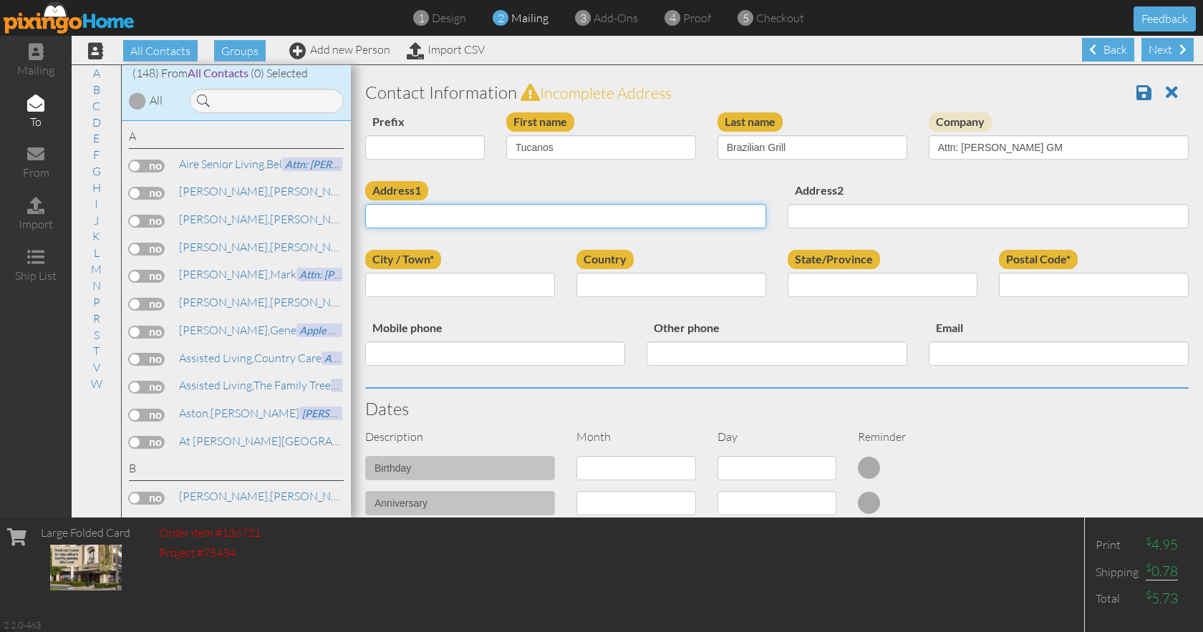
paste input "265 W Promontory"
click at [403, 221] on input "265 W Promontory" at bounding box center [565, 216] width 401 height 24
type input "265 W. Promontory"
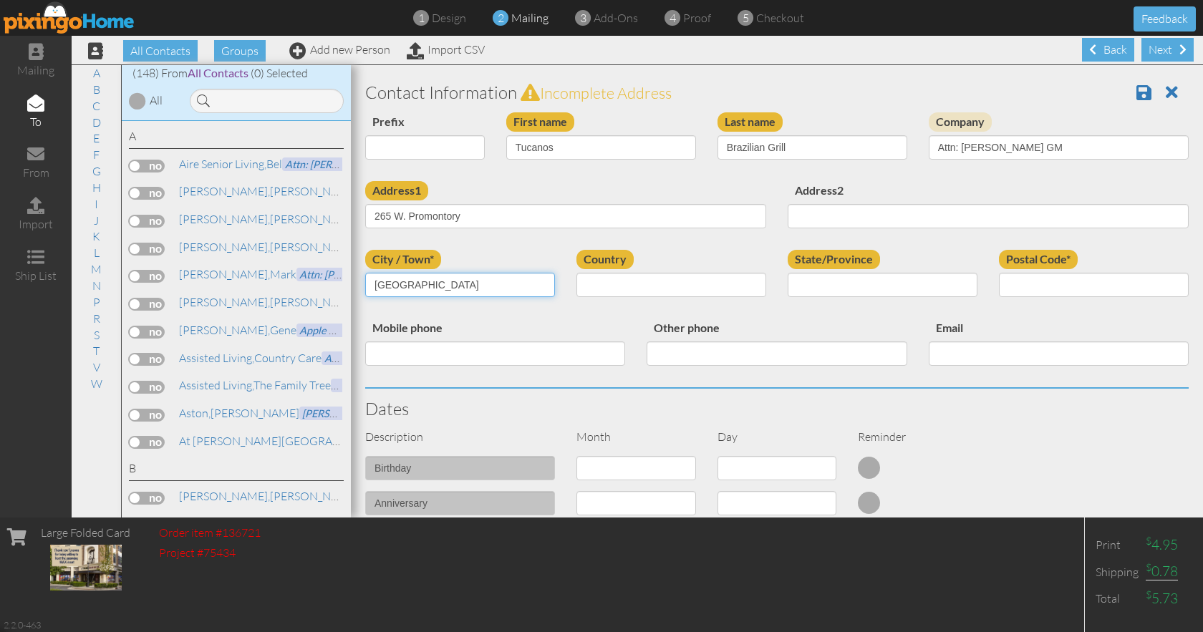
type input "[GEOGRAPHIC_DATA]"
select select "object:2360"
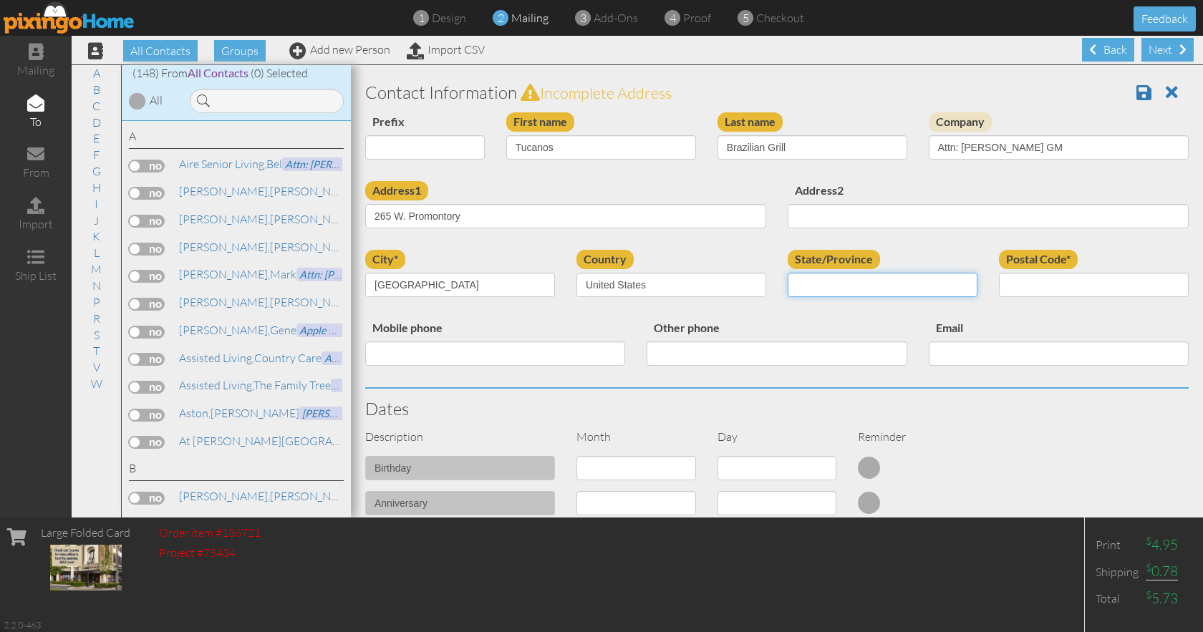
select select "object:2609"
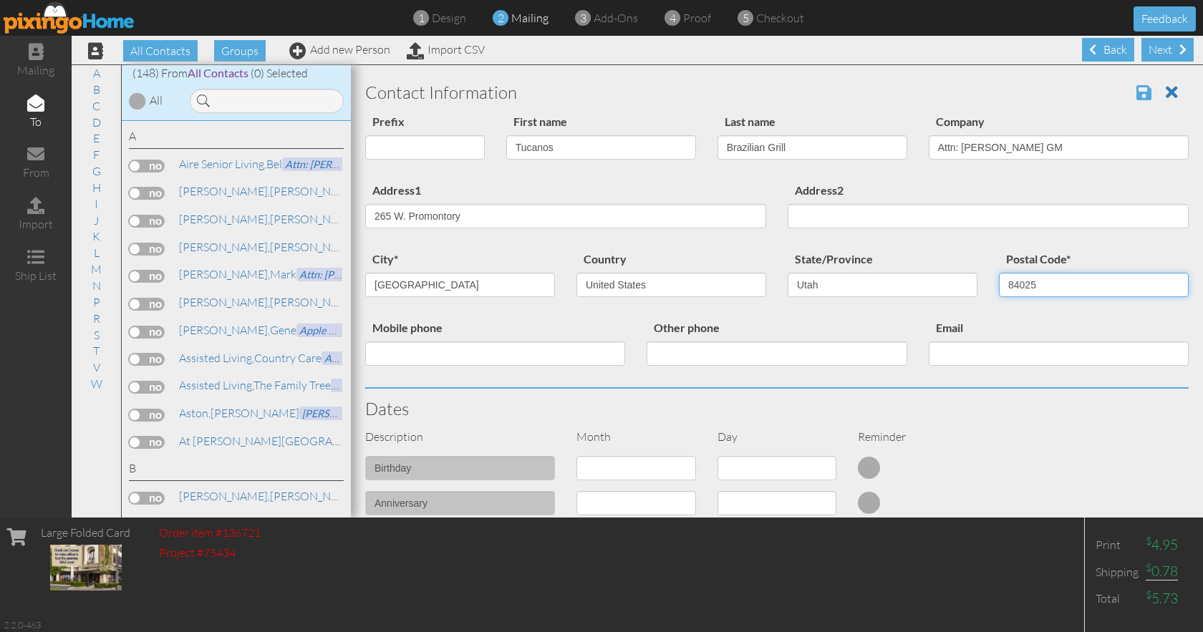
type input "84025"
click at [1137, 92] on span at bounding box center [1144, 92] width 15 height 17
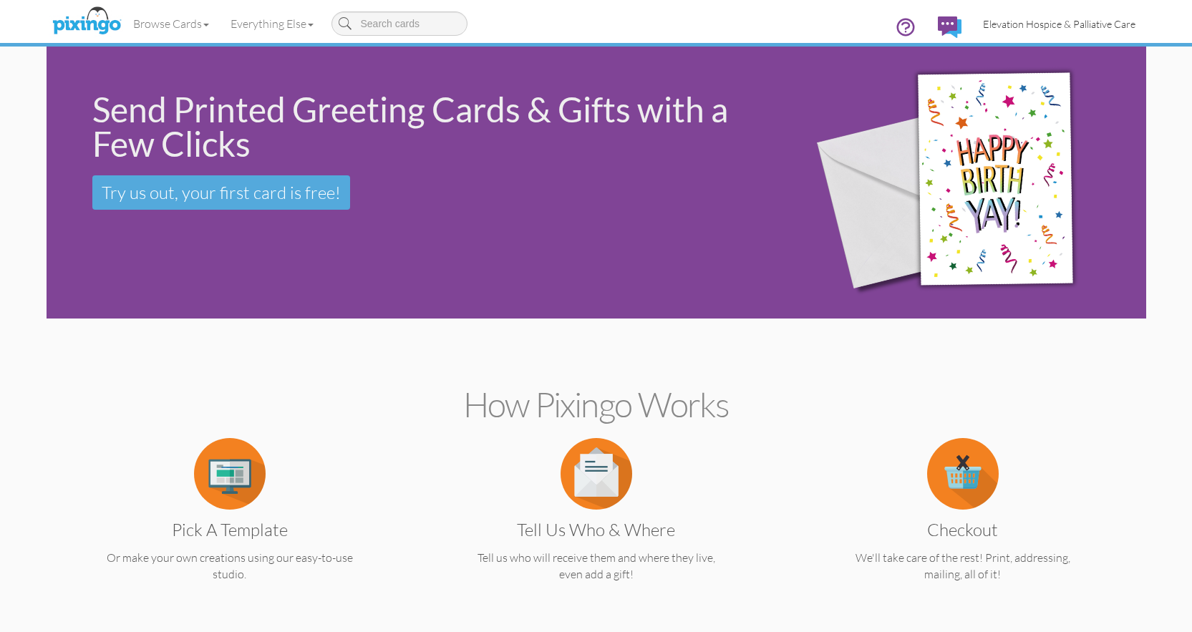
click at [1020, 19] on span "Elevation Hospice & [MEDICAL_DATA]" at bounding box center [1059, 24] width 153 height 12
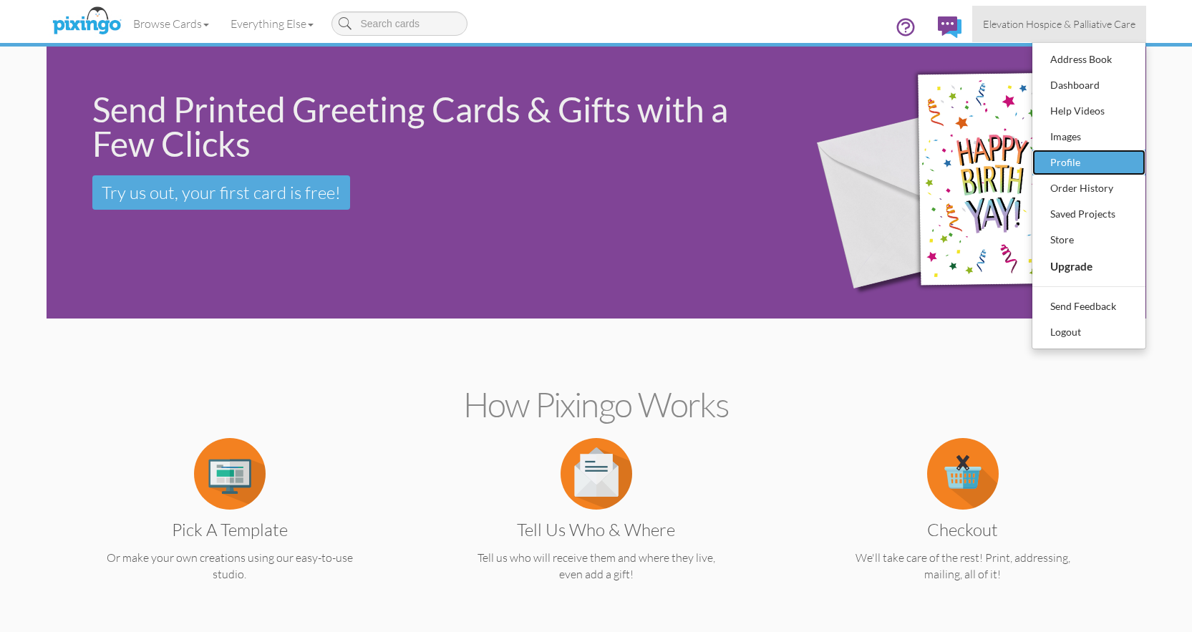
click at [1058, 166] on div "Profile" at bounding box center [1089, 162] width 85 height 21
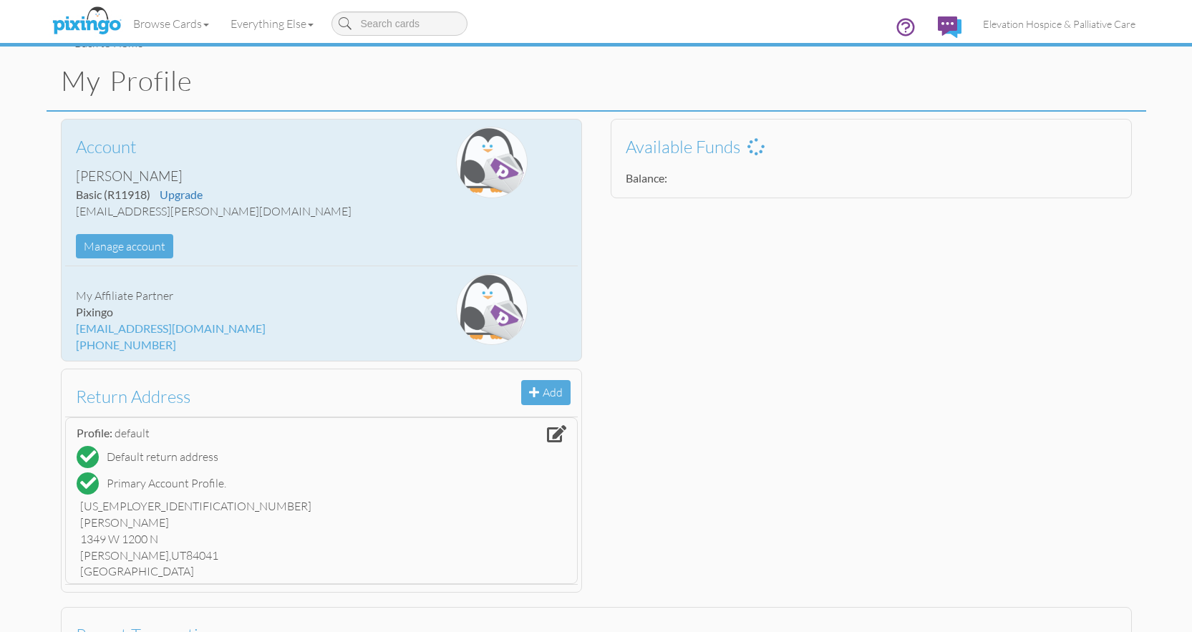
scroll to position [29, 0]
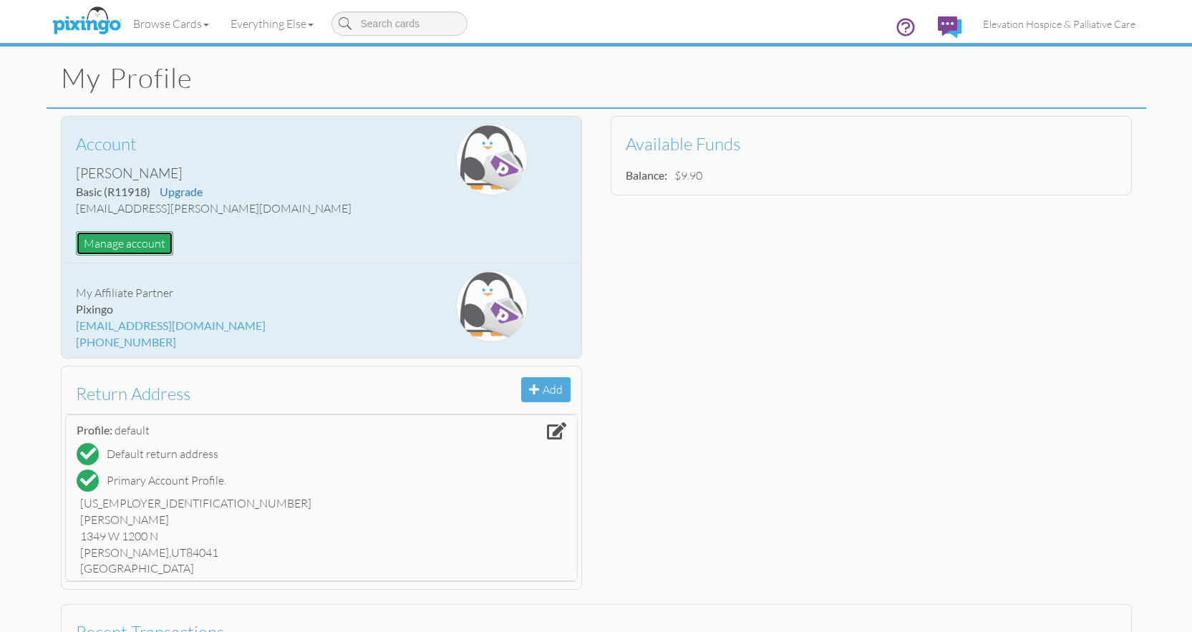
click at [156, 241] on button "Manage account" at bounding box center [124, 243] width 97 height 25
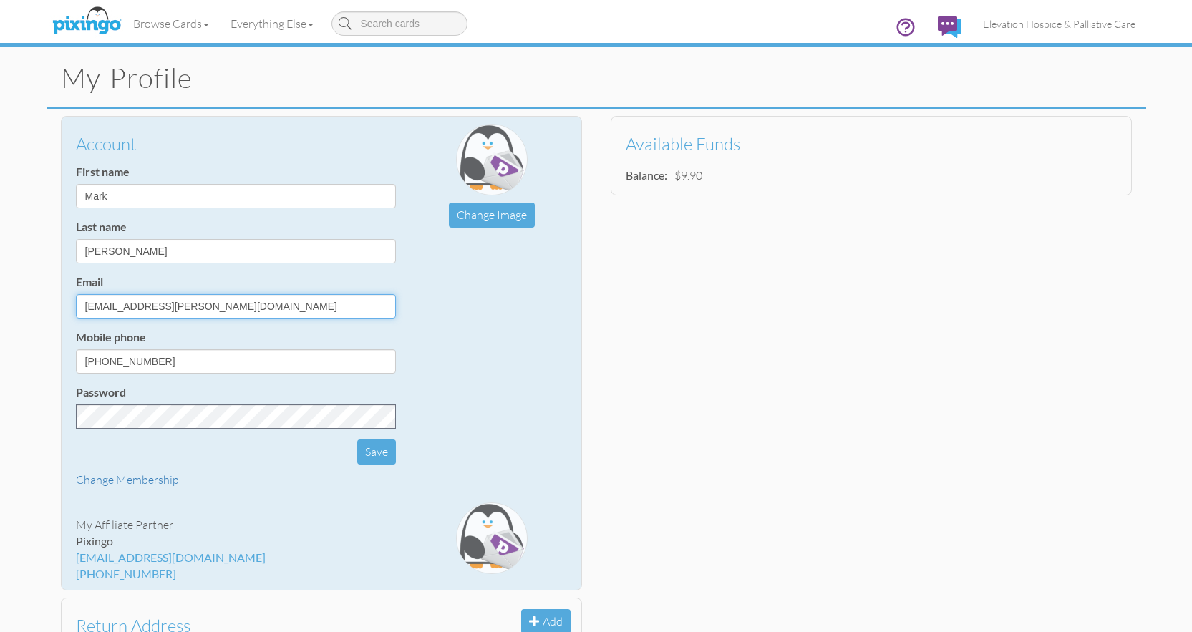
drag, startPoint x: 300, startPoint y: 310, endPoint x: 86, endPoint y: 272, distance: 217.5
click at [86, 294] on input "mark.appelbaum.elevation@sagehospice.org" at bounding box center [236, 306] width 320 height 24
type input "m"
type input "1simpleaction@gmail.com"
click at [377, 450] on button "Save" at bounding box center [376, 452] width 39 height 25
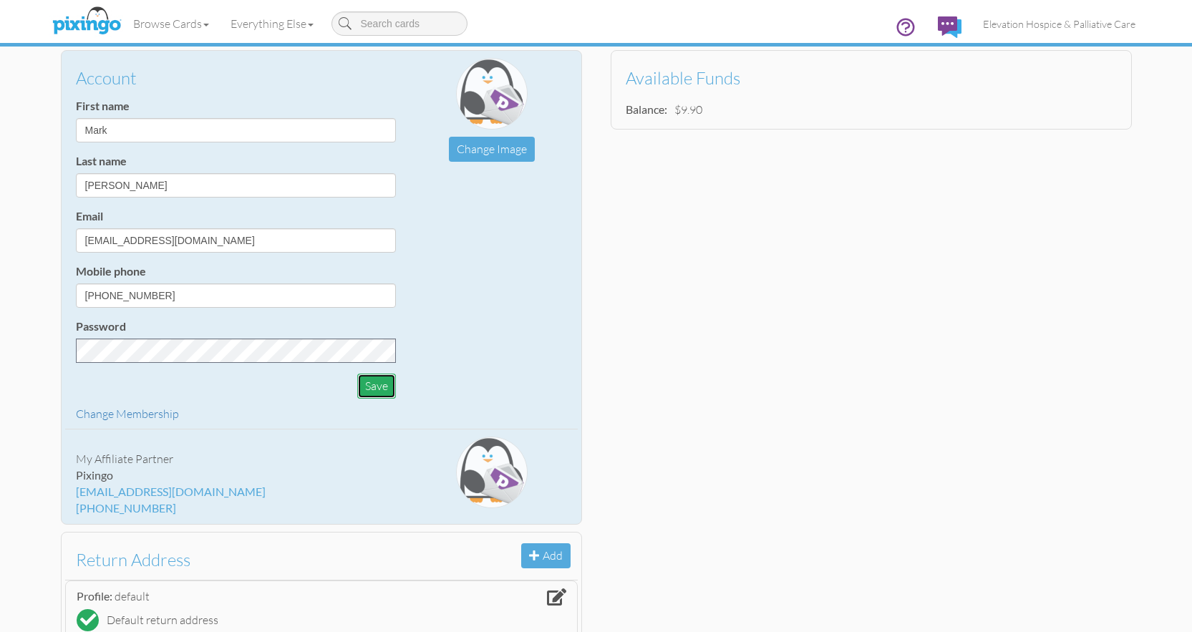
scroll to position [116, 0]
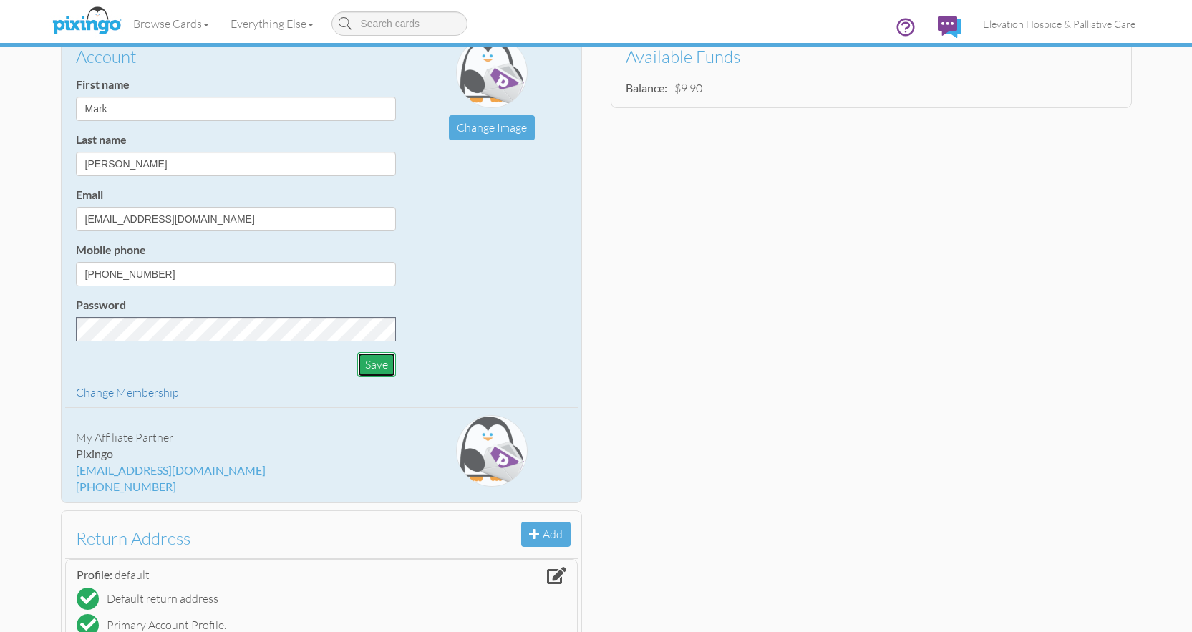
click at [380, 361] on button "Save" at bounding box center [376, 364] width 39 height 25
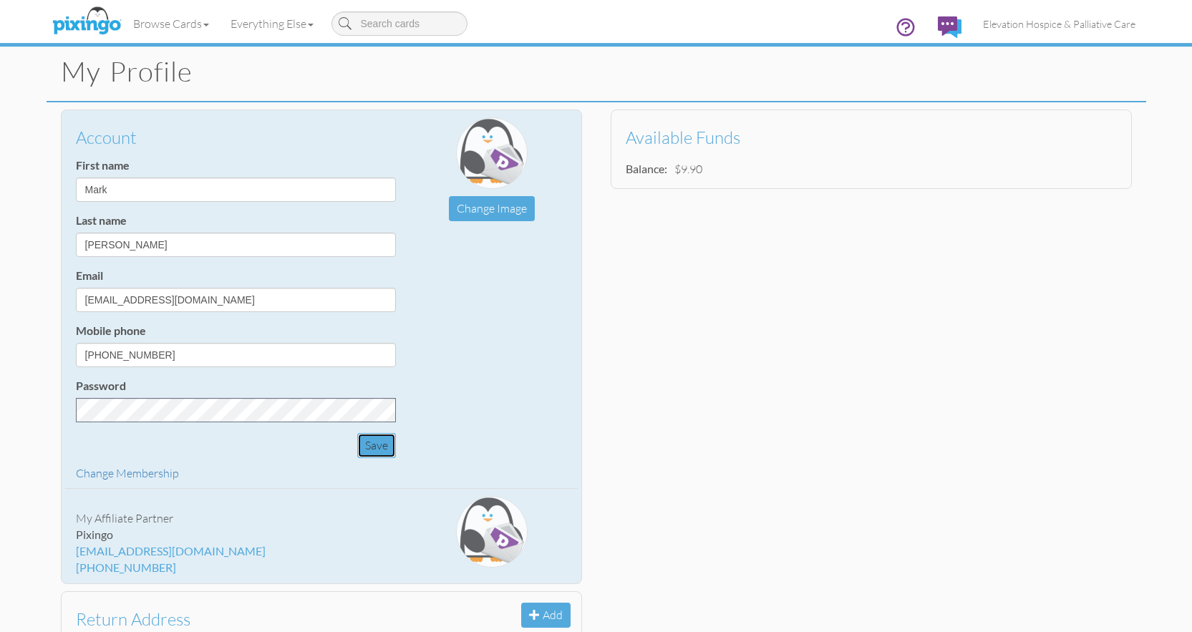
scroll to position [0, 0]
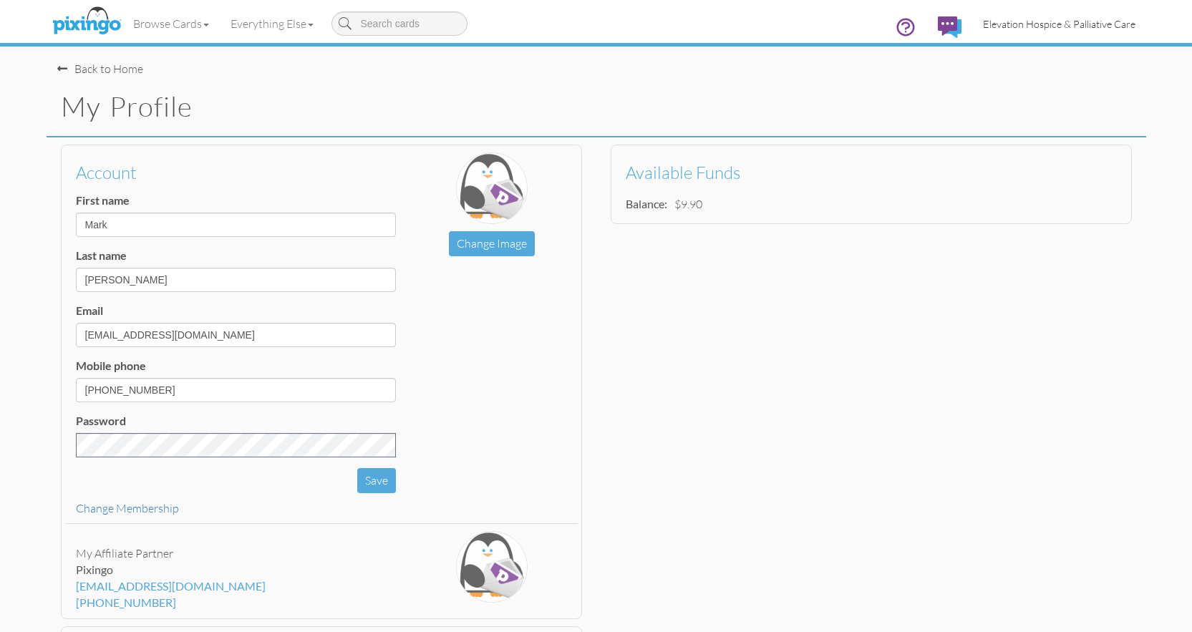
click at [1005, 26] on span "Elevation Hospice & [MEDICAL_DATA]" at bounding box center [1059, 24] width 153 height 12
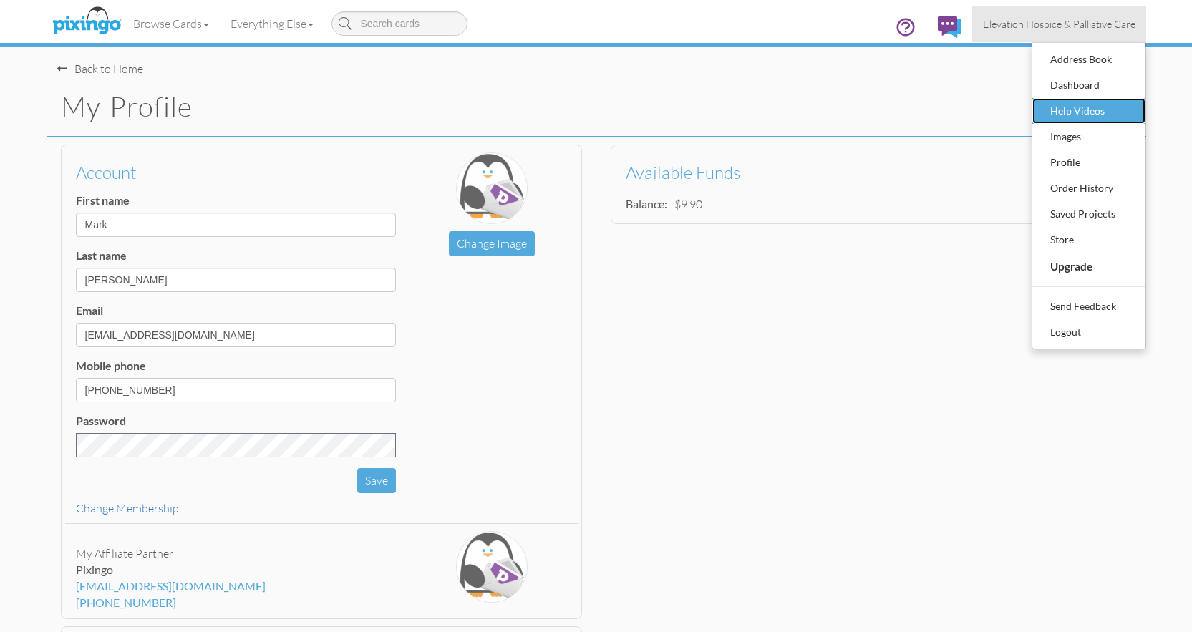
click at [1060, 104] on div "Help Videos" at bounding box center [1089, 110] width 85 height 21
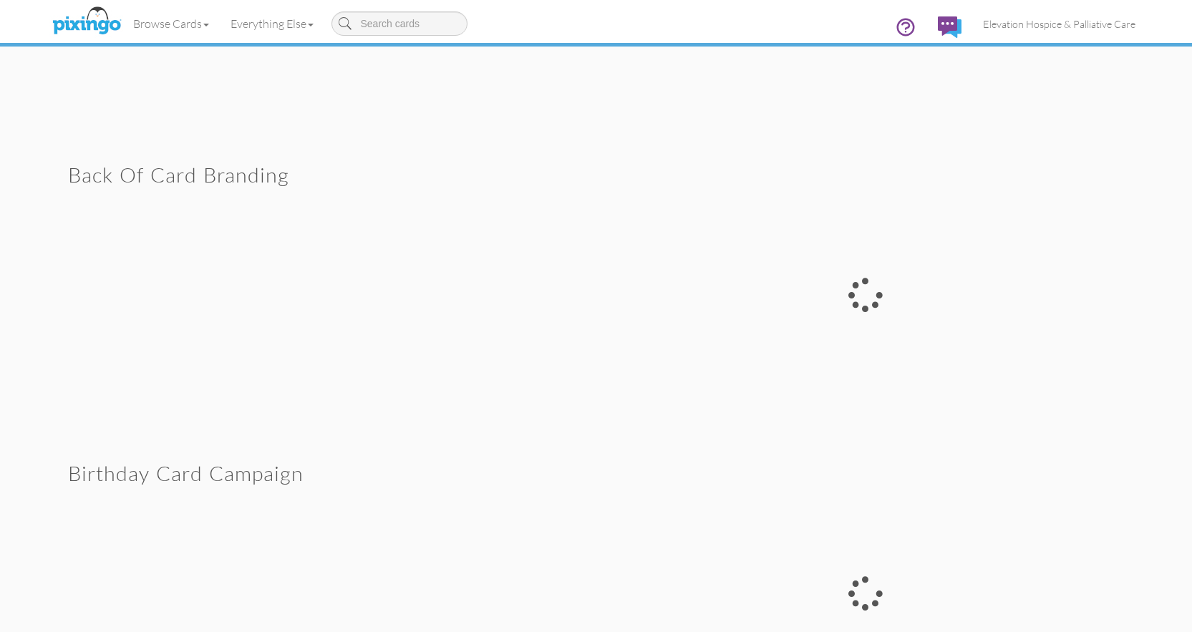
scroll to position [1196, 0]
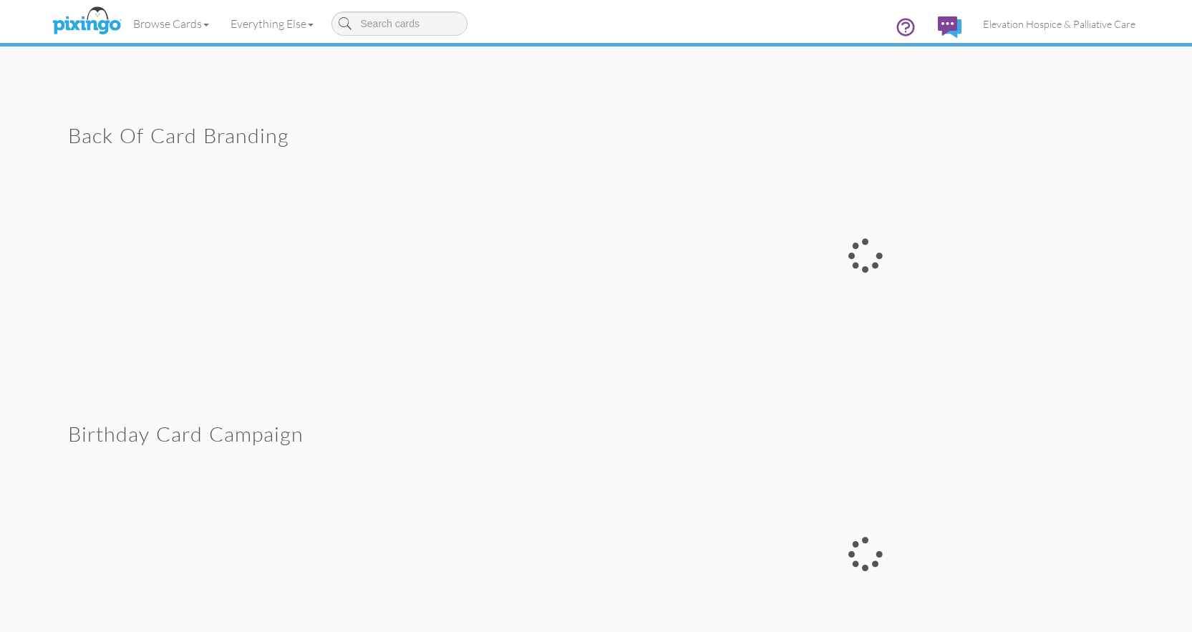
click at [877, 259] on div at bounding box center [866, 255] width 539 height 291
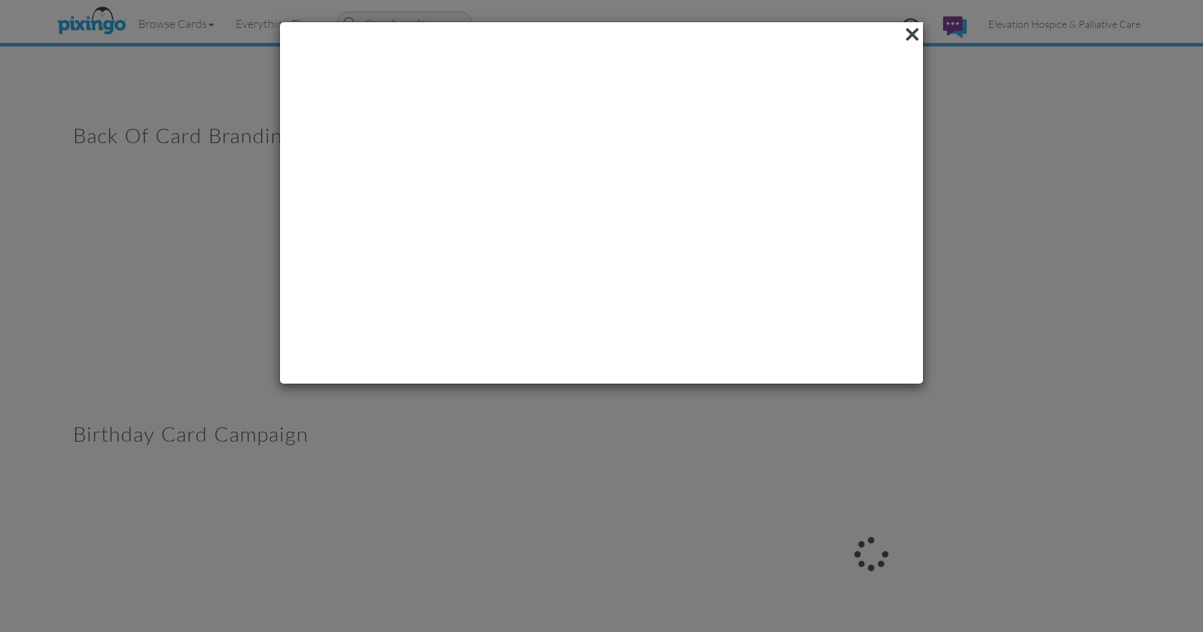
click at [914, 39] on span at bounding box center [912, 34] width 22 height 24
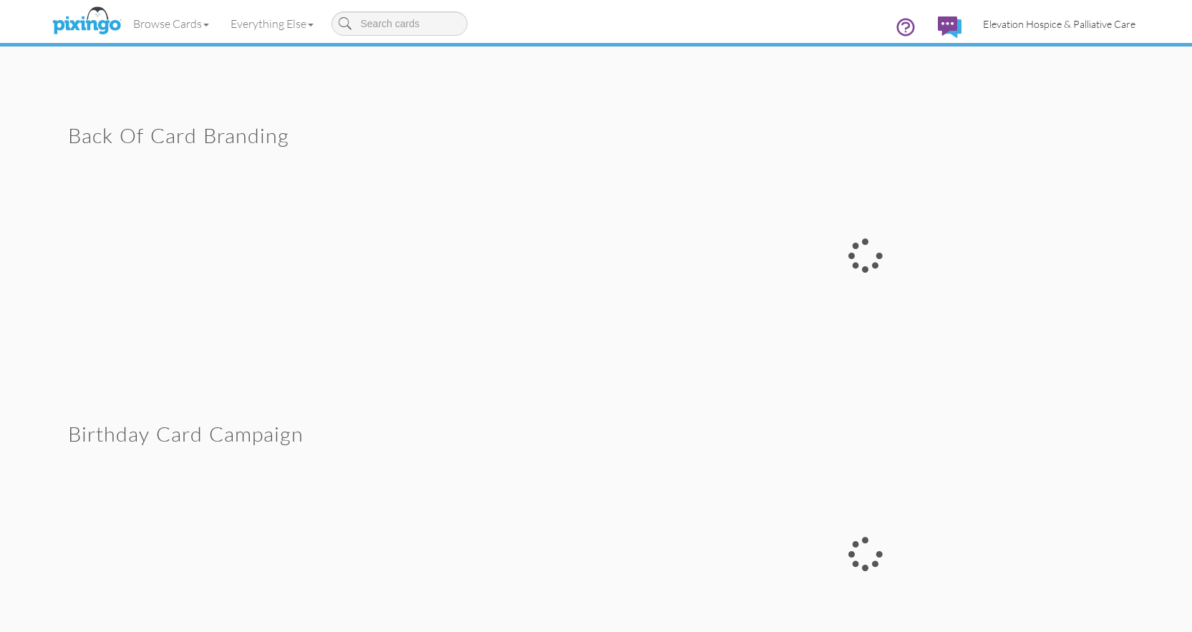
click at [1012, 15] on link "Elevation Hospice & [MEDICAL_DATA]" at bounding box center [1060, 24] width 174 height 37
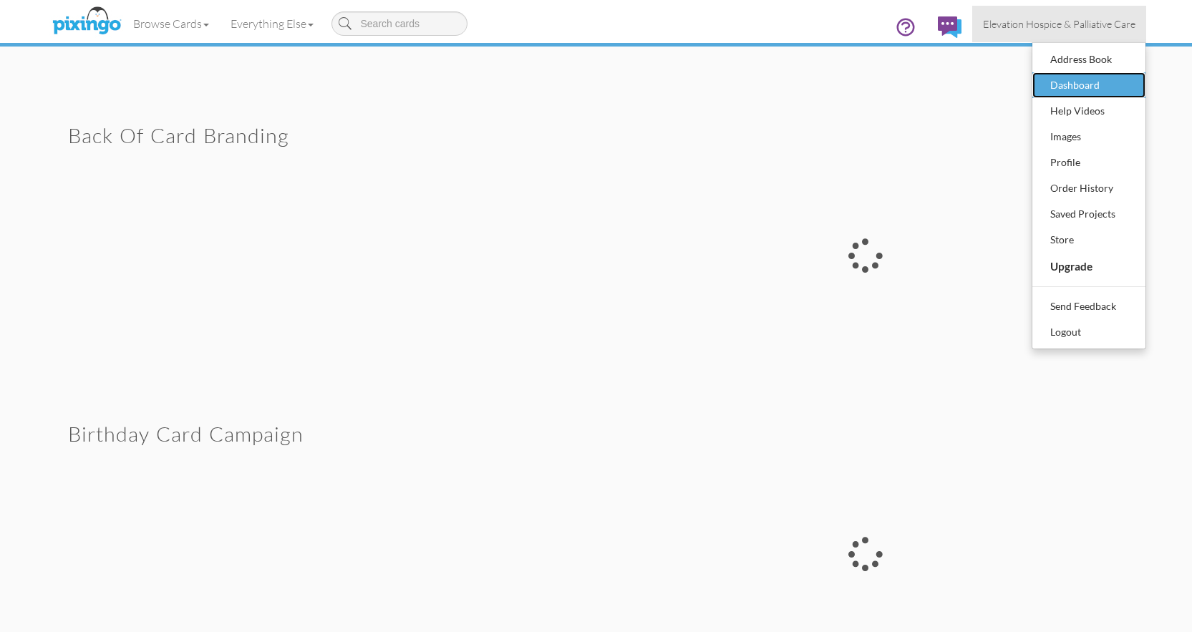
click at [1076, 77] on div "Dashboard" at bounding box center [1089, 84] width 85 height 21
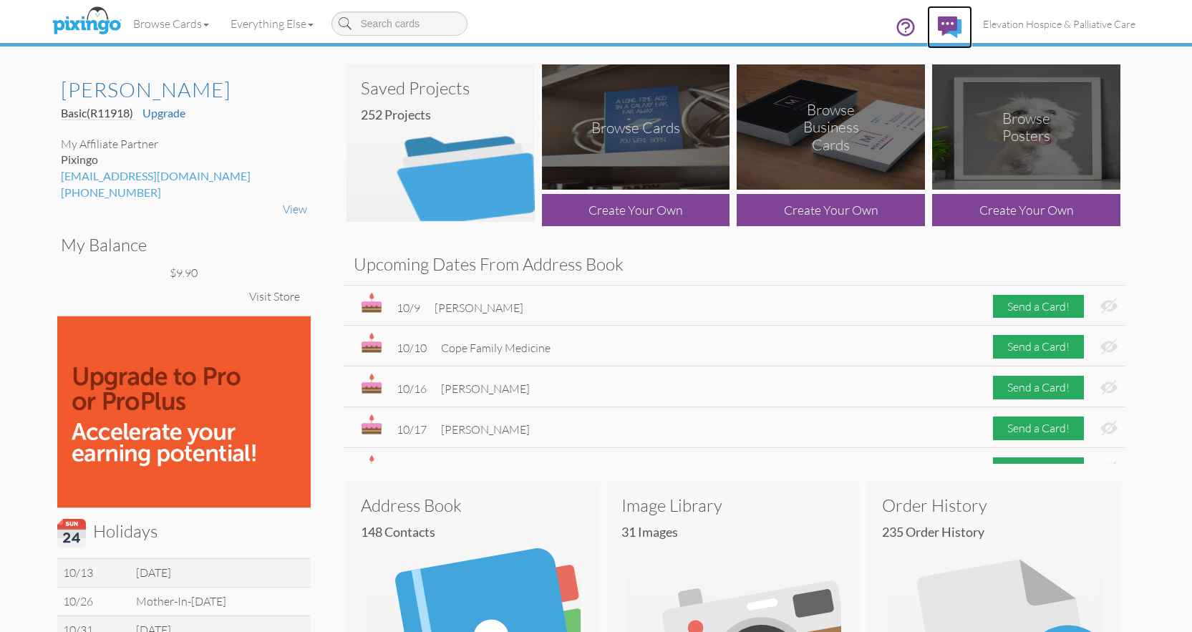
click at [950, 23] on img at bounding box center [950, 26] width 24 height 21
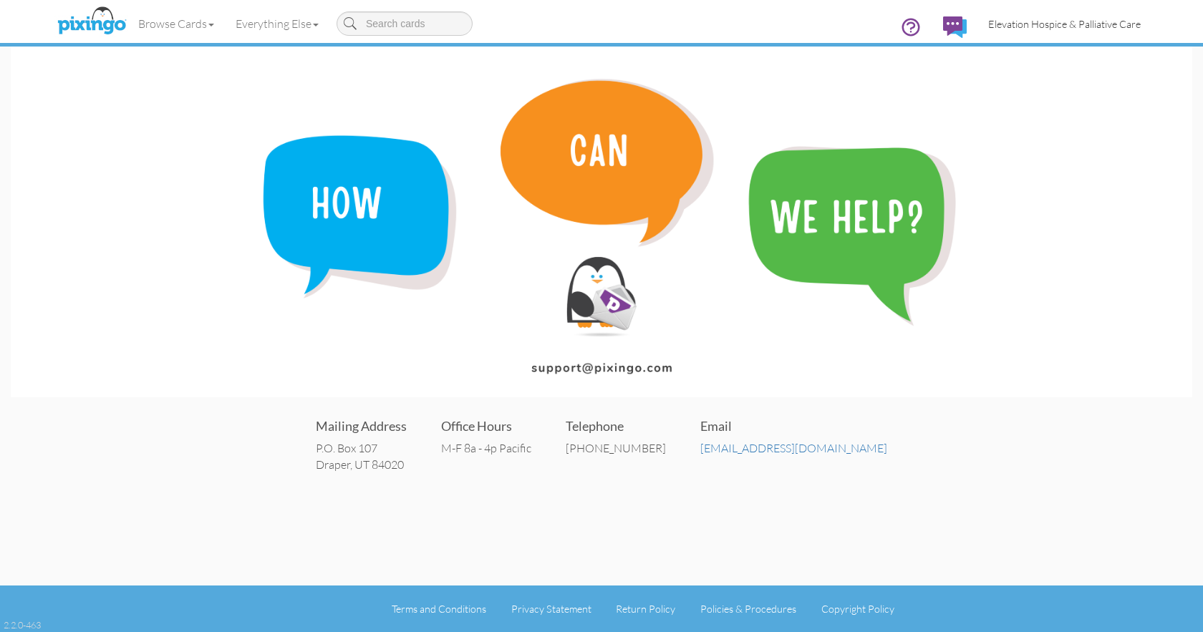
click at [1084, 26] on span "Elevation Hospice & [MEDICAL_DATA]" at bounding box center [1064, 24] width 153 height 12
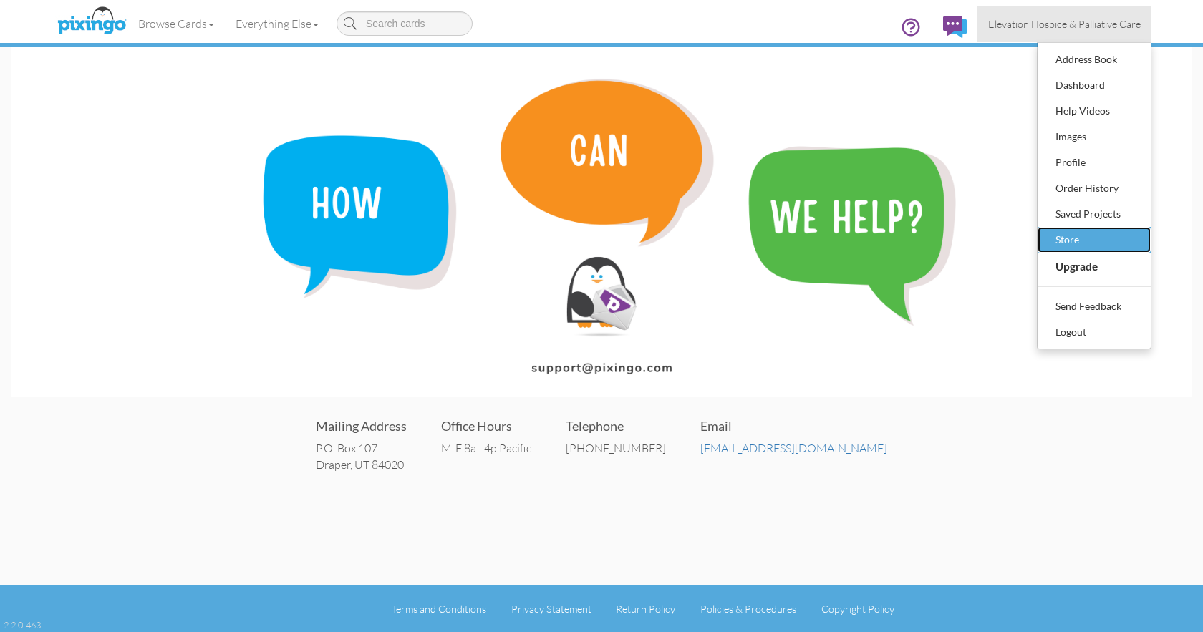
click at [1082, 241] on div "Store" at bounding box center [1094, 239] width 85 height 21
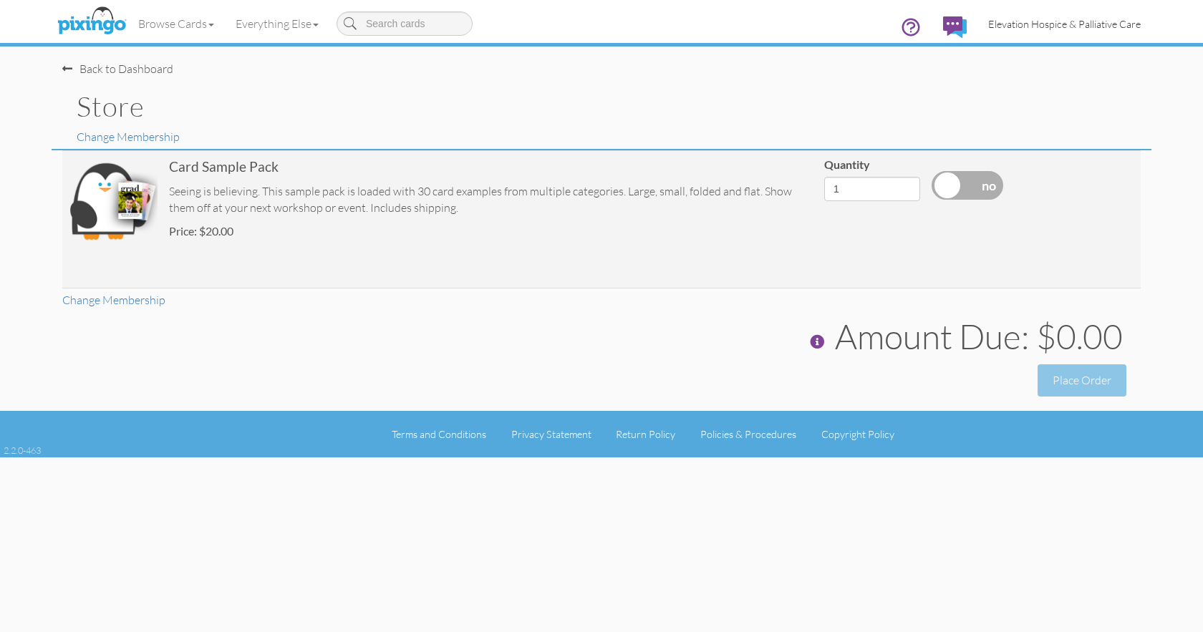
click at [1091, 19] on span "Elevation Hospice & [MEDICAL_DATA]" at bounding box center [1064, 24] width 153 height 12
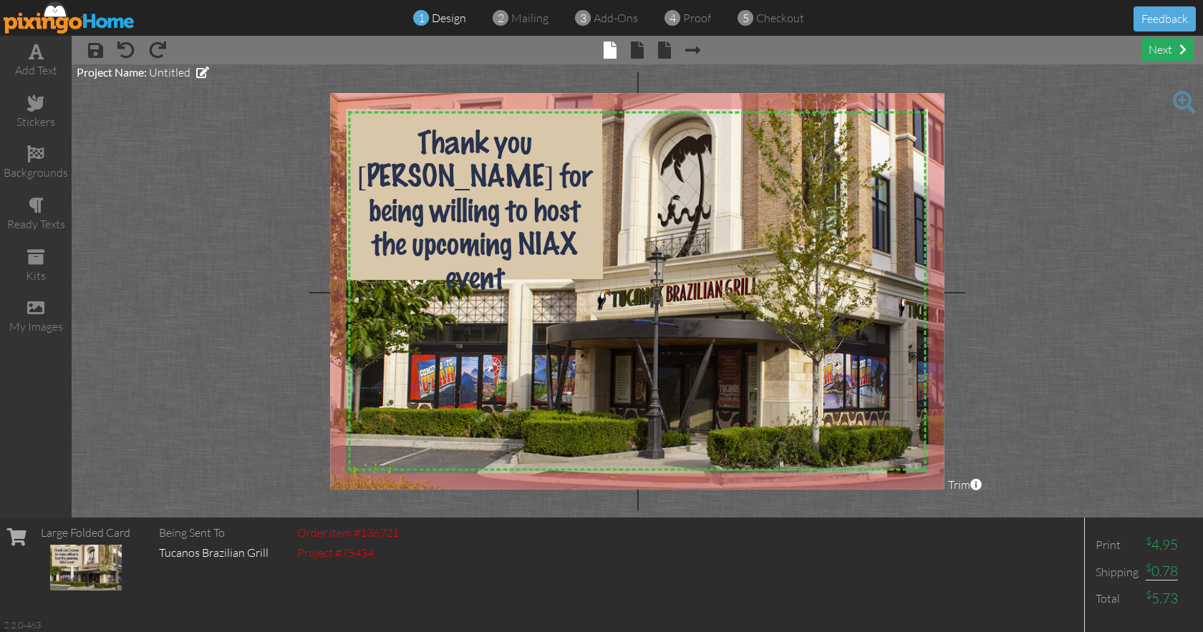
click at [1175, 52] on div "next" at bounding box center [1168, 50] width 52 height 24
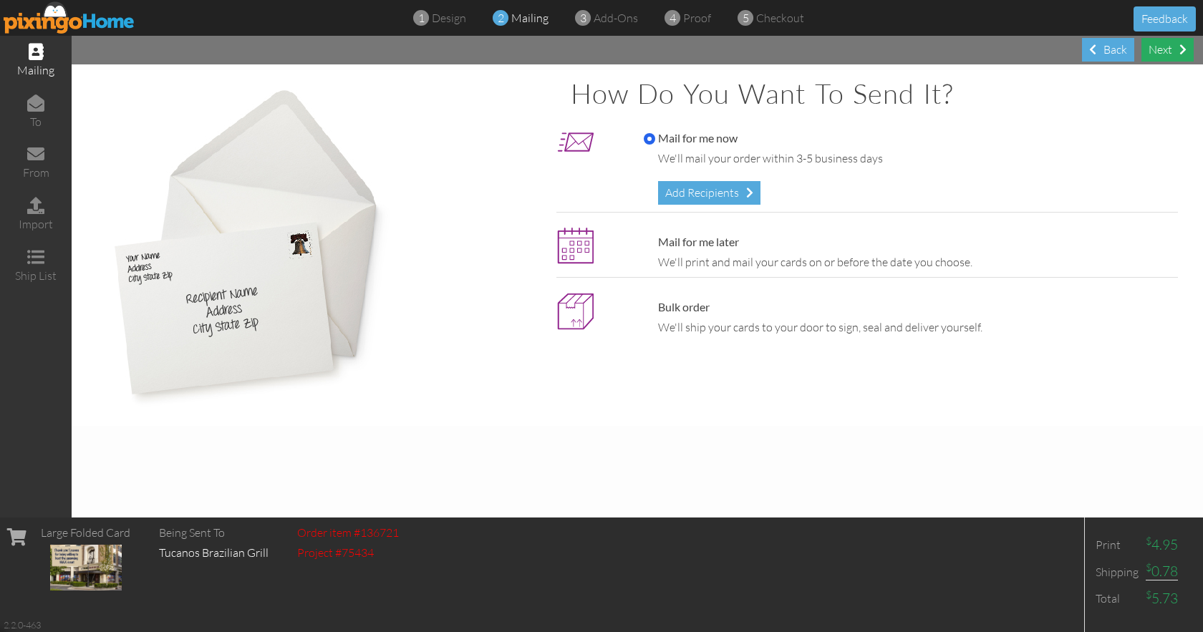
click at [1175, 52] on div "Next" at bounding box center [1168, 50] width 52 height 24
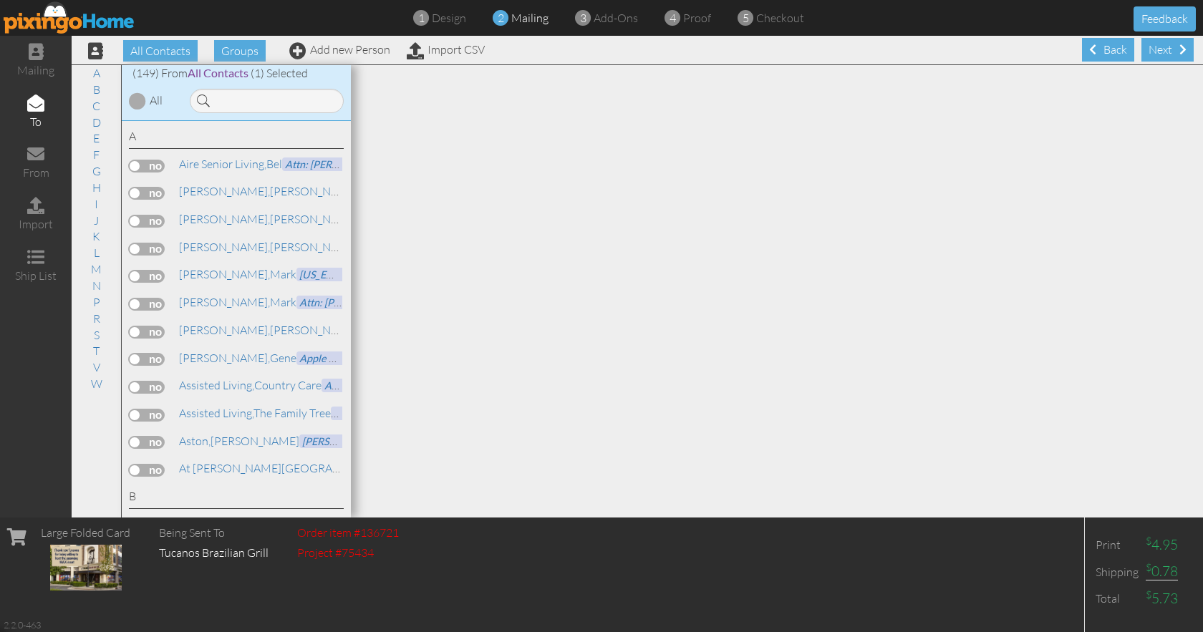
click at [1180, 52] on span at bounding box center [1183, 49] width 7 height 11
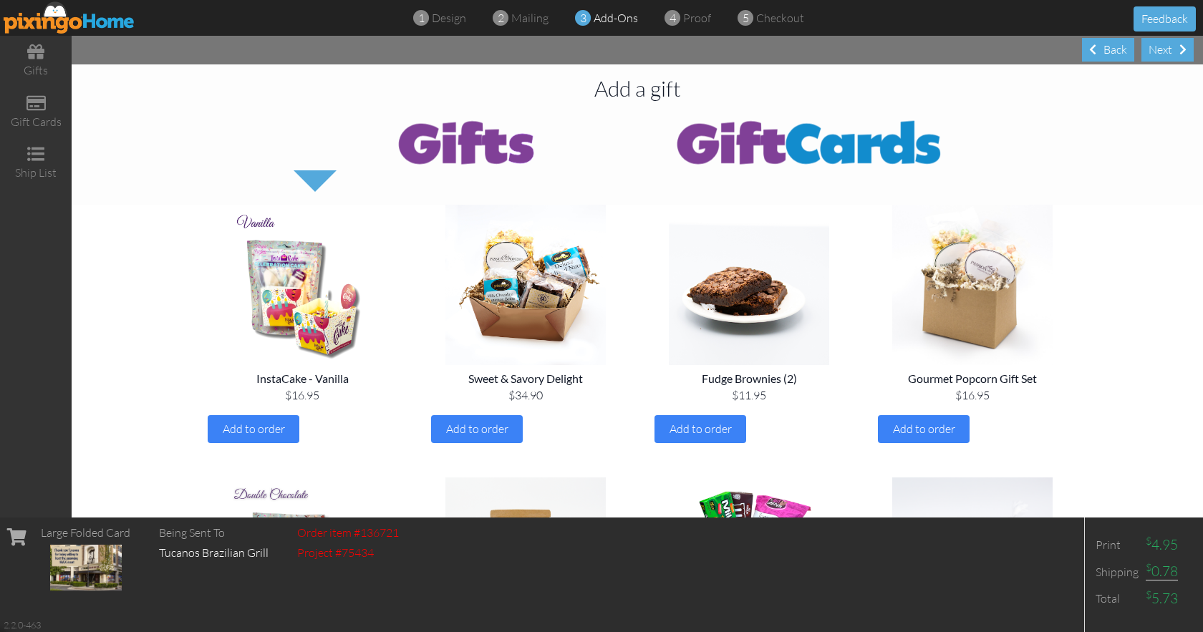
click at [1175, 52] on div "Next" at bounding box center [1168, 50] width 52 height 24
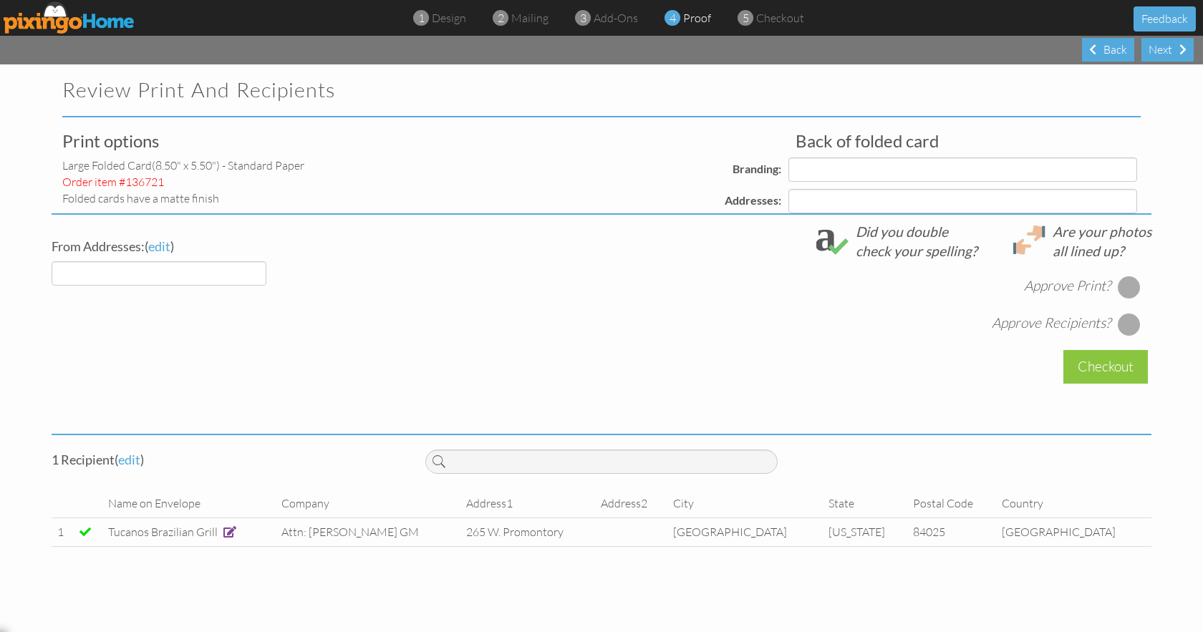
select select "object:914"
select select "object:918"
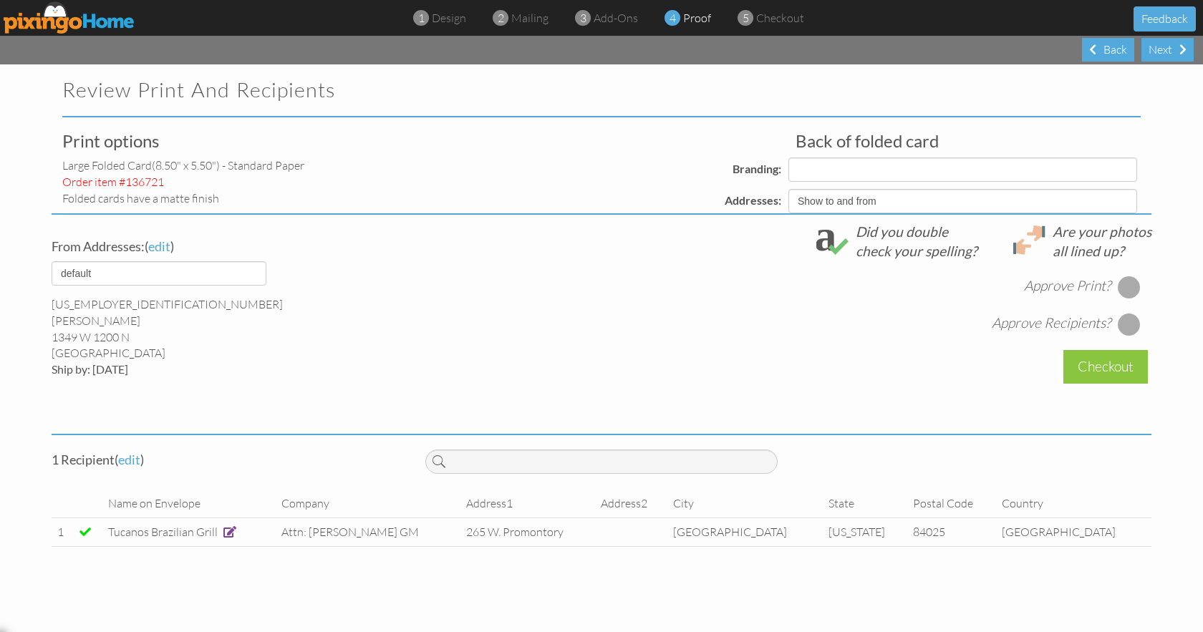
select select "object:920"
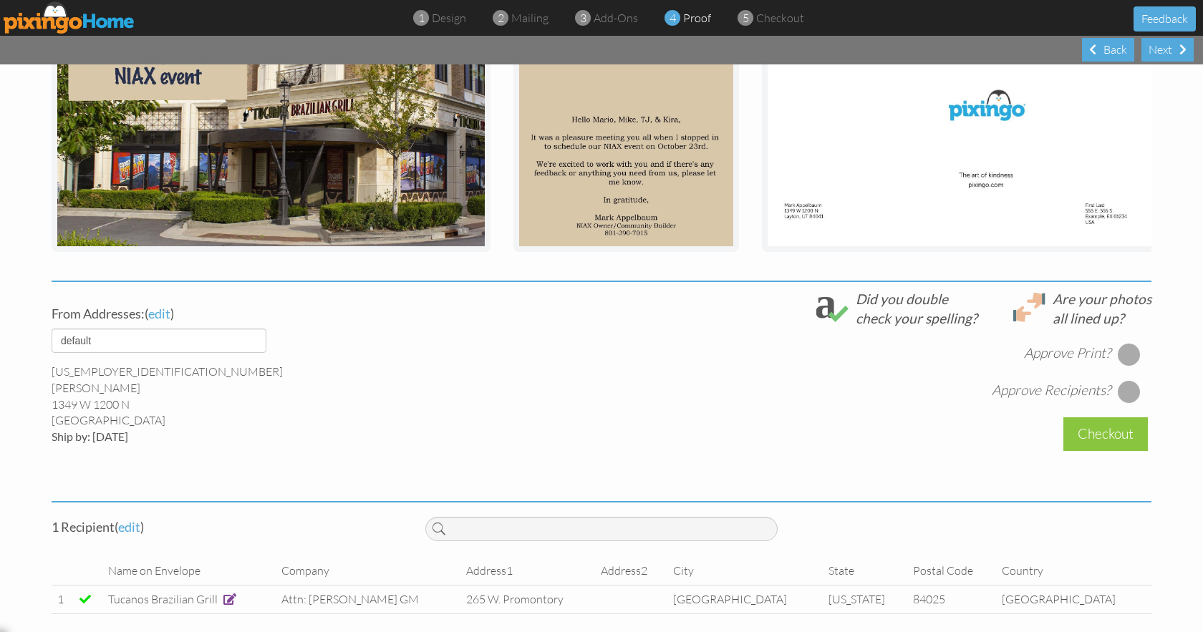
scroll to position [330, 0]
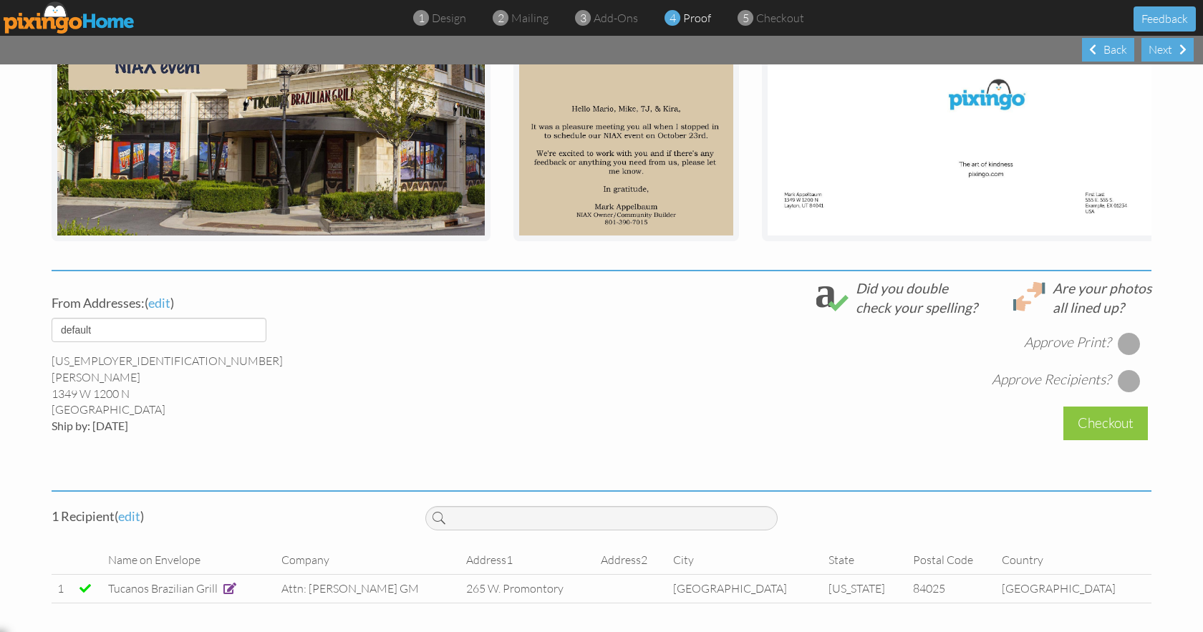
click at [1125, 338] on div at bounding box center [1129, 343] width 23 height 23
click at [1125, 375] on div at bounding box center [1129, 381] width 23 height 23
click at [1104, 425] on div "Checkout" at bounding box center [1106, 424] width 85 height 34
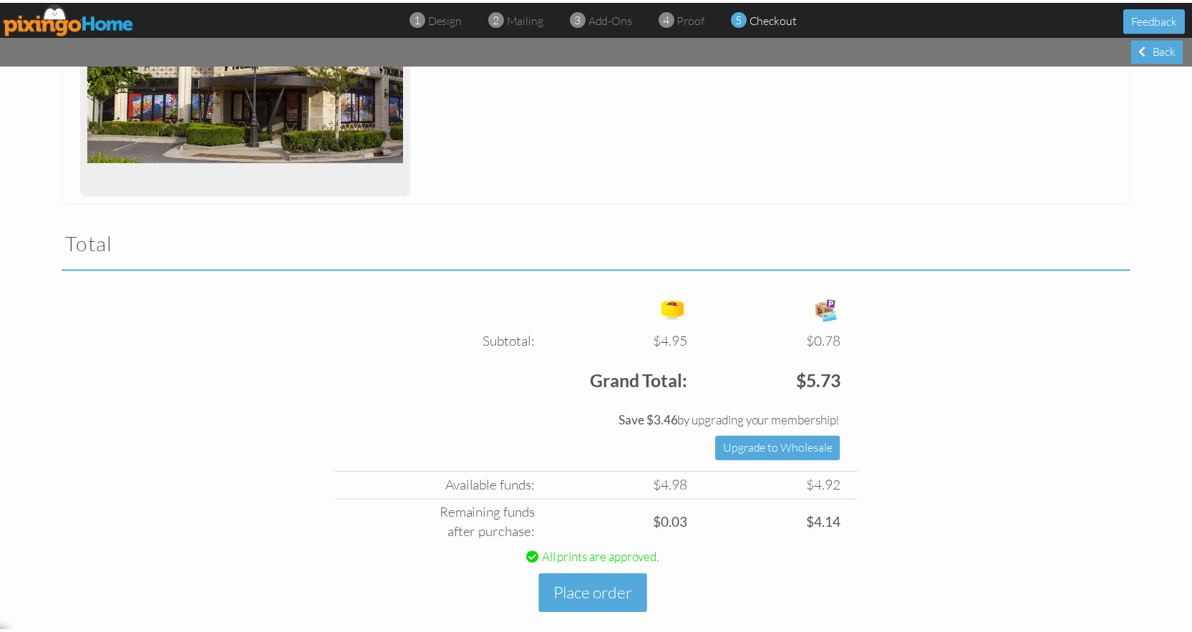
scroll to position [342, 0]
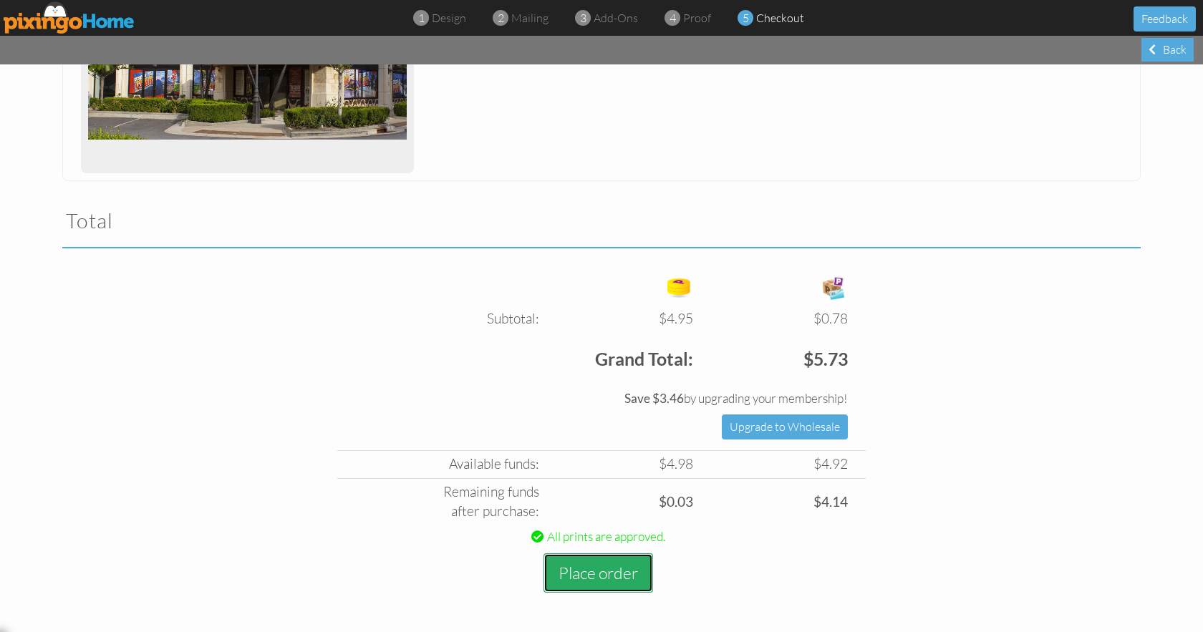
click at [594, 569] on button "Place order" at bounding box center [599, 573] width 110 height 39
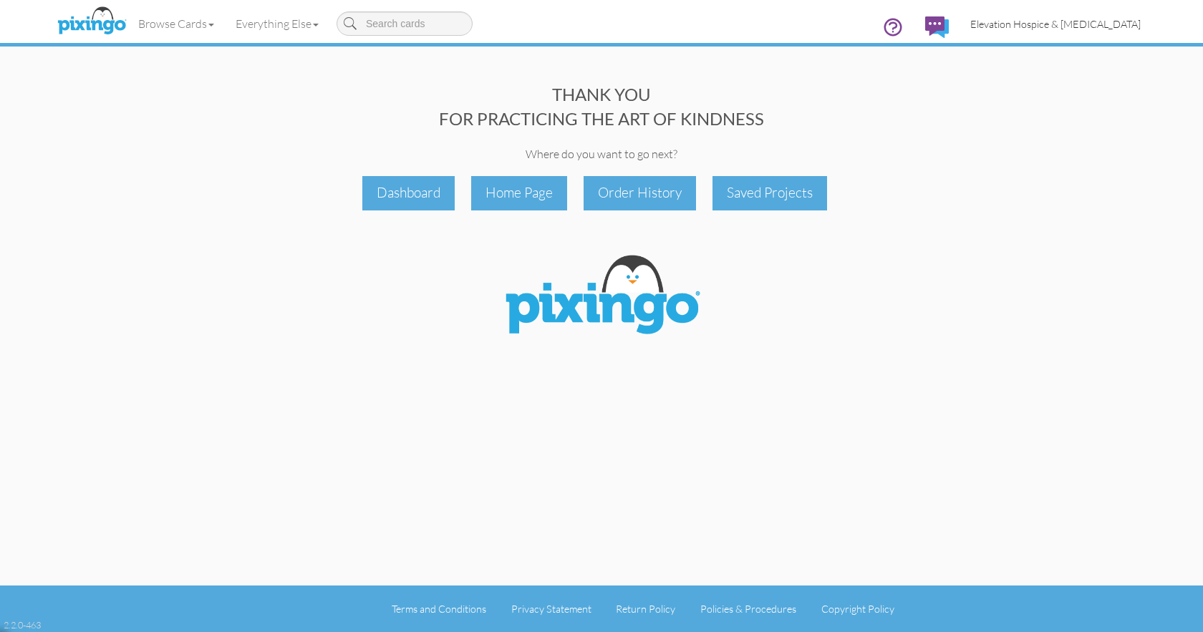
click at [1042, 26] on span "Elevation Hospice & [MEDICAL_DATA]" at bounding box center [1055, 24] width 170 height 12
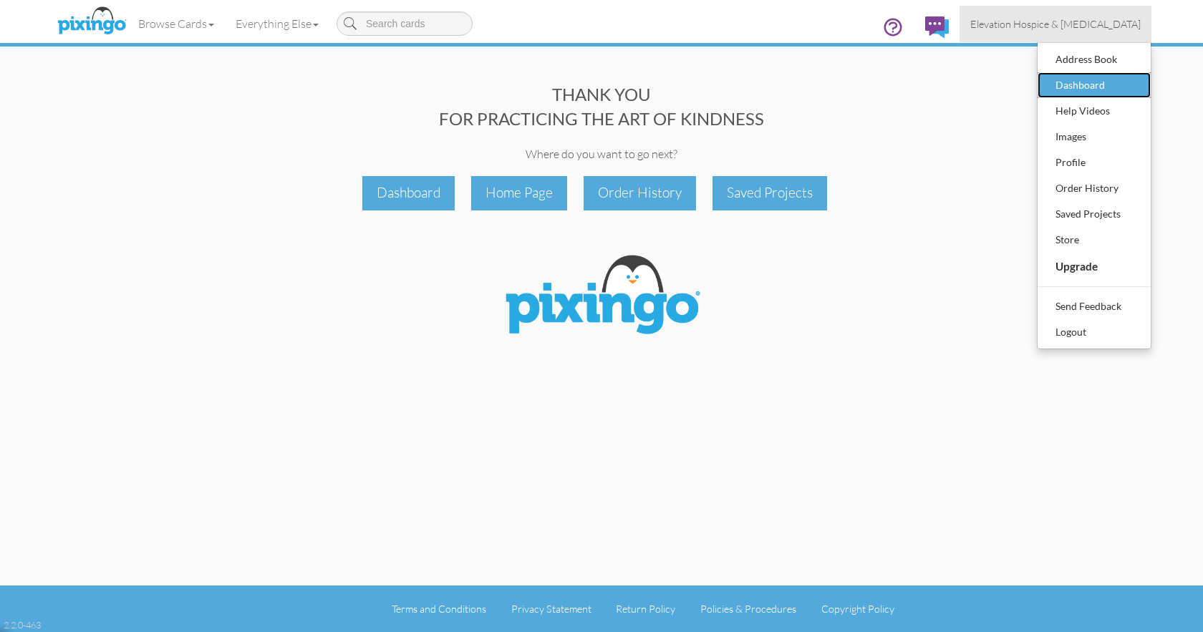
click at [1061, 85] on div "Dashboard" at bounding box center [1094, 84] width 85 height 21
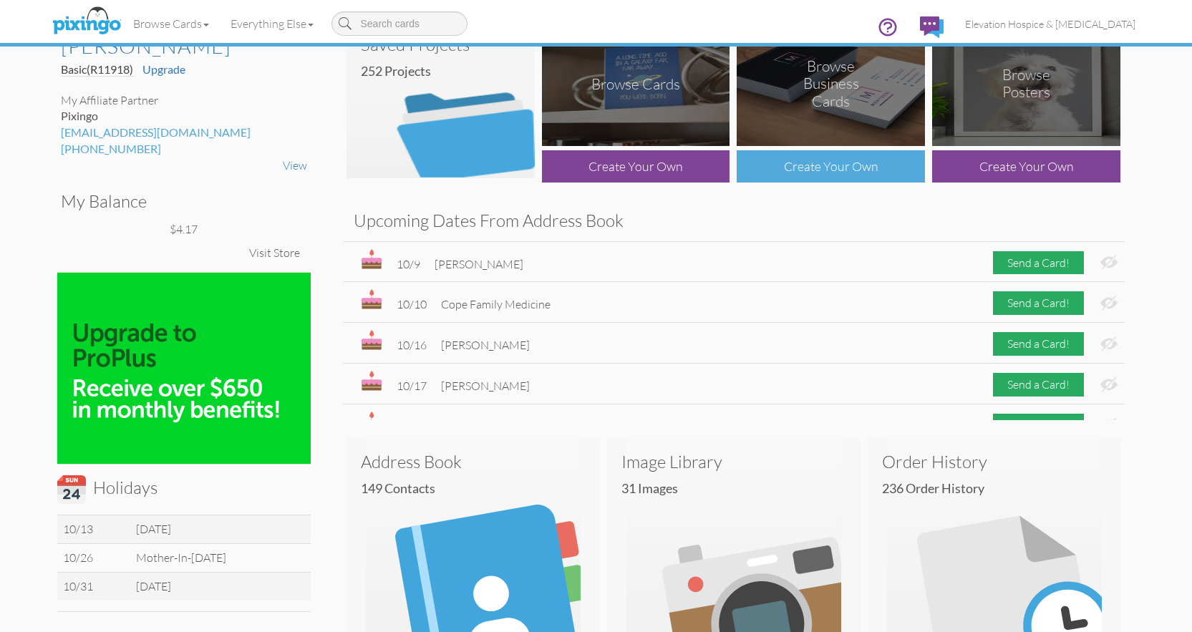
scroll to position [47, 0]
